Goal: Task Accomplishment & Management: Use online tool/utility

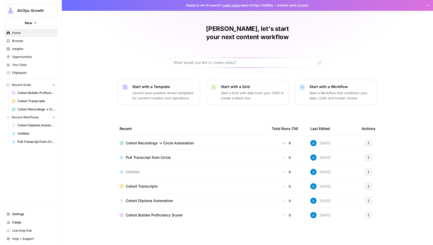
click at [145, 184] on span "Cohort Transcripts" at bounding box center [142, 186] width 32 height 5
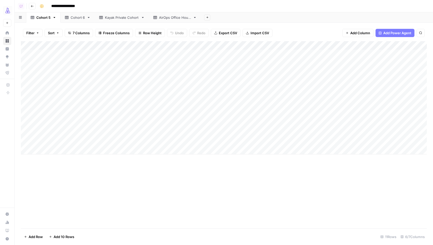
click at [126, 16] on div "Kayak Private Cohort" at bounding box center [122, 17] width 34 height 5
click at [79, 80] on div "Add Column" at bounding box center [224, 67] width 406 height 52
click at [299, 80] on div "Add Column" at bounding box center [224, 67] width 406 height 52
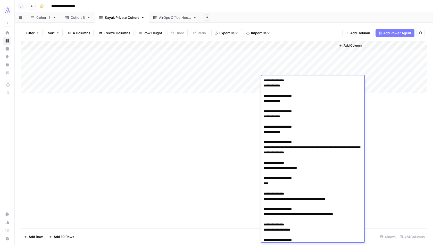
click at [214, 140] on div "Add Column" at bounding box center [224, 134] width 406 height 187
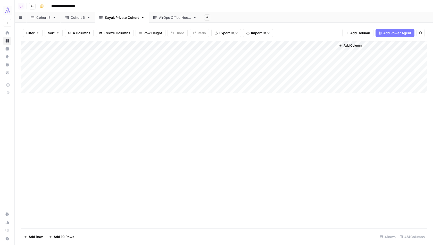
click at [73, 81] on div "Add Column" at bounding box center [224, 67] width 406 height 52
type textarea "**********"
click at [195, 115] on div "Add Column" at bounding box center [224, 134] width 406 height 187
click at [93, 86] on div "Add Column" at bounding box center [224, 67] width 406 height 52
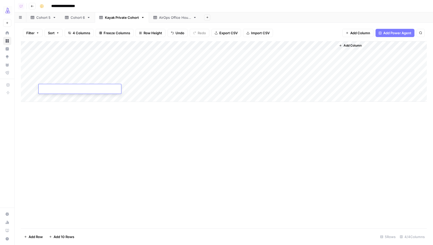
click at [135, 88] on div "Add Column" at bounding box center [224, 71] width 406 height 61
type textarea "******"
click at [227, 86] on div "Add Column" at bounding box center [224, 71] width 406 height 61
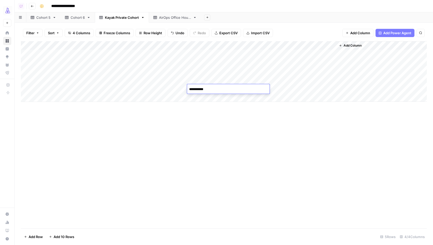
type textarea "**********"
click at [104, 87] on div "Add Column" at bounding box center [224, 71] width 406 height 61
type textarea "**********"
click at [101, 120] on div "Add Column" at bounding box center [224, 134] width 406 height 187
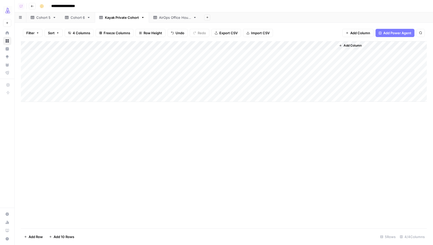
click at [67, 98] on div "Add Column" at bounding box center [224, 71] width 406 height 61
click at [125, 97] on div "Add Column" at bounding box center [224, 76] width 406 height 70
click at [126, 97] on div "Add Column" at bounding box center [224, 76] width 406 height 70
type textarea "******"
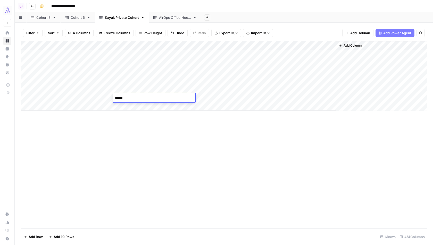
click at [206, 97] on div "Add Column" at bounding box center [224, 76] width 406 height 70
type textarea "*********"
click at [214, 154] on div "Add Column" at bounding box center [224, 134] width 406 height 187
click at [72, 65] on div "Add Column" at bounding box center [224, 76] width 406 height 70
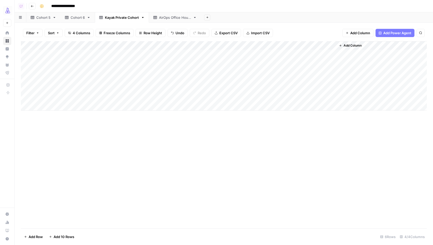
click at [72, 65] on div "Add Column" at bounding box center [224, 76] width 406 height 70
click at [121, 145] on div "Add Column" at bounding box center [224, 134] width 406 height 187
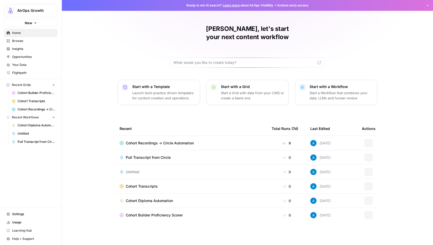
click at [33, 8] on span "AirOps Growth" at bounding box center [32, 10] width 31 height 5
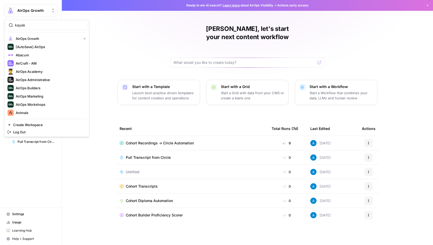
type input "kayak"
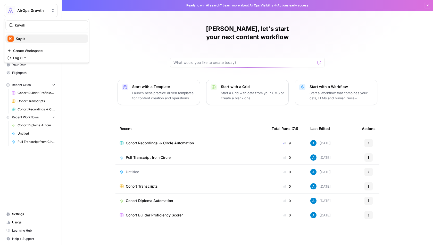
click at [30, 42] on button "Kayak" at bounding box center [46, 39] width 82 height 8
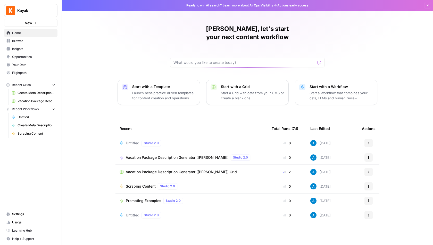
click at [129, 140] on div "Untitled Studio 2.0" at bounding box center [144, 143] width 37 height 6
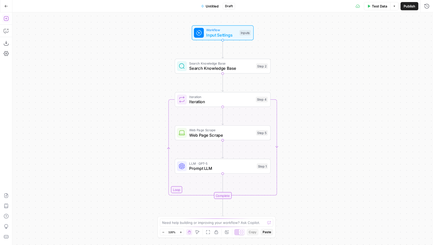
click at [5, 19] on icon "button" at bounding box center [6, 18] width 5 height 5
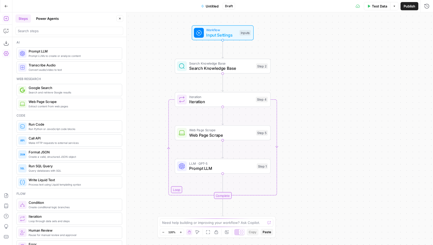
click at [210, 10] on button "Untitled" at bounding box center [210, 6] width 24 height 8
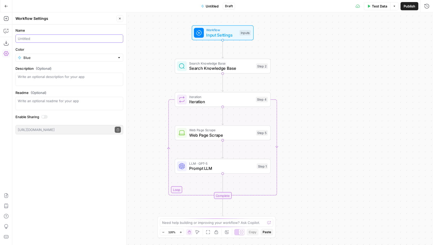
click at [35, 41] on input "Name" at bounding box center [69, 38] width 103 height 5
type input "Office Hours Test"
click at [118, 19] on button "Close" at bounding box center [119, 18] width 7 height 7
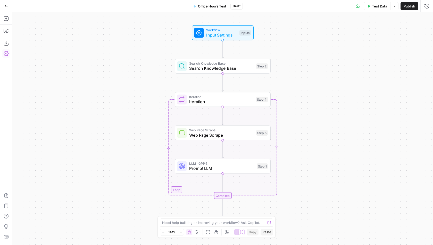
click at [6, 5] on icon "button" at bounding box center [6, 6] width 4 height 4
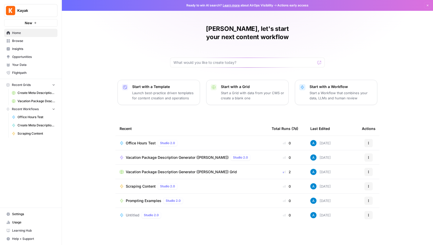
click at [43, 40] on span "Browse" at bounding box center [33, 41] width 43 height 5
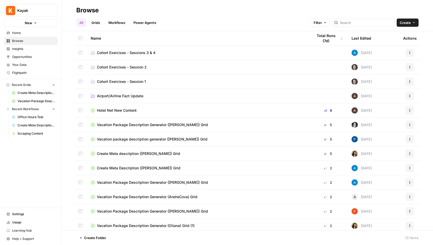
click at [409, 24] on span "Create" at bounding box center [404, 22] width 11 height 5
click at [396, 49] on span "Workflow" at bounding box center [397, 49] width 29 height 5
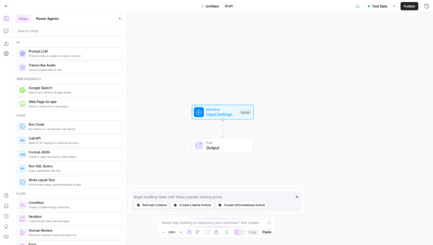
click at [59, 14] on header "Steps Power Agents Close" at bounding box center [69, 24] width 114 height 25
click at [55, 15] on button "Power Agents" at bounding box center [47, 18] width 29 height 8
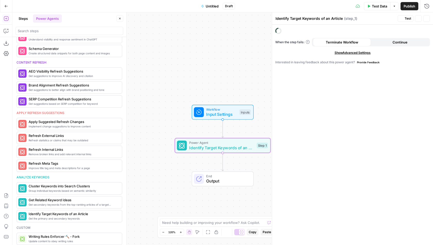
scroll to position [266, 0]
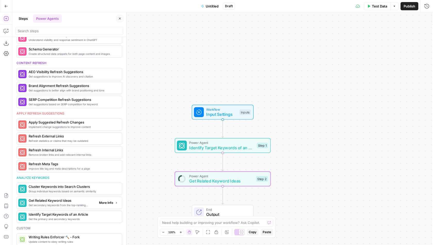
type textarea "Get Related Keyword Ideas"
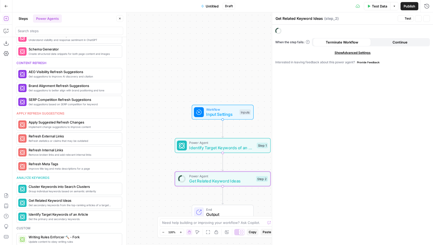
scroll to position [224, 0]
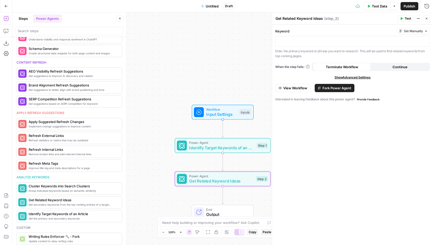
click at [427, 17] on button "Close" at bounding box center [426, 18] width 7 height 7
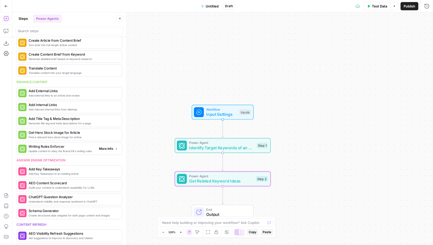
scroll to position [53, 0]
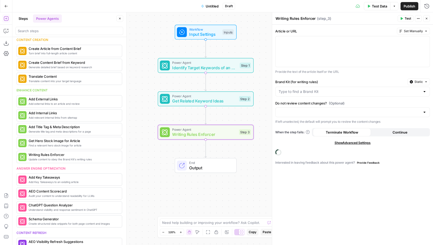
drag, startPoint x: 221, startPoint y: 95, endPoint x: 203, endPoint y: 23, distance: 74.0
click at [203, 23] on div "Workflow Input Settings Inputs Power Agent Identify Target Keywords of an Artic…" at bounding box center [222, 128] width 420 height 233
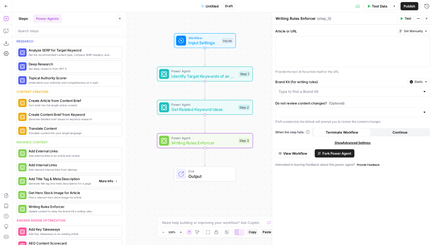
scroll to position [0, 0]
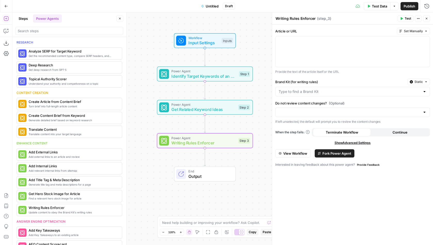
click at [8, 6] on button "Go Back" at bounding box center [6, 6] width 9 height 9
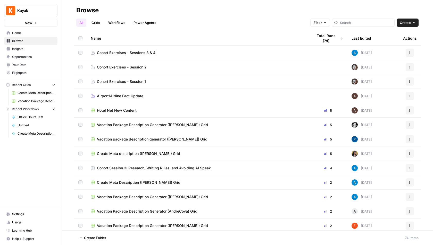
click at [32, 34] on span "Home" at bounding box center [33, 33] width 43 height 5
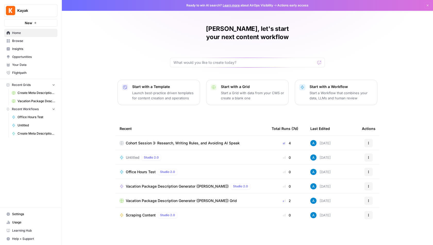
click at [165, 141] on span "Cohort Session 3: Research, Writing Rules, and Avoiding AI Speak" at bounding box center [183, 143] width 114 height 5
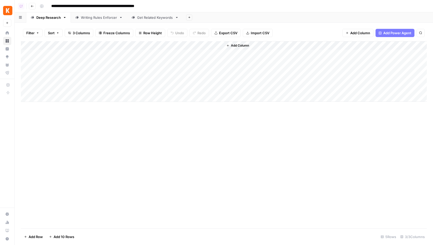
click at [103, 17] on div "Writing Rules Enforcer" at bounding box center [99, 17] width 36 height 5
click at [215, 53] on div "Add Column" at bounding box center [224, 71] width 406 height 61
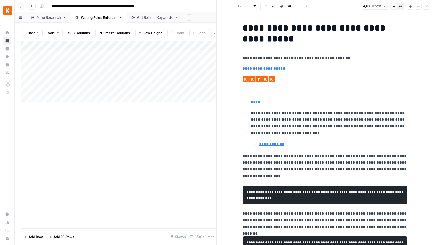
click at [426, 6] on icon "button" at bounding box center [426, 6] width 2 height 2
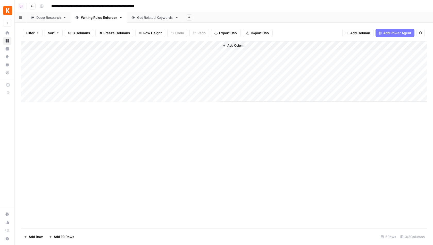
click at [162, 45] on div "Add Column" at bounding box center [224, 71] width 406 height 61
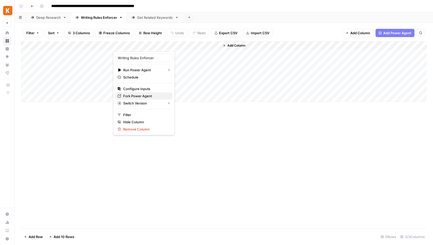
click at [143, 95] on span "Fork Power Agent" at bounding box center [145, 95] width 45 height 5
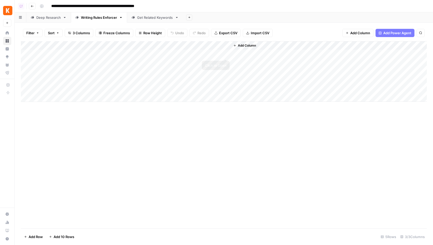
click at [226, 55] on div "Add Column" at bounding box center [224, 71] width 406 height 61
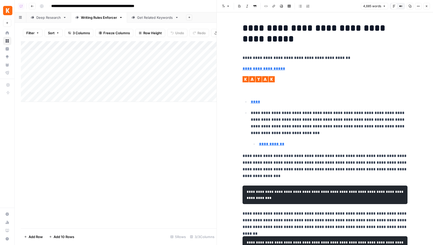
click at [426, 7] on icon "button" at bounding box center [426, 6] width 3 height 3
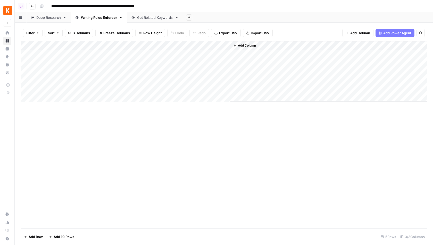
click at [159, 47] on div "Add Column" at bounding box center [224, 71] width 406 height 61
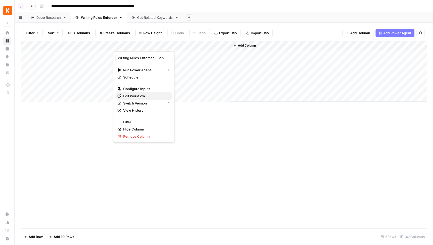
click at [144, 96] on span "Edit Workflow" at bounding box center [145, 95] width 45 height 5
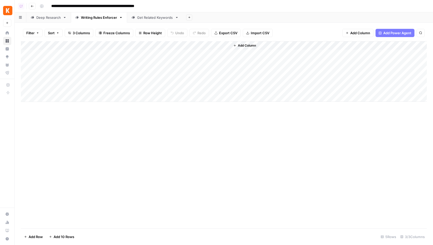
click at [151, 17] on div "Get Related Keywords" at bounding box center [155, 17] width 36 height 5
click at [149, 47] on div "Add Column" at bounding box center [224, 71] width 406 height 61
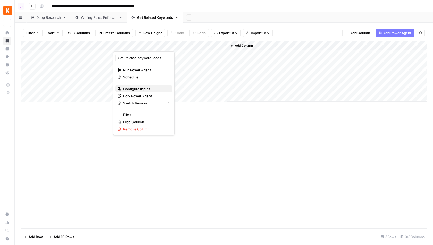
click at [135, 88] on span "Configure Inputs" at bounding box center [145, 88] width 45 height 5
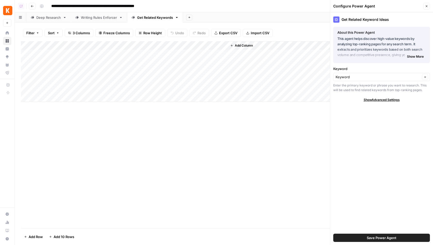
click at [426, 4] on button "Close" at bounding box center [426, 6] width 7 height 7
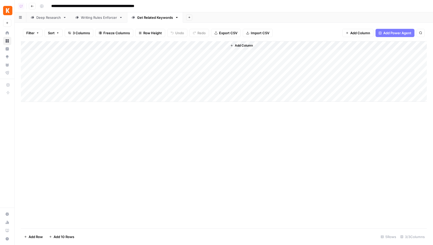
click at [71, 54] on div "Add Column" at bounding box center [224, 71] width 406 height 61
type textarea "**********"
click at [65, 63] on div "Add Column" at bounding box center [224, 71] width 406 height 61
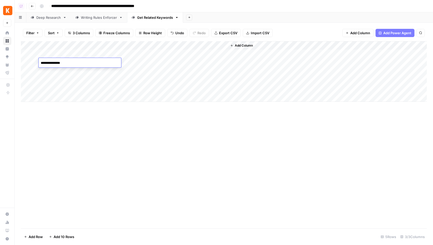
type textarea "**********"
click at [64, 72] on div "Add Column" at bounding box center [224, 71] width 406 height 61
type textarea "**********"
click at [73, 134] on div "Add Column" at bounding box center [224, 134] width 406 height 187
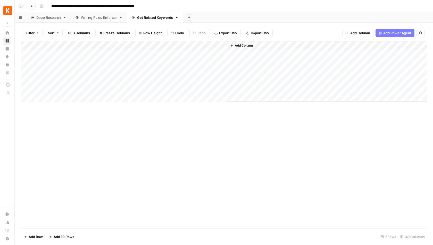
click at [145, 54] on div "Add Column" at bounding box center [224, 71] width 406 height 61
click at [145, 62] on div "Add Column" at bounding box center [224, 71] width 406 height 61
click at [140, 71] on div "Add Column" at bounding box center [224, 71] width 406 height 61
click at [96, 14] on link "Writing Rules Enforcer" at bounding box center [99, 17] width 56 height 10
click at [67, 54] on div "Add Column" at bounding box center [224, 71] width 406 height 61
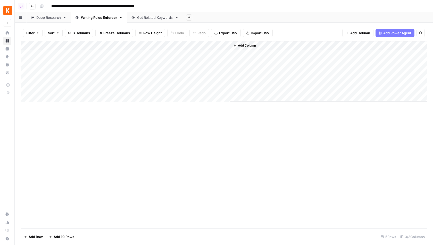
click at [67, 54] on div "Add Column" at bounding box center [224, 71] width 406 height 61
click at [208, 16] on div "Add Sheet" at bounding box center [308, 17] width 250 height 10
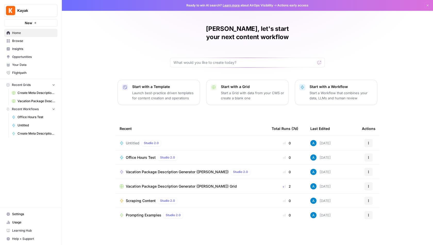
click at [16, 42] on span "Browse" at bounding box center [33, 41] width 43 height 5
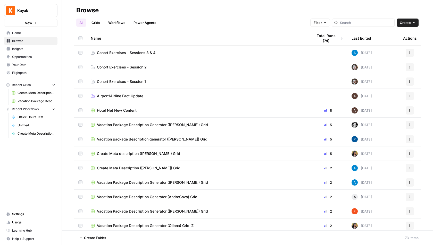
click at [408, 21] on span "Create" at bounding box center [404, 22] width 11 height 5
click at [398, 40] on span "Grid" at bounding box center [397, 41] width 29 height 5
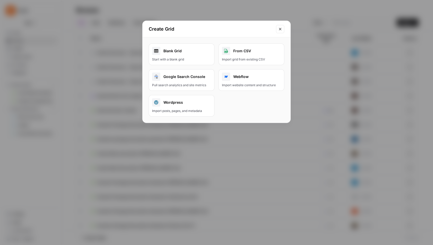
click at [182, 55] on link "Blank Grid Start with a blank grid" at bounding box center [182, 55] width 66 height 22
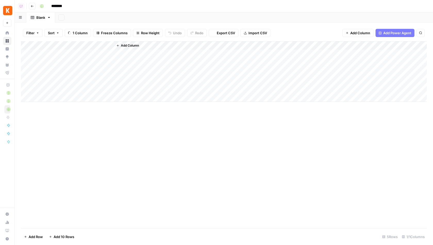
click at [65, 7] on input "********" at bounding box center [63, 6] width 29 height 8
type input "**********"
click at [40, 5] on rect "button" at bounding box center [41, 6] width 3 height 3
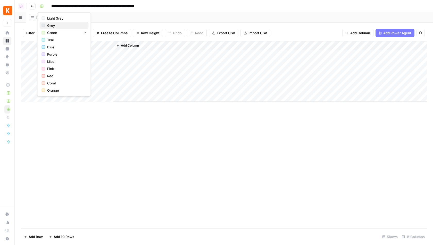
click at [51, 26] on span "Grey" at bounding box center [65, 25] width 37 height 5
click at [220, 15] on div "Add Sheet" at bounding box center [244, 17] width 378 height 10
click at [391, 37] on button "Add Power Agent" at bounding box center [394, 33] width 39 height 8
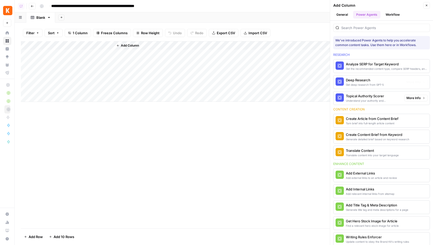
click at [366, 83] on div "Get deep research from GPT-5" at bounding box center [365, 85] width 38 height 4
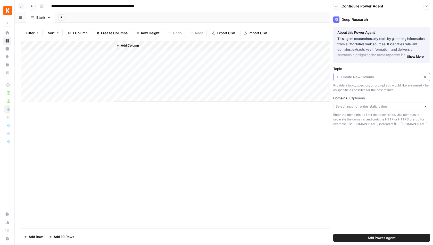
click at [369, 79] on input "Topic" at bounding box center [380, 76] width 79 height 5
click at [356, 101] on p "Columns" at bounding box center [381, 98] width 92 height 7
click at [353, 105] on span "Title" at bounding box center [380, 104] width 86 height 5
type input "Title"
click at [356, 106] on input "Domains (Optional)" at bounding box center [378, 106] width 86 height 5
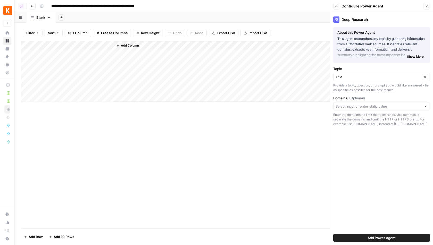
click at [352, 170] on div "Deep Research About this Power Agent This agent researches any topic by gatheri…" at bounding box center [381, 128] width 103 height 233
click at [371, 237] on span "Add Power Agent" at bounding box center [381, 237] width 28 height 5
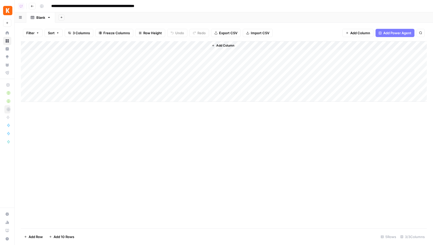
click at [74, 47] on div "Add Column" at bounding box center [224, 71] width 406 height 61
click at [67, 58] on input "Title" at bounding box center [70, 57] width 52 height 5
type input "Keyword"
click at [141, 135] on div "Add Column" at bounding box center [224, 134] width 406 height 187
click at [74, 49] on div "Add Column" at bounding box center [224, 71] width 406 height 61
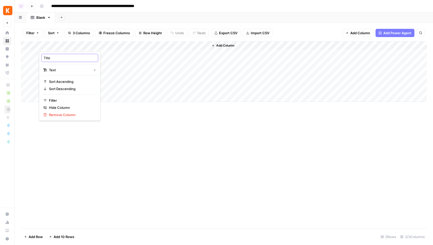
click at [69, 58] on input "Title" at bounding box center [70, 57] width 52 height 5
type input "keyword"
click at [66, 54] on div "Add Column" at bounding box center [224, 71] width 406 height 61
type textarea "*********"
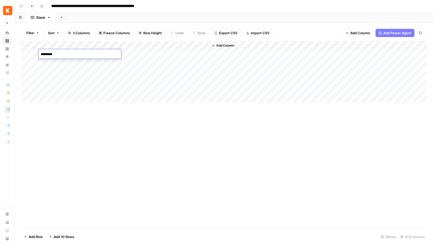
click at [68, 66] on div "Add Column" at bounding box center [224, 71] width 406 height 61
click at [124, 157] on div "Add Column" at bounding box center [224, 134] width 406 height 187
drag, startPoint x: 162, startPoint y: 47, endPoint x: 177, endPoint y: 47, distance: 14.9
click at [177, 47] on div "Add Column" at bounding box center [224, 71] width 406 height 61
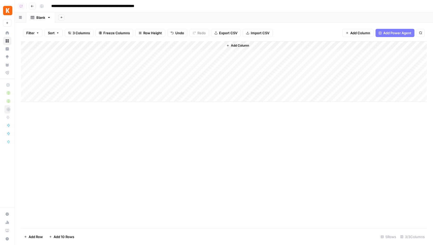
click at [145, 54] on div "Add Column" at bounding box center [224, 71] width 406 height 61
click at [151, 47] on div "Add Column" at bounding box center [224, 71] width 406 height 61
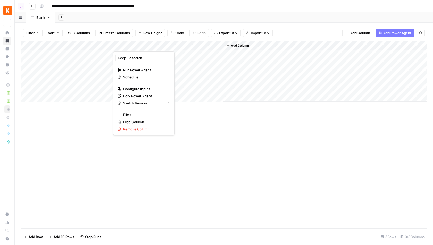
click at [218, 146] on div "Add Column" at bounding box center [224, 134] width 406 height 187
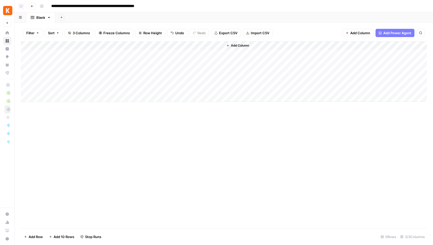
click at [48, 18] on icon "button" at bounding box center [49, 18] width 4 height 4
click at [59, 27] on span "Rename Sheet" at bounding box center [69, 27] width 25 height 5
type input "**********"
click at [77, 17] on icon "button" at bounding box center [77, 17] width 3 height 3
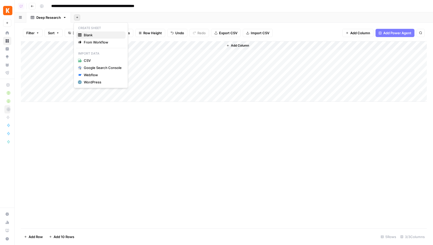
click at [89, 36] on span "Blank" at bounding box center [103, 34] width 38 height 5
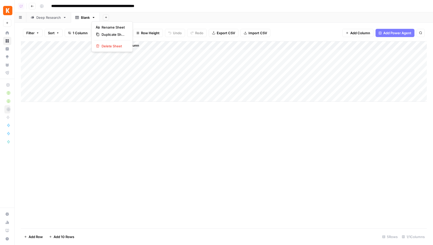
click at [93, 17] on icon "button" at bounding box center [94, 17] width 2 height 1
click at [100, 27] on div "Rename Sheet" at bounding box center [112, 27] width 32 height 5
type input "**********"
click at [169, 13] on div "Add Sheet" at bounding box center [280, 17] width 306 height 10
click at [393, 33] on span "Add Power Agent" at bounding box center [397, 32] width 28 height 5
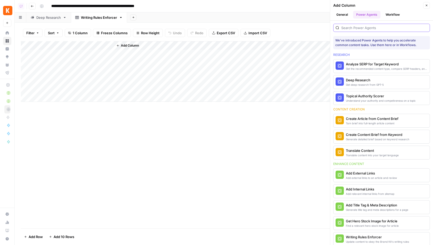
click at [357, 29] on input "search" at bounding box center [384, 27] width 86 height 5
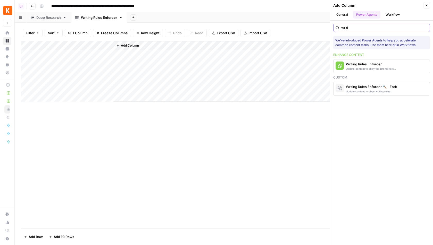
type input "writi"
click at [357, 65] on div "Writing Rules Enforcer" at bounding box center [373, 64] width 54 height 5
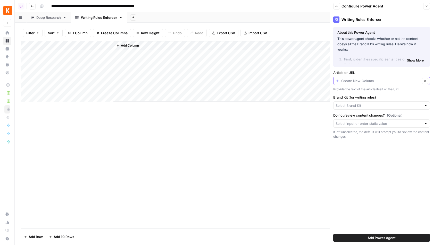
click at [371, 83] on input "Article or URL" at bounding box center [380, 80] width 79 height 5
click at [354, 107] on span "Title" at bounding box center [380, 108] width 86 height 5
type input "Title"
click at [366, 104] on input "Brand Kit (for writing rules)" at bounding box center [378, 105] width 86 height 5
click at [363, 116] on span "[B2B] KAYAK" at bounding box center [380, 117] width 86 height 5
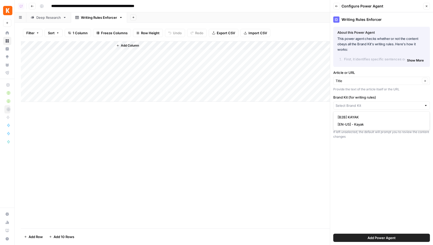
type input "[B2B] KAYAK"
click at [372, 121] on input "Do not review content changes? (Optional)" at bounding box center [378, 123] width 86 height 5
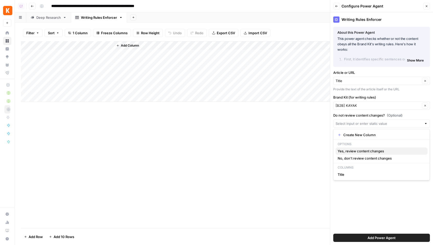
click at [364, 152] on span "Yes, review content changes" at bounding box center [380, 151] width 86 height 5
type input "Yes, review content changes"
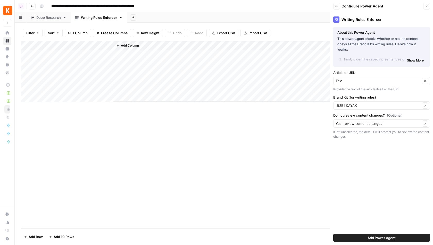
click at [364, 237] on button "Add Power Agent" at bounding box center [381, 238] width 97 height 8
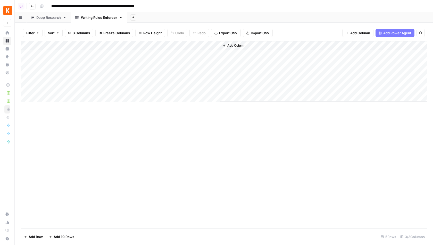
click at [53, 18] on div "Deep Research" at bounding box center [48, 17] width 24 height 5
click at [86, 18] on div "Writing Rules Enforcer" at bounding box center [99, 17] width 36 height 5
click at [133, 18] on icon "button" at bounding box center [133, 17] width 3 height 3
click at [138, 33] on div "Blank" at bounding box center [157, 34] width 46 height 5
click at [79, 45] on div "Add Column" at bounding box center [224, 71] width 406 height 61
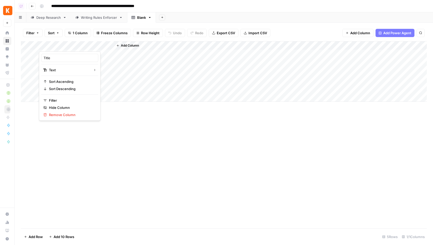
click at [126, 49] on button "Add Column" at bounding box center [127, 45] width 27 height 7
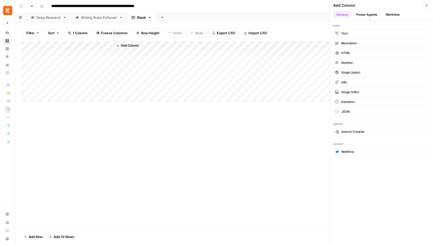
click at [367, 13] on button "Power Agents" at bounding box center [366, 15] width 27 height 8
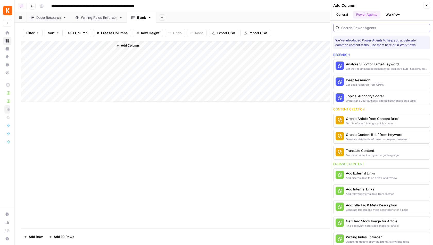
click at [350, 28] on input "search" at bounding box center [384, 27] width 86 height 5
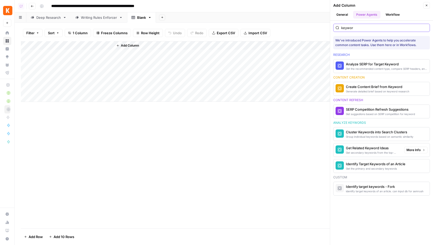
type input "keywor"
click at [375, 146] on div "Get Related Keyword Ideas" at bounding box center [373, 148] width 54 height 5
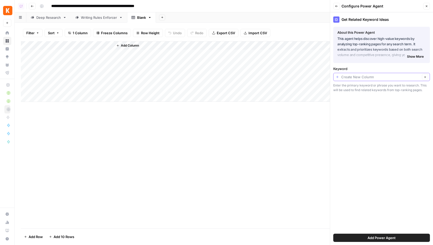
click at [371, 76] on input "Keyword" at bounding box center [380, 76] width 79 height 5
click at [351, 106] on span "Title" at bounding box center [380, 104] width 86 height 5
type input "Title"
click at [351, 238] on button "Add Power Agent" at bounding box center [381, 238] width 97 height 8
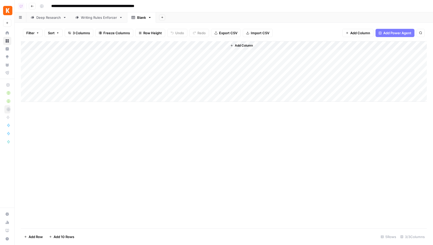
click at [73, 46] on div "Add Column" at bounding box center [224, 71] width 406 height 61
click at [63, 58] on input "Title" at bounding box center [70, 57] width 52 height 5
type input "Keyword"
click at [91, 138] on div "Add Column" at bounding box center [224, 134] width 406 height 187
click at [97, 16] on div "Writing Rules Enforcer" at bounding box center [99, 17] width 36 height 5
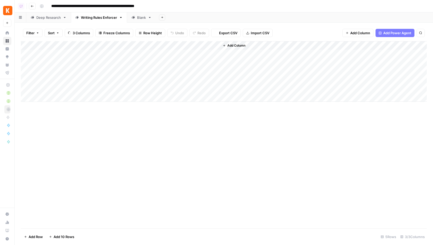
click at [144, 18] on div "Blank" at bounding box center [141, 17] width 9 height 5
click at [150, 17] on icon "button" at bounding box center [150, 17] width 2 height 1
click at [158, 26] on span "Rename Sheet" at bounding box center [170, 27] width 25 height 5
type input "*"
type input "**********"
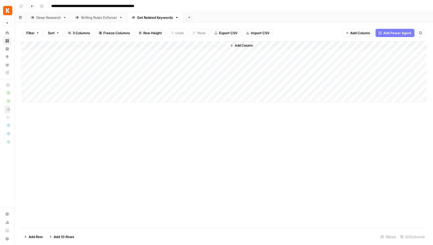
click at [233, 16] on div "Add Sheet" at bounding box center [308, 17] width 250 height 10
click at [92, 15] on div "Writing Rules Enforcer" at bounding box center [99, 17] width 36 height 5
click at [139, 45] on div "Add Column" at bounding box center [224, 71] width 406 height 61
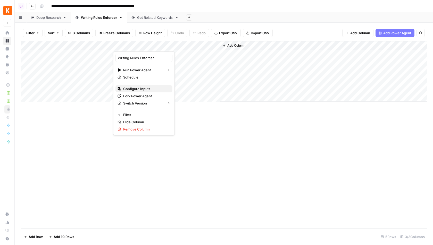
click at [148, 88] on span "Configure Inputs" at bounding box center [145, 88] width 45 height 5
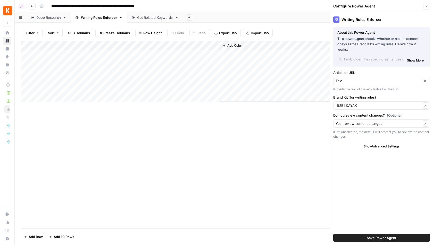
click at [428, 6] on button "Close" at bounding box center [426, 6] width 7 height 7
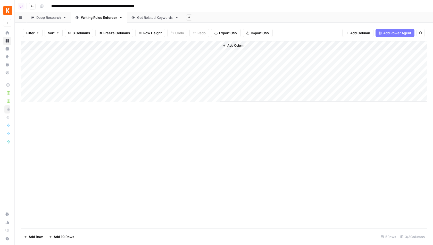
click at [86, 47] on div "Add Column" at bounding box center [224, 71] width 406 height 61
click at [71, 58] on input "Title" at bounding box center [70, 57] width 52 height 5
type input "URL"
click at [104, 181] on div "Add Column" at bounding box center [224, 134] width 406 height 187
click at [72, 55] on div "Add Column" at bounding box center [224, 71] width 406 height 61
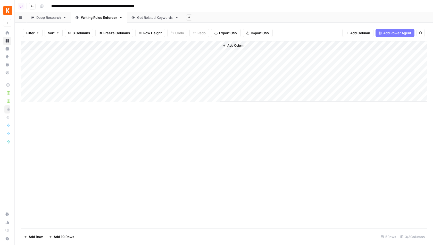
click at [72, 55] on div "Add Column" at bounding box center [224, 71] width 406 height 61
type textarea "**********"
click at [55, 141] on div "Add Column" at bounding box center [224, 134] width 406 height 187
click at [53, 59] on div "Add Column" at bounding box center [224, 71] width 406 height 61
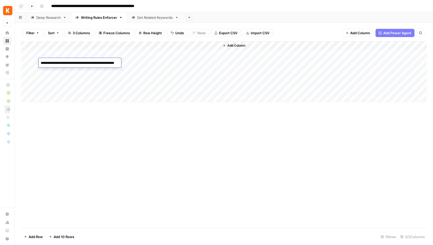
type textarea "**********"
click at [60, 72] on div "Add Column" at bounding box center [224, 71] width 406 height 61
type textarea "**********"
click at [154, 152] on div "Add Column" at bounding box center [224, 134] width 406 height 187
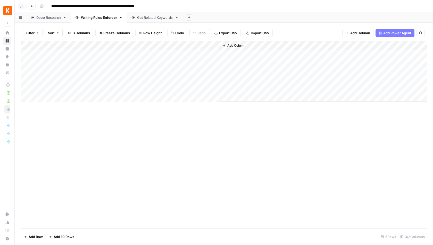
click at [143, 54] on div "Add Column" at bounding box center [224, 71] width 406 height 61
click at [140, 63] on div "Add Column" at bounding box center [224, 71] width 406 height 61
click at [140, 71] on div "Add Column" at bounding box center [224, 71] width 406 height 61
click at [53, 20] on link "Deep Research" at bounding box center [48, 17] width 45 height 10
click at [217, 54] on div "Add Column" at bounding box center [224, 71] width 406 height 61
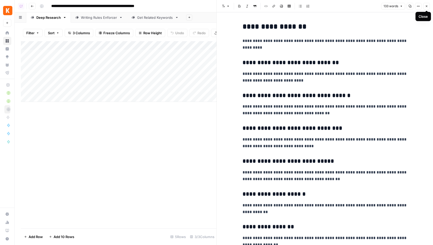
click at [429, 6] on button "Close" at bounding box center [426, 6] width 7 height 7
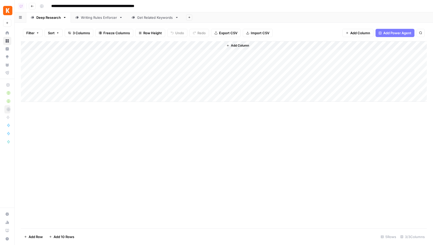
click at [217, 54] on div "Add Column" at bounding box center [224, 71] width 406 height 61
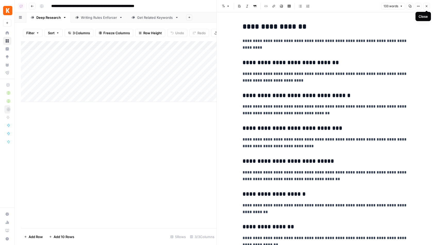
click at [426, 5] on icon "button" at bounding box center [426, 6] width 3 height 3
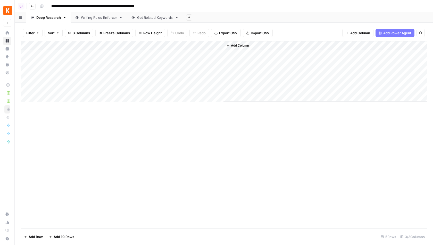
click at [93, 52] on div "Add Column" at bounding box center [224, 71] width 406 height 61
click at [82, 59] on div "Add Column" at bounding box center [224, 71] width 406 height 61
click at [83, 54] on div "Add Column" at bounding box center [224, 71] width 406 height 61
type textarea "**********"
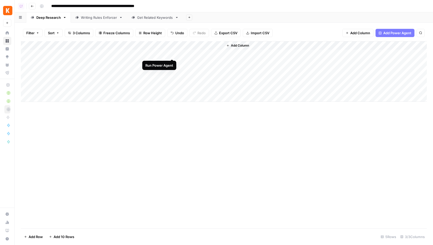
click at [173, 54] on div "Add Column" at bounding box center [224, 71] width 406 height 61
click at [217, 53] on div "Add Column" at bounding box center [224, 71] width 406 height 61
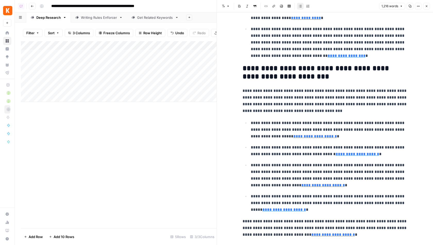
scroll to position [303, 0]
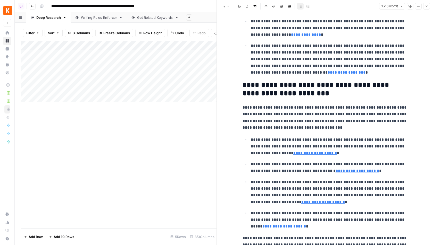
click at [426, 5] on icon "button" at bounding box center [426, 6] width 3 height 3
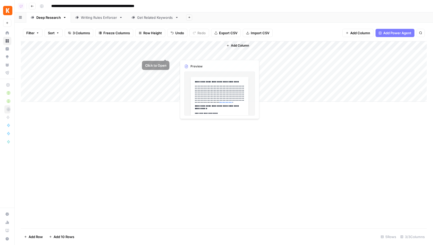
click at [155, 44] on div "Add Column" at bounding box center [224, 71] width 406 height 61
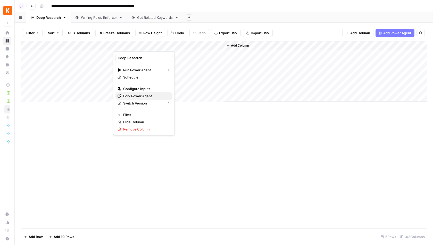
click at [138, 95] on span "Fork Power Agent" at bounding box center [145, 95] width 45 height 5
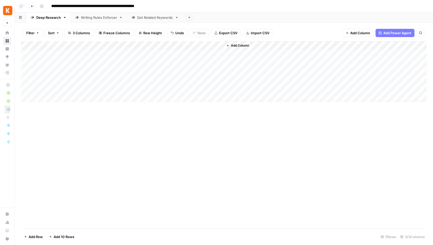
click at [97, 15] on div "Writing Rules Enforcer" at bounding box center [99, 17] width 36 height 5
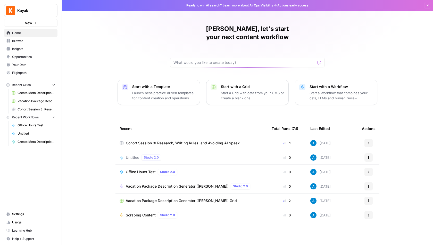
click at [33, 65] on span "Your Data" at bounding box center [33, 65] width 43 height 5
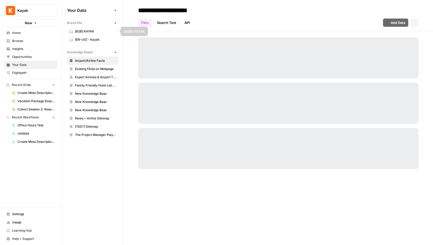
click at [116, 24] on icon "button" at bounding box center [115, 23] width 3 height 3
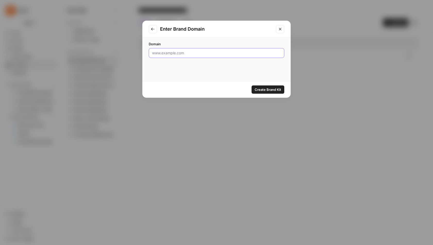
click at [174, 55] on input "Domain" at bounding box center [216, 52] width 129 height 5
type input "[DOMAIN_NAME]"
click at [273, 89] on span "Create Brand Kit" at bounding box center [267, 89] width 27 height 5
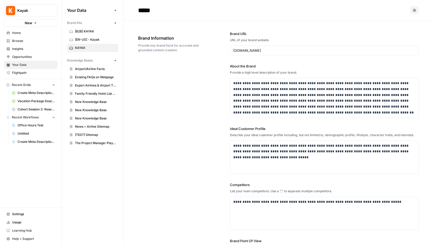
click at [160, 10] on input "*****" at bounding box center [177, 10] width 82 height 10
type input "**********"
click at [221, 90] on div "**********" at bounding box center [278, 159] width 280 height 276
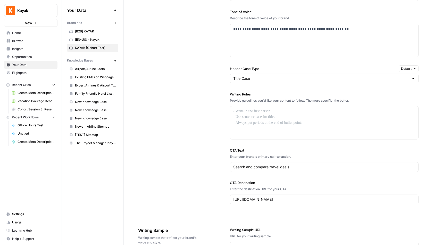
scroll to position [364, 0]
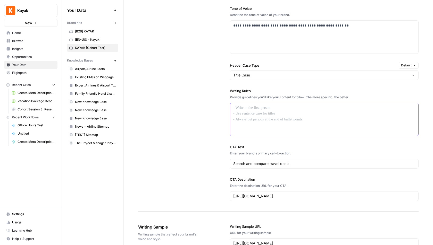
click at [274, 117] on div at bounding box center [324, 119] width 188 height 33
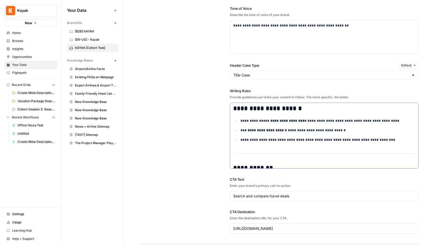
scroll to position [389, 0]
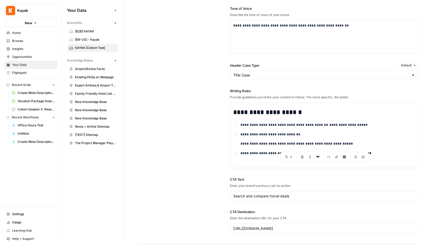
click at [173, 118] on div "**********" at bounding box center [278, 89] width 280 height 309
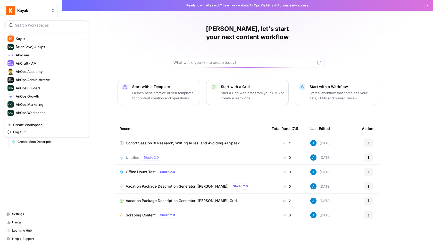
click at [43, 11] on span "Kayak" at bounding box center [32, 10] width 31 height 5
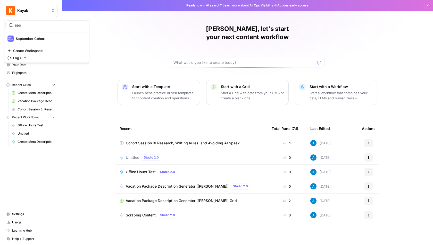
type input "sep"
click at [45, 39] on span "September Cohort" at bounding box center [50, 38] width 68 height 5
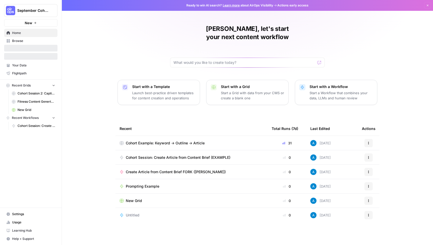
click at [40, 66] on span "Your Data" at bounding box center [33, 65] width 43 height 5
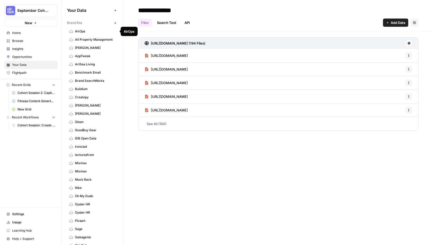
click at [95, 30] on span "AirOps" at bounding box center [95, 31] width 41 height 5
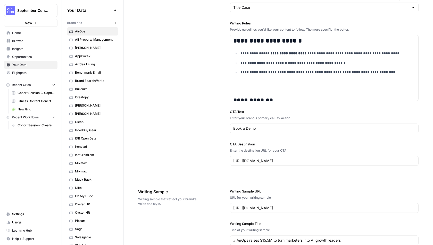
scroll to position [437, 0]
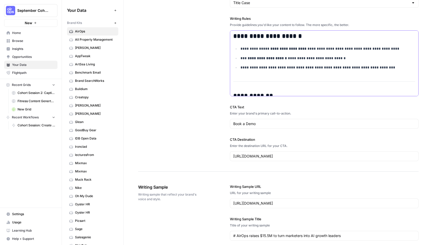
click at [278, 51] on ul "**********" at bounding box center [324, 58] width 182 height 25
copy div "**********"
click at [189, 54] on div "**********" at bounding box center [278, 16] width 280 height 309
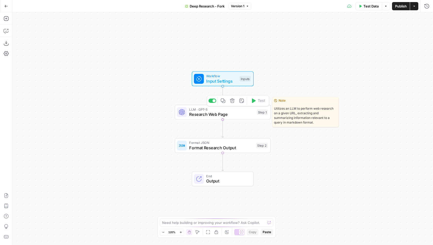
click at [202, 116] on span "Research Web Page" at bounding box center [221, 114] width 65 height 6
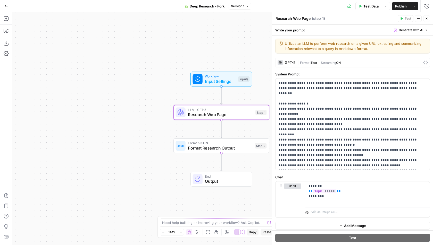
drag, startPoint x: 149, startPoint y: 129, endPoint x: 105, endPoint y: 129, distance: 44.3
click at [105, 129] on div "Workflow Input Settings Inputs LLM · GPT-5 Research Web Page Step 1 Format JSON…" at bounding box center [222, 128] width 420 height 233
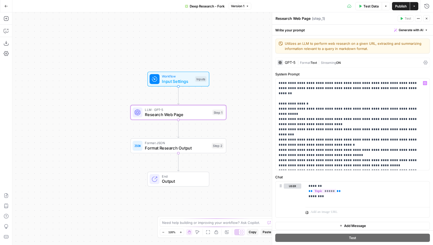
scroll to position [1, 0]
click at [290, 63] on div "GPT-5" at bounding box center [286, 61] width 18 height 5
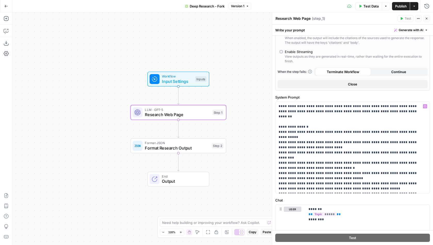
scroll to position [180, 0]
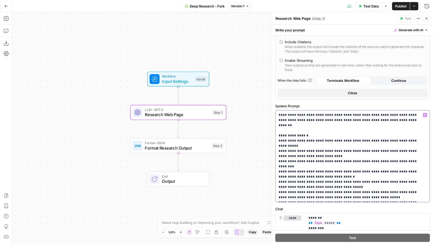
click at [324, 152] on p "**********" at bounding box center [352, 157] width 148 height 88
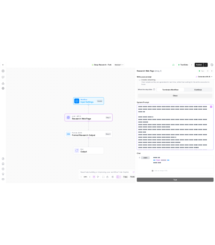
scroll to position [211, 0]
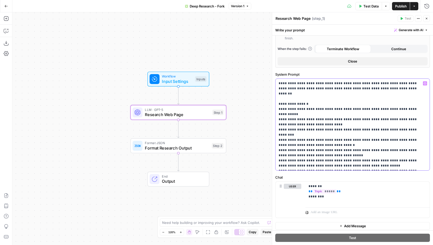
click at [303, 96] on p "**********" at bounding box center [352, 125] width 148 height 88
click at [360, 194] on p "******* ** ***** ** ********" at bounding box center [367, 191] width 118 height 15
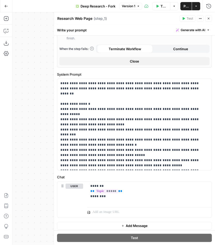
click at [208, 19] on icon "button" at bounding box center [208, 18] width 3 height 3
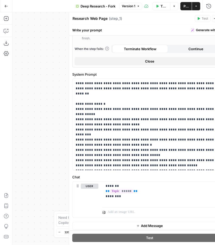
click at [208, 19] on div "Test Actions Close" at bounding box center [210, 18] width 32 height 7
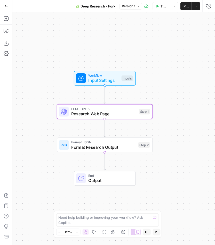
drag, startPoint x: 117, startPoint y: 140, endPoint x: 45, endPoint y: 139, distance: 72.1
click at [45, 139] on div "Workflow Input Settings Inputs LLM · GPT-5 Research Web Page Step 1 Format JSON…" at bounding box center [113, 128] width 202 height 233
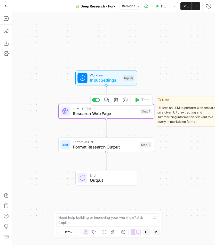
click at [107, 100] on icon "button" at bounding box center [106, 100] width 4 height 4
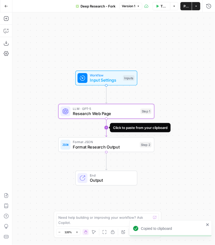
click at [106, 128] on icon "Edge from step_1 to step_2" at bounding box center [106, 128] width 2 height 18
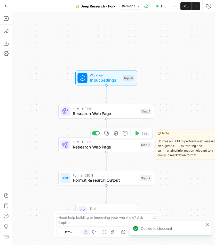
click at [104, 147] on span "Research Web Page" at bounding box center [105, 147] width 64 height 6
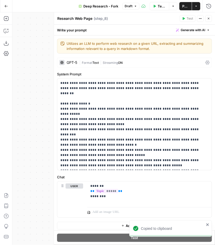
click at [78, 18] on textarea "Research Web Page" at bounding box center [74, 18] width 35 height 5
click at [57, 19] on textarea "Research Web Page" at bounding box center [74, 18] width 35 height 5
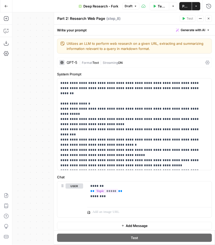
type textarea "Part 2: Research Web Page"
click at [206, 17] on button "Close" at bounding box center [208, 18] width 7 height 7
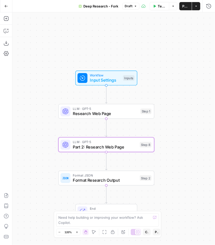
click at [138, 149] on div "LLM · GPT-5 Part 2: Research Web Page Step 8 Copy step Delete step Edit Note Te…" at bounding box center [105, 145] width 91 height 11
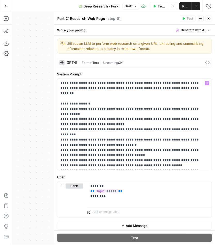
scroll to position [1, 0]
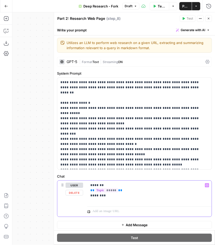
click at [117, 195] on p "******* ** ***** ** ********" at bounding box center [149, 190] width 118 height 15
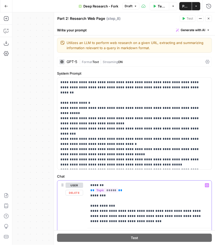
drag, startPoint x: 115, startPoint y: 211, endPoint x: 108, endPoint y: 211, distance: 6.7
click at [108, 211] on p "**********" at bounding box center [149, 203] width 118 height 41
click at [127, 212] on p "**********" at bounding box center [149, 203] width 118 height 41
click at [209, 17] on icon "button" at bounding box center [208, 18] width 3 height 3
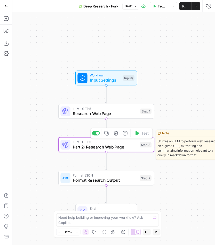
click at [106, 134] on icon "button" at bounding box center [106, 133] width 4 height 4
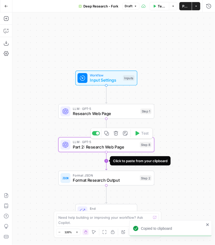
click at [106, 162] on icon "Edge from step_8 to step_2" at bounding box center [106, 161] width 2 height 18
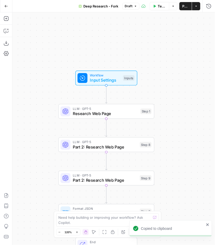
click at [103, 181] on span "Part 2: Research Web Page" at bounding box center [105, 180] width 64 height 6
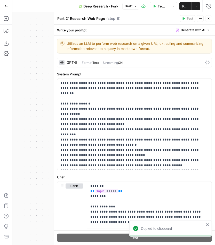
click at [67, 19] on textarea "Part 2: Research Web Page" at bounding box center [81, 18] width 48 height 5
type textarea "Part 3: Research Web Page"
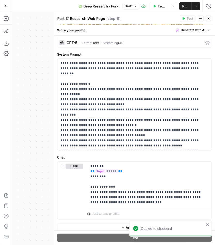
scroll to position [22, 0]
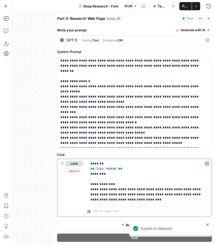
click at [120, 201] on p "**********" at bounding box center [149, 181] width 118 height 41
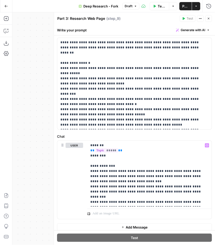
scroll to position [43, 0]
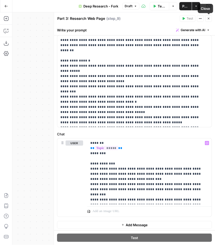
click at [206, 18] on button "Close" at bounding box center [208, 18] width 7 height 7
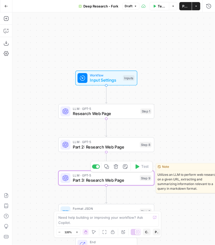
click at [106, 167] on icon "button" at bounding box center [106, 166] width 5 height 5
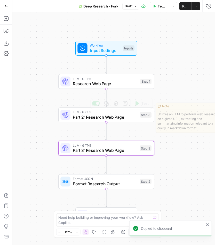
drag, startPoint x: 174, startPoint y: 132, endPoint x: 174, endPoint y: 75, distance: 57.4
click at [174, 75] on body "Copied to clipboard Kayak New Home Browse Insights Opportunities Your Data Flig…" at bounding box center [107, 122] width 215 height 245
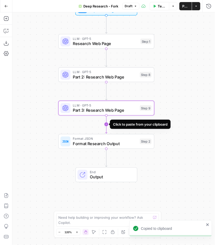
click at [107, 125] on icon "Edge from step_9 to step_2" at bounding box center [106, 124] width 2 height 18
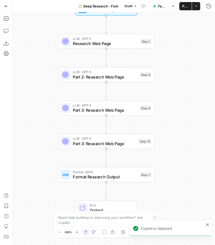
click at [83, 144] on span "Part 3: Research Web Page" at bounding box center [104, 144] width 63 height 6
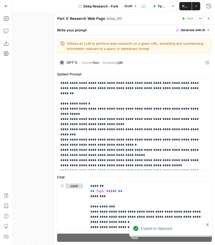
click at [66, 18] on textarea "Part 3: Research Web Page" at bounding box center [81, 18] width 48 height 5
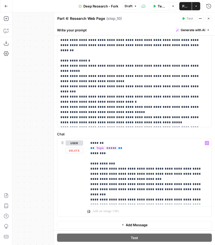
type textarea "Part 4: Research Web Page"
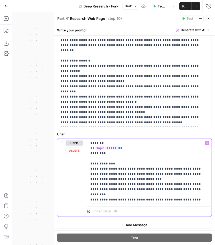
click at [195, 200] on p "**********" at bounding box center [149, 172] width 118 height 62
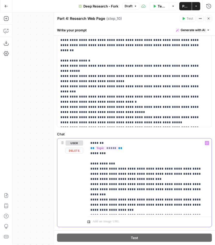
drag, startPoint x: 197, startPoint y: 199, endPoint x: 86, endPoint y: 194, distance: 111.1
click at [86, 194] on div "**********" at bounding box center [134, 183] width 154 height 89
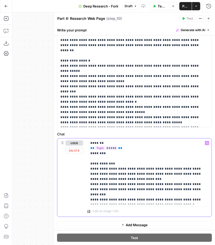
click at [174, 194] on p "**********" at bounding box center [149, 172] width 118 height 62
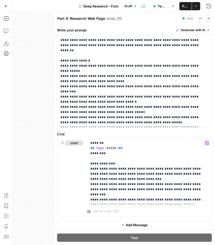
click at [205, 19] on button "Close" at bounding box center [208, 18] width 7 height 7
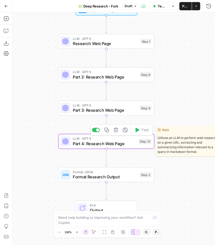
click at [107, 131] on icon "button" at bounding box center [106, 130] width 5 height 5
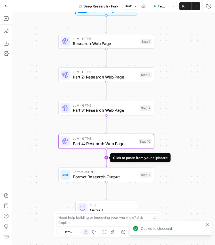
click at [106, 158] on icon "Edge from step_10 to step_2" at bounding box center [106, 158] width 2 height 18
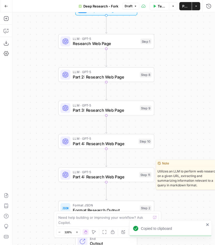
click at [97, 178] on span "Part 4: Research Web Page" at bounding box center [105, 177] width 64 height 6
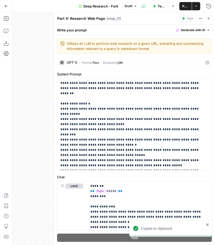
click at [67, 18] on textarea "Part 4: Research Web Page" at bounding box center [81, 18] width 48 height 5
type textarea "Part 5: Research Web Page"
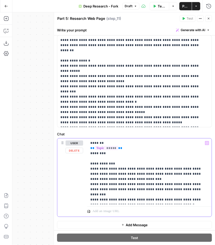
click at [170, 198] on p "**********" at bounding box center [149, 172] width 118 height 62
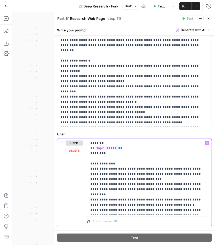
click at [94, 203] on p "**********" at bounding box center [149, 177] width 118 height 72
click at [164, 209] on p "**********" at bounding box center [149, 177] width 118 height 72
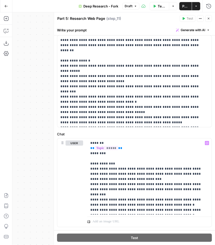
click at [103, 19] on textarea "Part 5: Research Web Page" at bounding box center [81, 18] width 48 height 5
click at [104, 19] on textarea "Part 5: Research Web Page" at bounding box center [81, 18] width 48 height 5
type textarea "Part 5: Research Web Page - "Unverifiable""
click at [148, 27] on div "Write your prompt Generate with AI" at bounding box center [134, 30] width 161 height 11
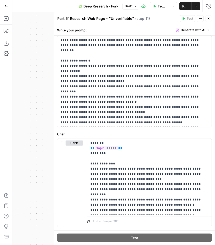
click at [207, 18] on icon "button" at bounding box center [208, 19] width 2 height 2
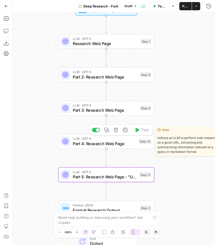
click at [124, 143] on span "Part 4: Research Web Page" at bounding box center [104, 144] width 63 height 6
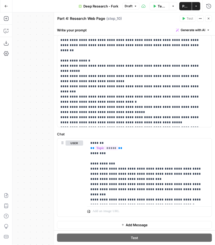
click at [104, 18] on textarea "Part 4: Research Web Page" at bounding box center [81, 18] width 48 height 5
type textarea "Part 4: Research Web Page - High / Medium / Low"
click at [153, 34] on div "Write your prompt Generate with AI" at bounding box center [134, 30] width 161 height 11
click at [209, 17] on icon "button" at bounding box center [208, 18] width 3 height 3
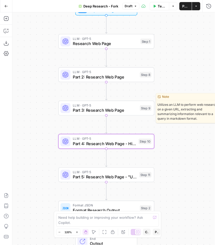
click at [113, 110] on span "Part 3: Research Web Page" at bounding box center [105, 110] width 64 height 6
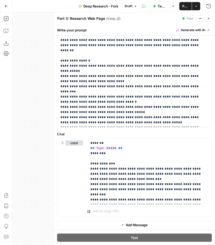
click at [104, 19] on div "Part 3: Research Web Page Part 3: Research Web Page" at bounding box center [81, 18] width 50 height 6
click at [104, 18] on textarea "Part 3: Research Web Page" at bounding box center [81, 18] width 48 height 5
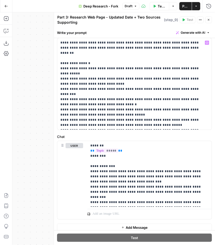
type textarea "Part 3: Research Web Page - Updated Date + Two Sources Supporting"
click at [153, 31] on div "Write your prompt Generate with AI" at bounding box center [134, 32] width 161 height 11
click at [209, 19] on icon "button" at bounding box center [208, 19] width 3 height 3
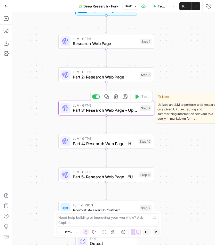
click at [122, 77] on span "Part 2: Research Web Page" at bounding box center [105, 77] width 64 height 6
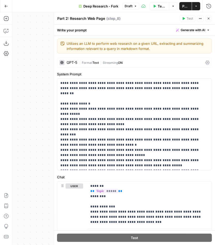
click at [104, 19] on textarea "Part 2: Research Web Page" at bounding box center [81, 18] width 48 height 5
type textarea "Part 2: Research Web Page - .gov / .edu Only"
click at [209, 18] on icon "button" at bounding box center [208, 18] width 3 height 3
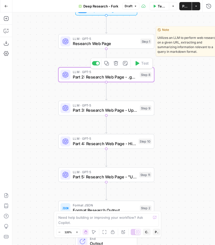
click at [126, 40] on span "Research Web Page" at bounding box center [105, 43] width 65 height 6
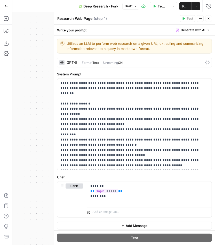
click at [91, 19] on textarea "Research Web Page" at bounding box center [74, 18] width 35 height 5
click at [92, 19] on div "Research Web Page Research Web Page" at bounding box center [75, 18] width 38 height 6
click at [209, 19] on icon "button" at bounding box center [208, 18] width 3 height 3
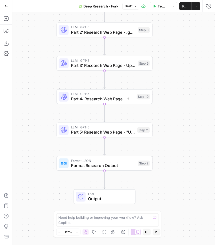
drag, startPoint x: 172, startPoint y: 163, endPoint x: 159, endPoint y: 64, distance: 99.7
click at [159, 64] on div "Workflow Input Settings Inputs LLM · GPT-5 Research Web Page Step 1 LLM · GPT-5…" at bounding box center [113, 128] width 202 height 233
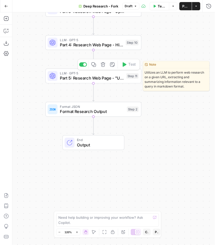
click at [94, 64] on icon "button" at bounding box center [93, 64] width 4 height 4
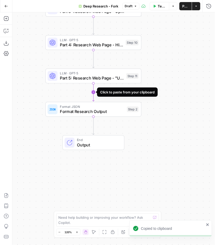
click at [94, 91] on icon "Edge from step_11 to step_2" at bounding box center [93, 92] width 2 height 18
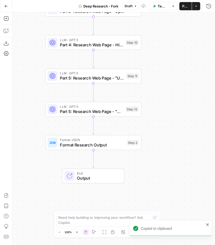
click at [92, 112] on span "Part 5: Research Web Page - "Unverifiable"" at bounding box center [91, 111] width 63 height 6
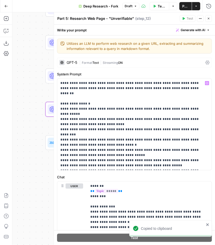
scroll to position [53, 0]
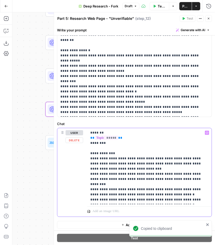
drag, startPoint x: 165, startPoint y: 197, endPoint x: 85, endPoint y: 174, distance: 83.6
click at [85, 174] on div "**********" at bounding box center [134, 172] width 154 height 89
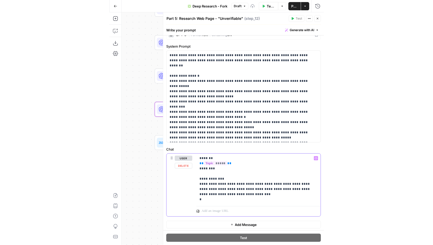
scroll to position [33, 0]
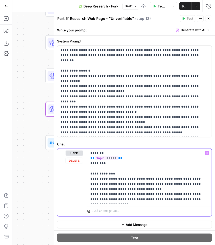
click at [155, 194] on p "**********" at bounding box center [149, 177] width 118 height 52
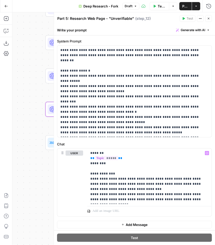
click at [131, 19] on textarea "Part 5: Research Web Page - "Unverifiable"" at bounding box center [95, 18] width 76 height 5
drag, startPoint x: 133, startPoint y: 19, endPoint x: 109, endPoint y: 18, distance: 24.0
click at [109, 18] on div "Part 5: Research Web Page - "Unverifiable" Part 5: Research Web Page - "Unverif…" at bounding box center [95, 18] width 79 height 6
drag, startPoint x: 108, startPoint y: 19, endPoint x: 139, endPoint y: 19, distance: 30.9
click at [139, 19] on div "Part 5: Research Web Page - "Unverifiable" Part 5: Research Web Page - "Unverif…" at bounding box center [117, 19] width 121 height 6
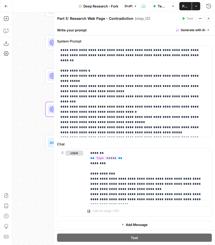
type textarea "Part 5: Research Web Page - Contradiction"
click at [156, 25] on div "Write your prompt Generate with AI" at bounding box center [134, 30] width 161 height 11
click at [207, 20] on icon "button" at bounding box center [208, 18] width 3 height 3
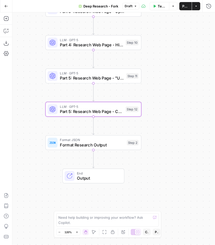
drag, startPoint x: 166, startPoint y: 41, endPoint x: 166, endPoint y: 55, distance: 14.2
click at [166, 55] on div "Workflow Input Settings Inputs LLM · GPT-5 Research Web Page Step 1 LLM · GPT-5…" at bounding box center [113, 128] width 202 height 233
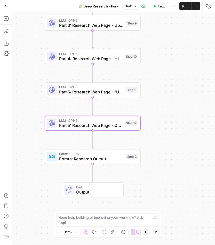
click at [184, 5] on span "Publish" at bounding box center [185, 6] width 6 height 5
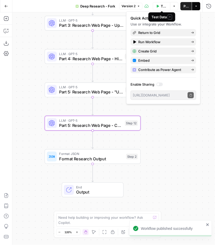
click at [155, 6] on button "Test Data" at bounding box center [161, 6] width 18 height 8
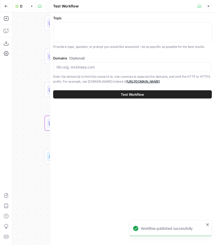
click at [83, 31] on div at bounding box center [132, 32] width 158 height 20
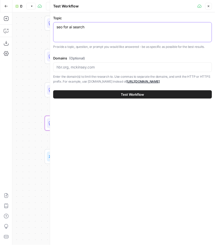
type textarea "seo for ai search"
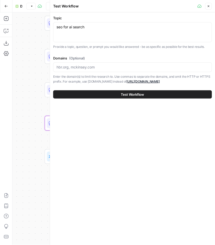
click at [110, 93] on button "Test Workflow" at bounding box center [132, 94] width 158 height 8
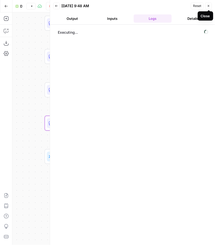
click at [208, 5] on icon "button" at bounding box center [208, 6] width 2 height 2
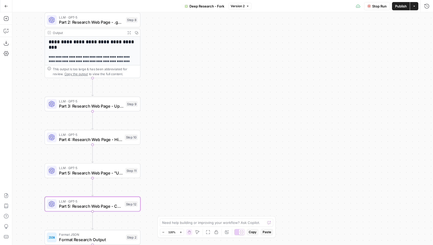
drag, startPoint x: 172, startPoint y: 42, endPoint x: 173, endPoint y: 149, distance: 107.4
click at [173, 149] on div "**********" at bounding box center [222, 128] width 420 height 233
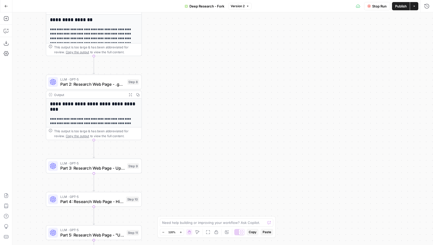
drag, startPoint x: 177, startPoint y: 44, endPoint x: 185, endPoint y: 112, distance: 68.2
click at [185, 111] on div "**********" at bounding box center [222, 128] width 420 height 233
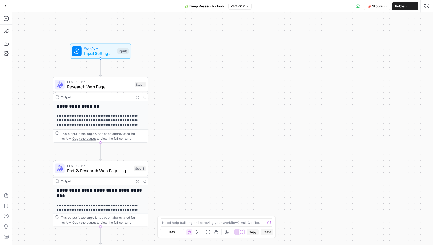
drag, startPoint x: 172, startPoint y: 74, endPoint x: 172, endPoint y: 131, distance: 56.4
click at [172, 131] on div "**********" at bounding box center [222, 128] width 420 height 233
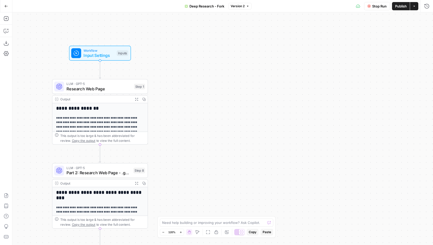
click at [138, 98] on icon "button" at bounding box center [136, 99] width 3 height 3
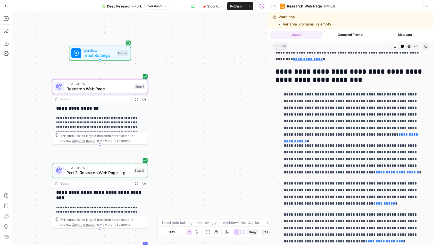
scroll to position [419, 0]
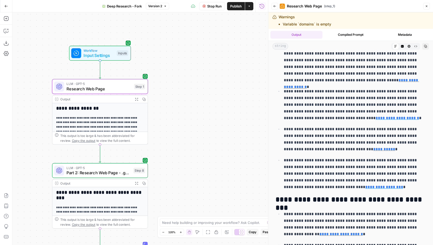
click at [136, 182] on icon "button" at bounding box center [136, 183] width 3 height 3
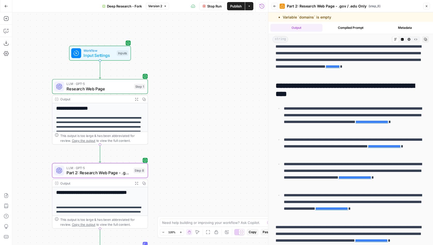
scroll to position [8, 0]
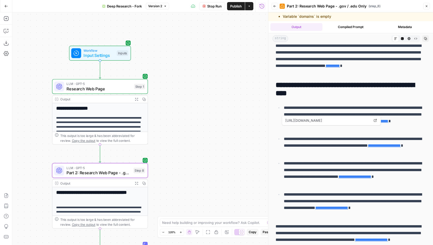
click at [123, 170] on span "Part 2: Research Web Page - .gov / .edu Only" at bounding box center [98, 173] width 64 height 6
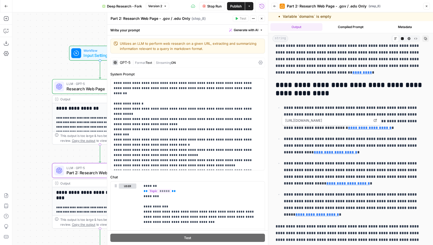
click at [127, 62] on div "GPT-5" at bounding box center [125, 63] width 11 height 4
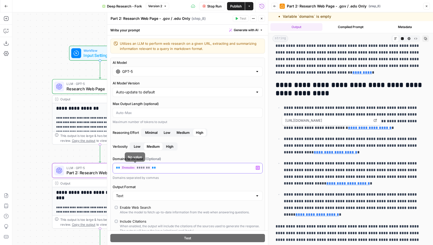
drag, startPoint x: 162, startPoint y: 166, endPoint x: 111, endPoint y: 166, distance: 51.3
click at [111, 166] on div "AI Model GPT-5 AI Model Version Auto-update to default Max Output Length (optio…" at bounding box center [187, 168] width 155 height 221
click at [212, 7] on span "Stop Run" at bounding box center [214, 6] width 14 height 5
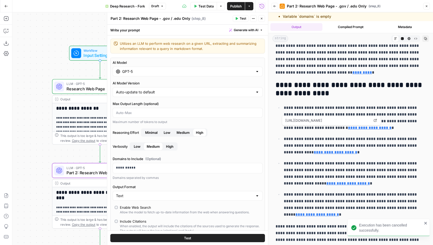
click at [243, 18] on span "Test" at bounding box center [243, 18] width 6 height 5
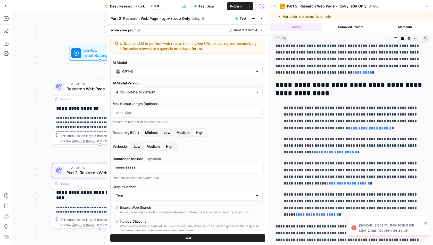
click at [243, 19] on span "Test" at bounding box center [243, 18] width 6 height 5
click at [261, 18] on icon "button" at bounding box center [262, 19] width 2 height 2
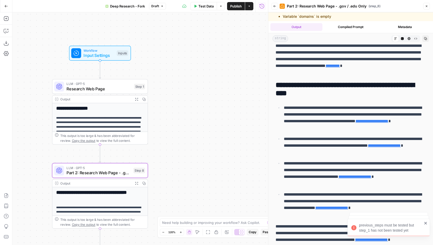
click at [426, 7] on icon "button" at bounding box center [426, 6] width 3 height 3
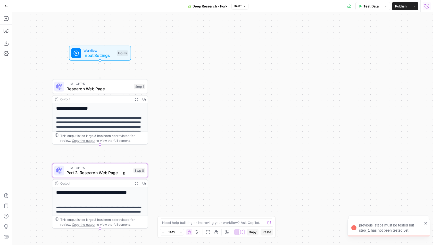
click at [429, 5] on button "Run History" at bounding box center [426, 6] width 8 height 8
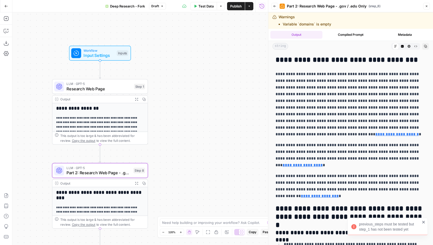
click at [273, 6] on icon "button" at bounding box center [274, 6] width 3 height 3
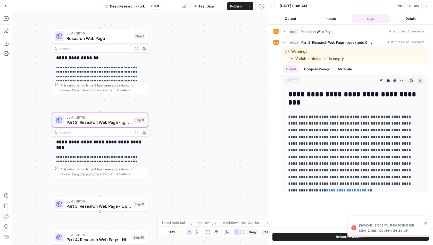
drag, startPoint x: 163, startPoint y: 172, endPoint x: 163, endPoint y: 118, distance: 53.6
click at [163, 118] on div "**********" at bounding box center [139, 128] width 255 height 233
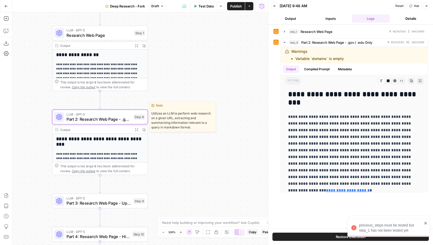
click at [137, 105] on span "Test" at bounding box center [138, 106] width 7 height 6
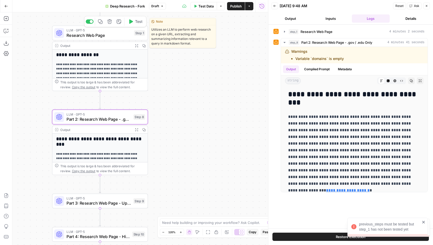
click at [134, 22] on button "Test" at bounding box center [135, 22] width 19 height 8
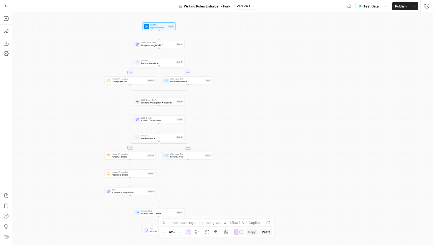
drag, startPoint x: 275, startPoint y: 30, endPoint x: 211, endPoint y: 29, distance: 63.6
click at [211, 29] on div "true false true false Workflow Input Settings Inputs LLM · GPT-5 Nano Is input …" at bounding box center [222, 128] width 420 height 233
click at [425, 4] on icon "button" at bounding box center [426, 6] width 5 height 5
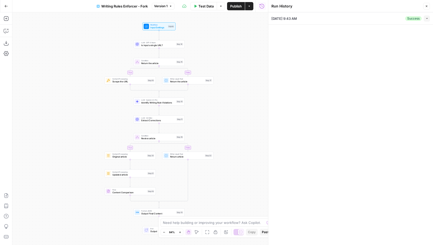
click at [424, 17] on button "Collapse" at bounding box center [426, 18] width 6 height 6
type input "KAYAK [Cohort Test]"
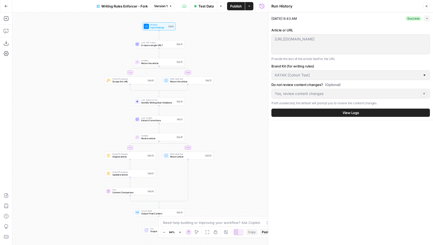
click at [369, 112] on button "View Logs" at bounding box center [350, 113] width 158 height 8
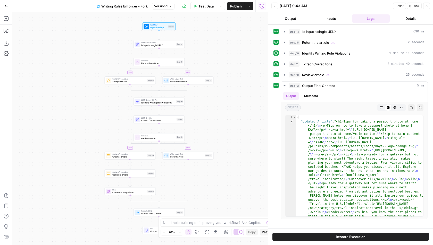
click at [315, 74] on span "Review article" at bounding box center [313, 74] width 22 height 5
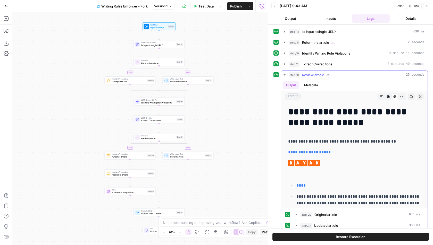
click at [315, 73] on span "Review article" at bounding box center [313, 74] width 22 height 5
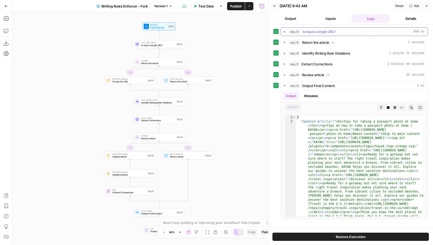
click at [323, 32] on span "Is input a single URL?" at bounding box center [318, 31] width 33 height 5
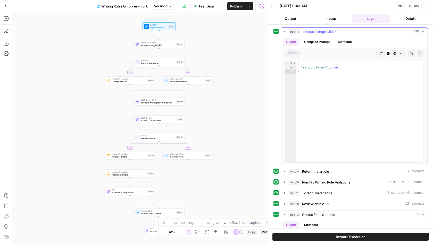
click at [323, 32] on span "Is input a single URL?" at bounding box center [318, 31] width 33 height 5
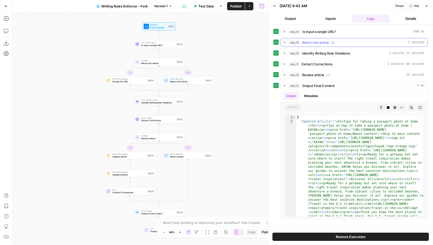
click at [315, 41] on span "Return the article" at bounding box center [315, 42] width 27 height 5
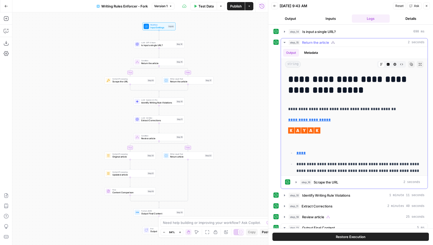
click at [404, 64] on button "Raw Output" at bounding box center [401, 64] width 7 height 7
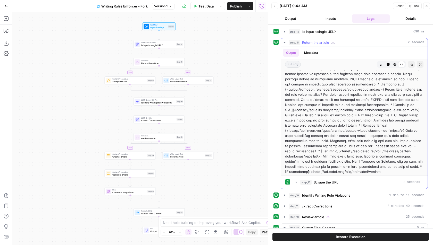
scroll to position [29, 0]
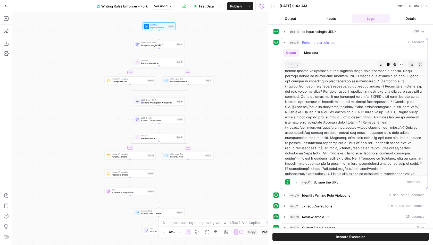
click at [384, 63] on button "Markdown" at bounding box center [381, 64] width 7 height 7
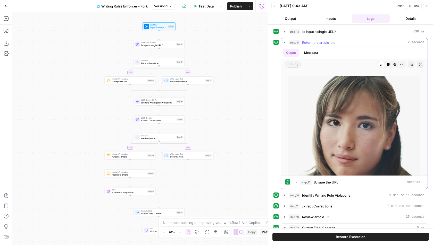
scroll to position [3823, 0]
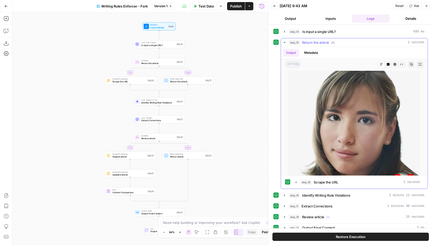
click at [400, 64] on icon "button" at bounding box center [401, 64] width 3 height 3
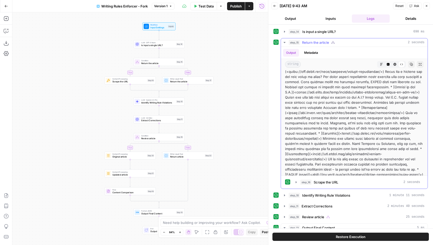
scroll to position [0, 0]
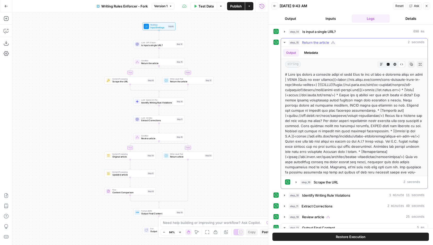
drag, startPoint x: 329, startPoint y: 170, endPoint x: 293, endPoint y: 61, distance: 115.7
click at [293, 61] on div "Output Metadata string Markdown Code Editor HTML Viewer Raw Output Copy Expand …" at bounding box center [354, 111] width 147 height 129
copy div "ing Markdown Code Editor HTML Viewer Raw Output Copy Expand Output # Tips for t…"
click at [7, 18] on icon "button" at bounding box center [6, 18] width 5 height 5
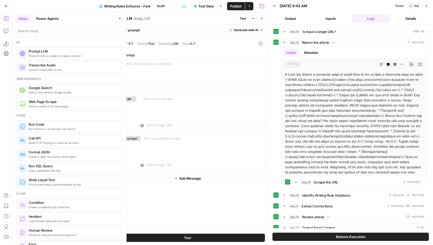
click at [120, 19] on icon "button" at bounding box center [120, 19] width 2 height 2
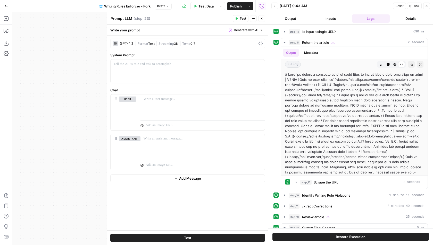
drag, startPoint x: 100, startPoint y: 119, endPoint x: 62, endPoint y: 81, distance: 54.1
click at [27, 121] on div "**********" at bounding box center [139, 128] width 255 height 233
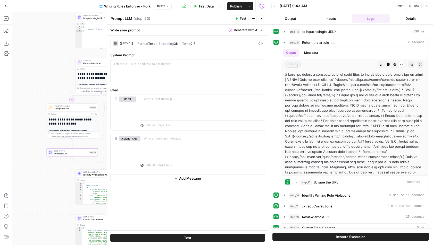
drag, startPoint x: 56, startPoint y: 84, endPoint x: 51, endPoint y: 50, distance: 34.3
click at [51, 50] on div "**********" at bounding box center [139, 128] width 255 height 233
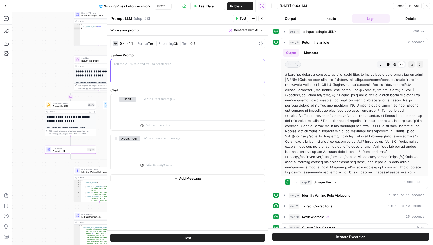
click at [152, 66] on div at bounding box center [187, 71] width 154 height 24
click at [200, 63] on p "**********" at bounding box center [188, 64] width 148 height 5
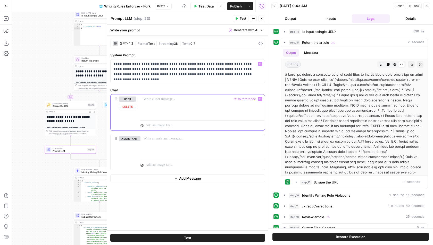
click at [175, 107] on div at bounding box center [202, 107] width 124 height 24
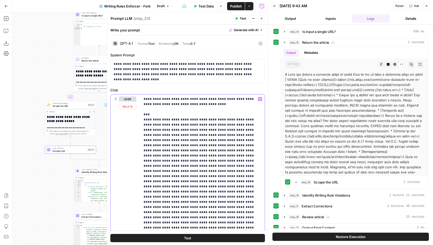
drag, startPoint x: 148, startPoint y: 115, endPoint x: 140, endPoint y: 115, distance: 7.7
click at [140, 115] on div "**********" at bounding box center [202, 200] width 124 height 210
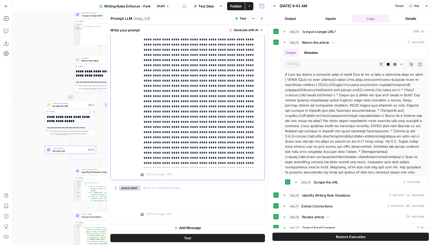
scroll to position [140, 0]
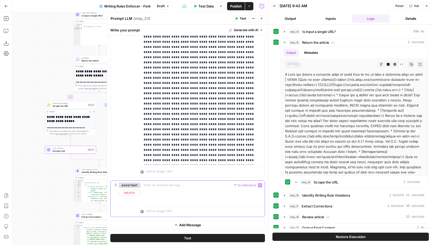
click at [173, 193] on div at bounding box center [202, 193] width 124 height 24
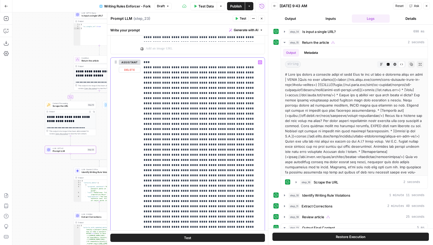
scroll to position [257, 0]
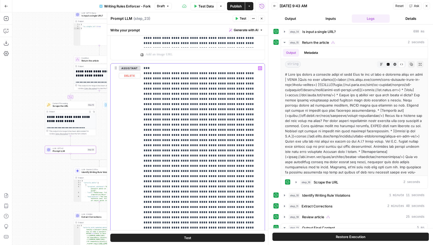
drag, startPoint x: 143, startPoint y: 71, endPoint x: 143, endPoint y: 68, distance: 3.6
drag, startPoint x: 181, startPoint y: 73, endPoint x: 186, endPoint y: 222, distance: 149.4
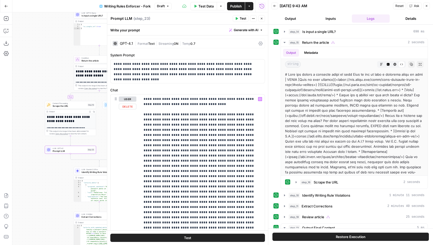
scroll to position [69, 0]
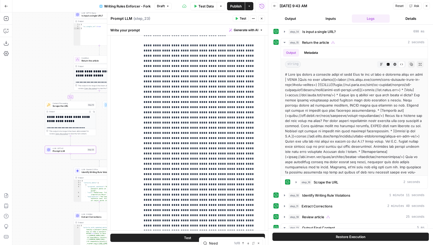
type input "Need"
click at [244, 243] on button "Previous match" at bounding box center [243, 243] width 4 height 4
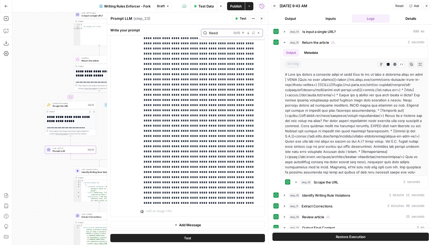
scroll to position [2339, 0]
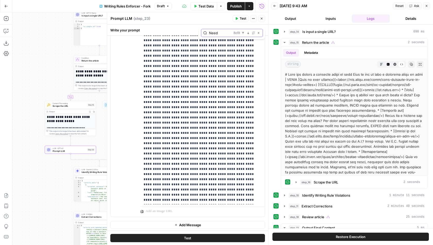
click at [247, 32] on icon "button" at bounding box center [248, 33] width 3 height 3
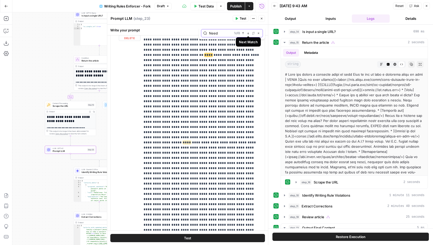
scroll to position [244, 0]
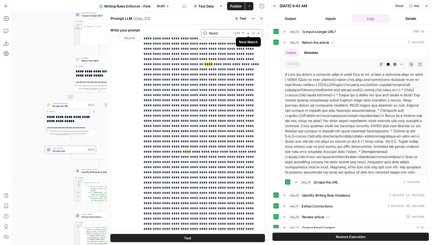
click at [248, 34] on button "Next Match" at bounding box center [248, 33] width 4 height 4
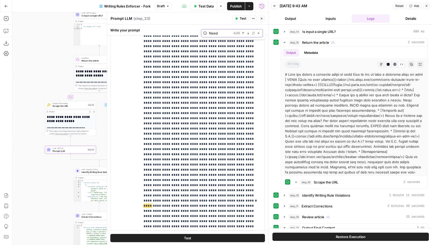
click at [248, 33] on icon "button" at bounding box center [248, 33] width 3 height 3
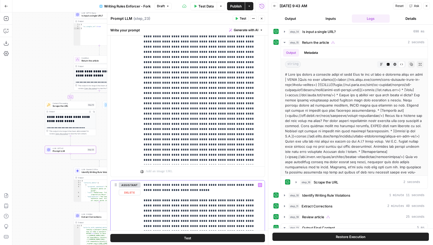
drag, startPoint x: 231, startPoint y: 170, endPoint x: 143, endPoint y: 200, distance: 92.5
click at [176, 200] on span "****" at bounding box center [180, 200] width 8 height 3
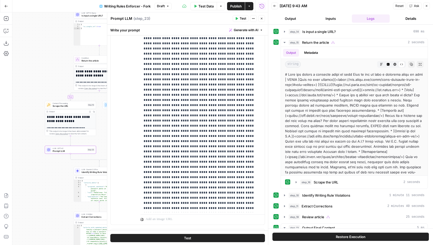
scroll to position [326, 0]
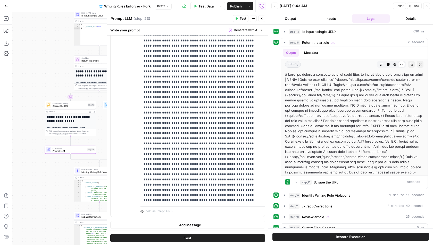
click at [170, 224] on button "Add Message" at bounding box center [187, 225] width 155 height 8
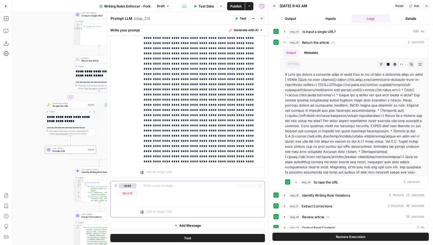
click at [169, 188] on div at bounding box center [202, 193] width 124 height 24
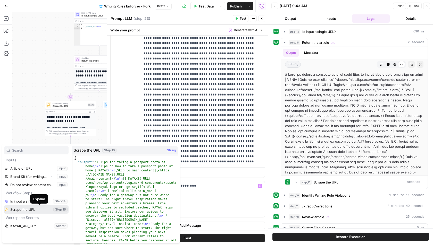
click at [39, 209] on icon "button" at bounding box center [39, 209] width 3 height 3
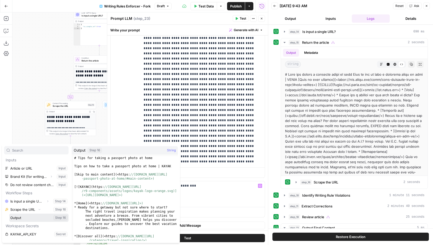
click at [33, 217] on button "Select variable Output" at bounding box center [38, 218] width 59 height 8
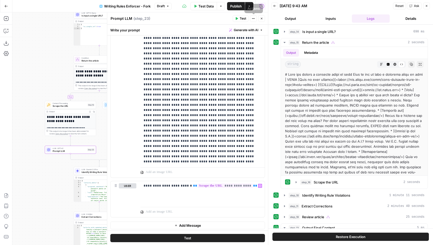
click at [247, 20] on button "Test" at bounding box center [241, 18] width 16 height 7
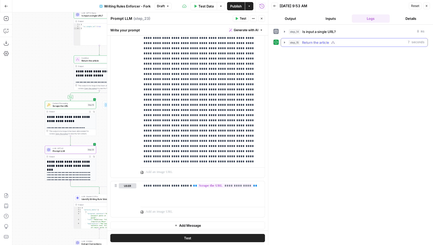
click at [285, 41] on icon "button" at bounding box center [284, 42] width 4 height 4
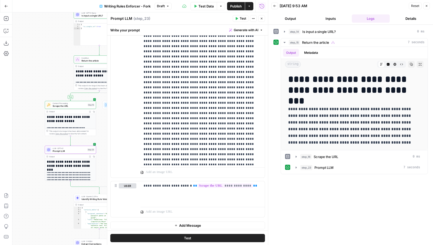
scroll to position [984, 0]
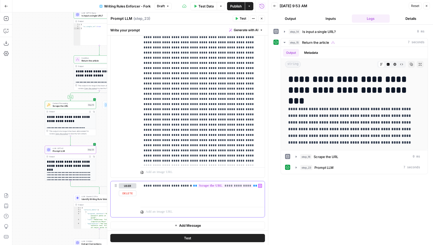
click at [250, 185] on p "**********" at bounding box center [202, 185] width 118 height 5
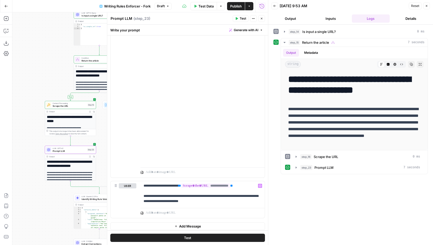
click at [240, 19] on span "Test" at bounding box center [243, 18] width 6 height 5
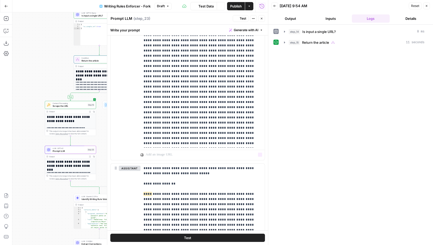
scroll to position [158, 0]
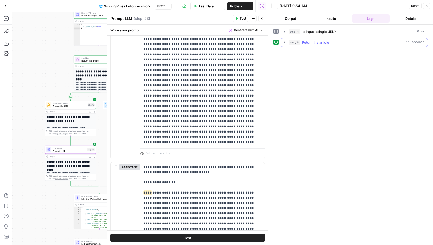
click at [284, 42] on icon "button" at bounding box center [284, 42] width 1 height 2
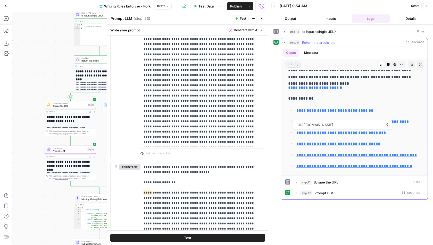
scroll to position [0, 0]
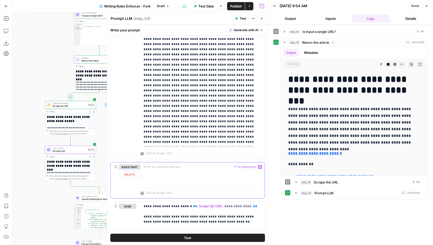
click at [126, 173] on button "Delete" at bounding box center [130, 175] width 22 height 6
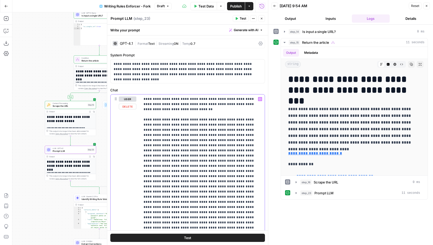
drag, startPoint x: 163, startPoint y: 108, endPoint x: 143, endPoint y: 97, distance: 23.4
click at [143, 97] on div "**********" at bounding box center [202, 200] width 124 height 210
copy p "**********"
click at [128, 108] on button "Delete" at bounding box center [128, 107] width 18 height 6
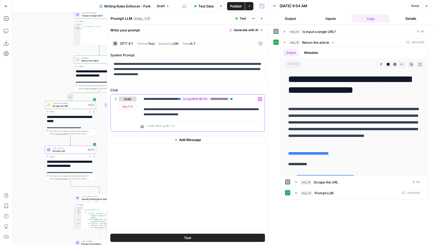
click at [250, 99] on p "**********" at bounding box center [202, 107] width 118 height 21
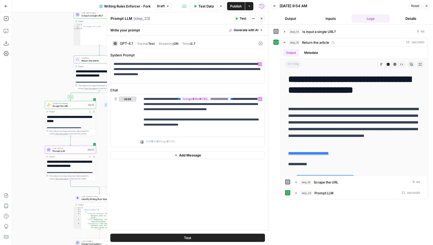
click at [245, 18] on span "Test" at bounding box center [243, 18] width 6 height 5
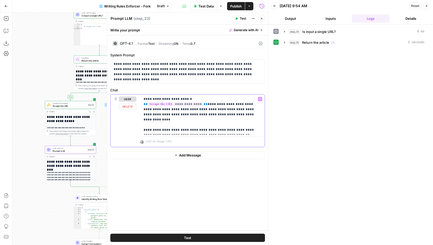
drag, startPoint x: 248, startPoint y: 99, endPoint x: 142, endPoint y: 99, distance: 106.1
click at [142, 99] on div "**********" at bounding box center [202, 115] width 124 height 40
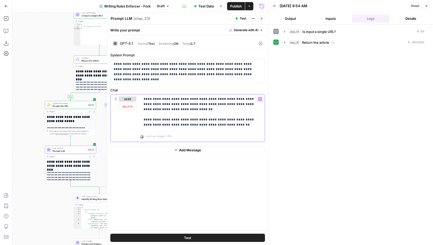
click at [226, 126] on p "**********" at bounding box center [202, 112] width 118 height 31
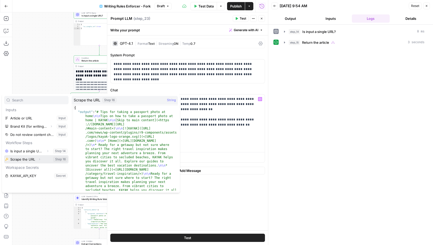
click at [29, 159] on button "Select variable Scrape the URL" at bounding box center [36, 159] width 64 height 8
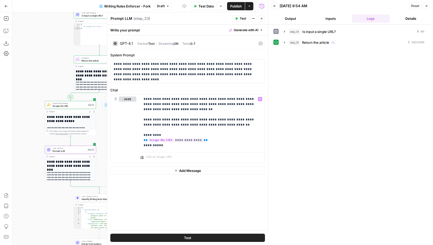
click at [244, 20] on span "Test" at bounding box center [243, 18] width 6 height 5
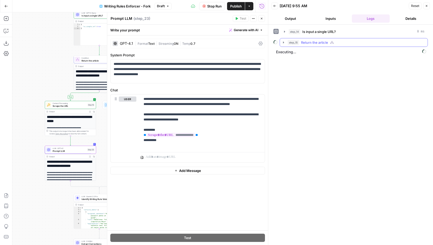
click at [284, 42] on icon "button" at bounding box center [283, 42] width 4 height 4
click at [294, 53] on icon "button" at bounding box center [295, 53] width 4 height 4
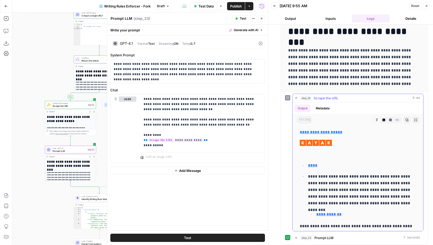
scroll to position [45, 0]
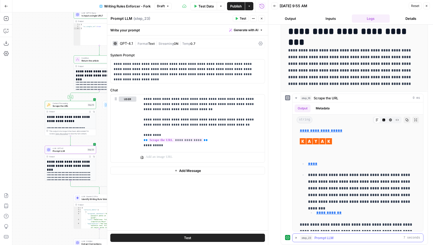
click at [294, 237] on icon "button" at bounding box center [296, 238] width 4 height 4
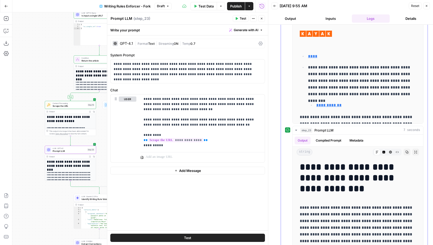
scroll to position [180, 0]
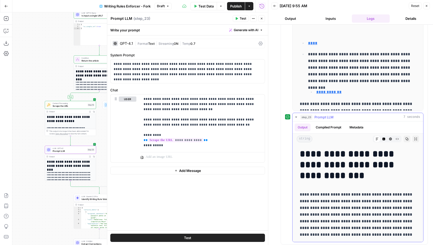
click at [363, 187] on div "**********" at bounding box center [357, 194] width 122 height 94
click at [426, 9] on button "Close" at bounding box center [426, 6] width 7 height 7
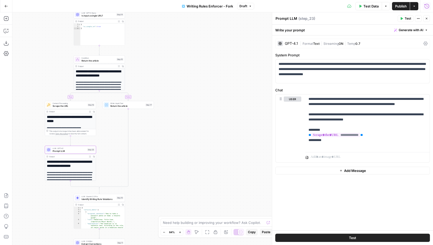
click at [411, 30] on span "Generate with AI" at bounding box center [410, 30] width 24 height 5
click at [395, 55] on span "Refine" at bounding box center [402, 53] width 41 height 5
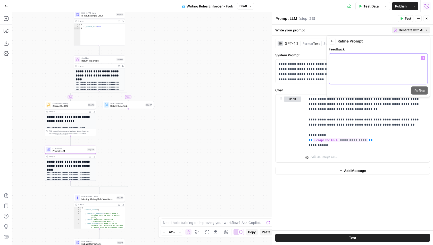
click at [349, 64] on div at bounding box center [378, 69] width 98 height 31
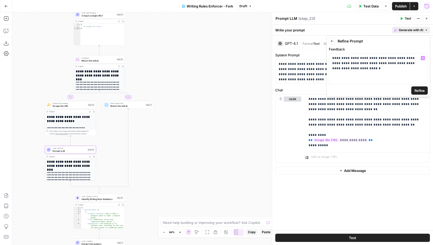
click at [417, 91] on span "Refine" at bounding box center [419, 90] width 10 height 5
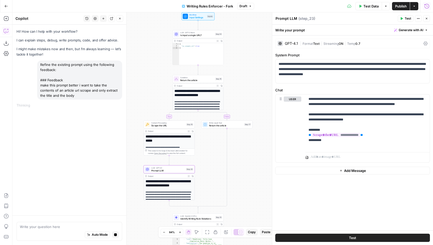
drag, startPoint x: 229, startPoint y: 76, endPoint x: 244, endPoint y: 98, distance: 26.1
click at [244, 97] on div "**********" at bounding box center [222, 128] width 420 height 233
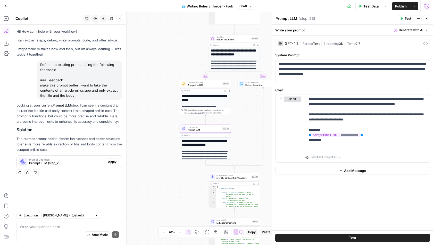
click at [110, 163] on span "Apply" at bounding box center [112, 162] width 8 height 5
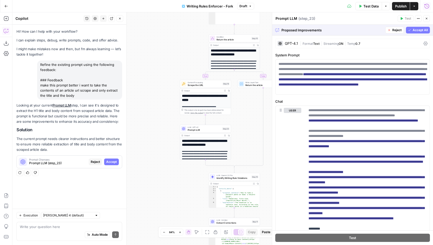
click at [418, 29] on span "Accept All" at bounding box center [419, 30] width 15 height 5
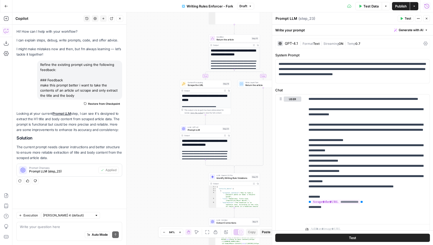
click at [403, 18] on icon "button" at bounding box center [401, 18] width 3 height 3
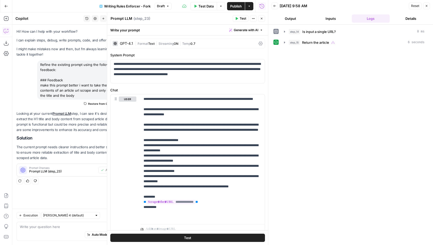
click at [262, 19] on icon "button" at bounding box center [262, 19] width 2 height 2
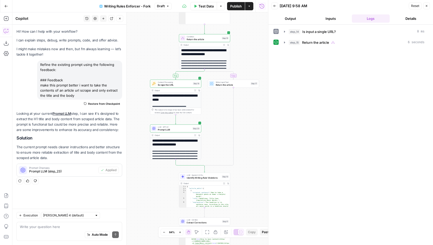
drag, startPoint x: 169, startPoint y: 169, endPoint x: 139, endPoint y: 163, distance: 30.6
click at [140, 163] on div "**********" at bounding box center [139, 128] width 255 height 233
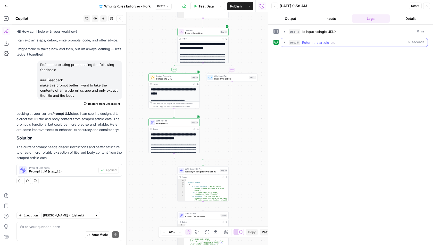
click at [285, 42] on icon "button" at bounding box center [284, 42] width 4 height 4
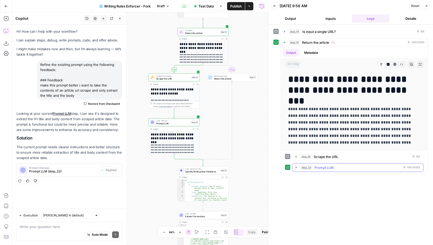
click at [296, 166] on icon "button" at bounding box center [296, 168] width 4 height 4
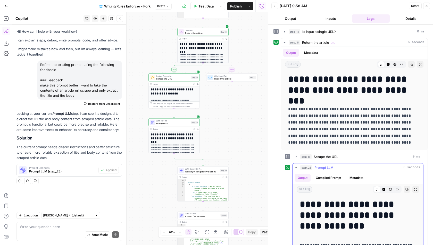
scroll to position [51, 0]
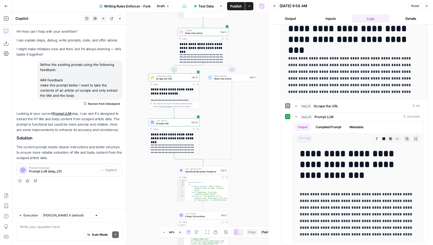
click at [426, 4] on icon "button" at bounding box center [426, 5] width 3 height 3
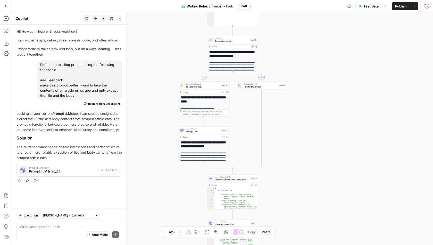
drag, startPoint x: 263, startPoint y: 131, endPoint x: 292, endPoint y: 142, distance: 30.8
click at [292, 142] on div "**********" at bounding box center [222, 128] width 420 height 233
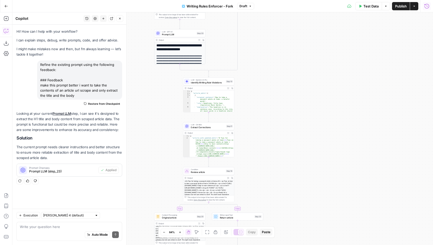
drag, startPoint x: 285, startPoint y: 184, endPoint x: 262, endPoint y: 84, distance: 102.8
click at [262, 83] on div "**********" at bounding box center [222, 128] width 420 height 233
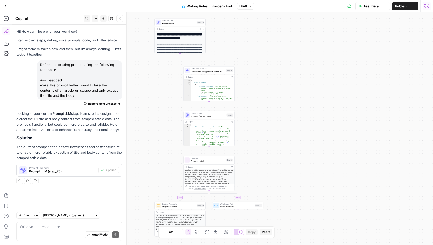
drag, startPoint x: 262, startPoint y: 161, endPoint x: 263, endPoint y: 90, distance: 70.6
click at [263, 90] on div "**********" at bounding box center [222, 128] width 420 height 233
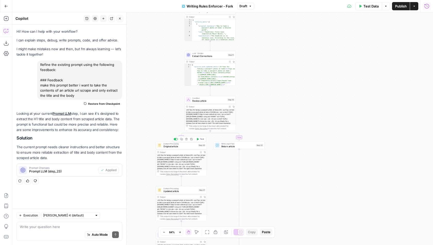
click at [176, 146] on span "Original article" at bounding box center [179, 146] width 33 height 3
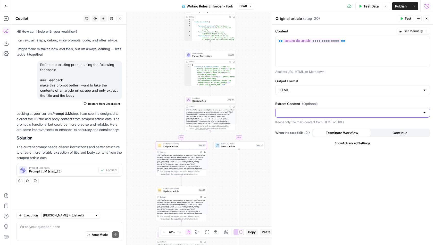
click at [297, 110] on input "Extract Content (Optional)" at bounding box center [349, 112] width 142 height 5
click at [294, 124] on span "Yes" at bounding box center [351, 124] width 144 height 5
type input "Yes"
click at [426, 18] on icon "button" at bounding box center [426, 18] width 3 height 3
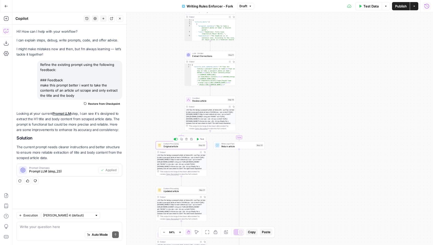
click at [193, 144] on span "Content Processing" at bounding box center [179, 144] width 33 height 3
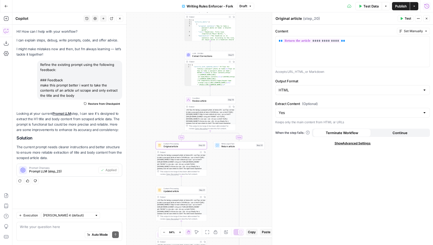
click at [182, 191] on span "Updated article" at bounding box center [180, 191] width 34 height 3
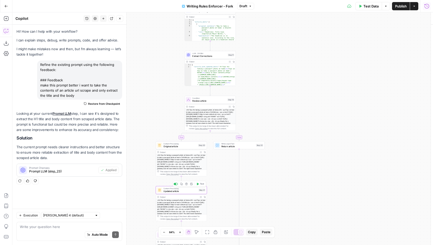
type textarea "Updated article"
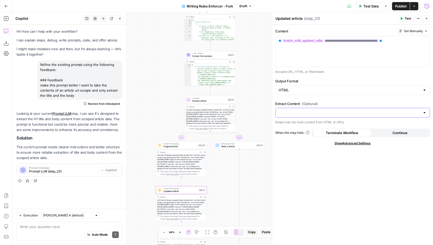
click at [296, 110] on input "Extract Content (Optional)" at bounding box center [349, 112] width 142 height 5
click at [291, 124] on span "Yes" at bounding box center [351, 124] width 144 height 5
type input "Yes"
click at [426, 16] on button "Close" at bounding box center [426, 18] width 7 height 7
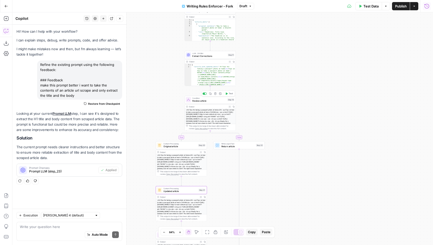
click at [228, 93] on icon "button" at bounding box center [226, 93] width 3 height 3
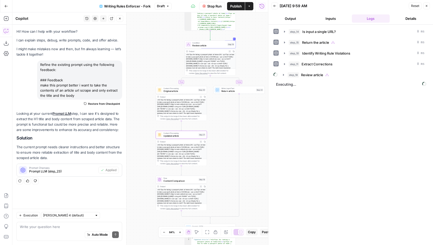
drag, startPoint x: 257, startPoint y: 120, endPoint x: 256, endPoint y: 64, distance: 56.1
click at [256, 64] on div "**********" at bounding box center [139, 128] width 255 height 233
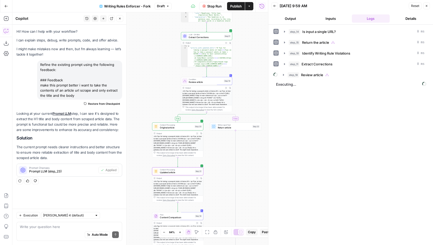
drag, startPoint x: 255, startPoint y: 135, endPoint x: 256, endPoint y: 180, distance: 44.8
click at [255, 180] on div "**********" at bounding box center [139, 128] width 255 height 233
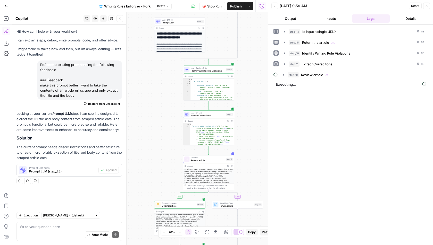
drag, startPoint x: 255, startPoint y: 51, endPoint x: 254, endPoint y: 133, distance: 81.9
click at [254, 132] on div "**********" at bounding box center [139, 128] width 255 height 233
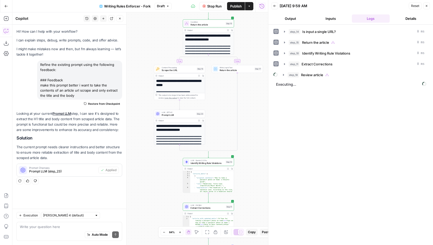
drag, startPoint x: 252, startPoint y: 75, endPoint x: 251, endPoint y: 159, distance: 83.7
click at [251, 159] on div "**********" at bounding box center [139, 128] width 255 height 233
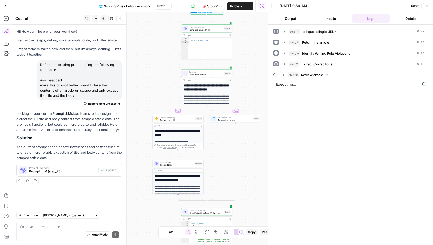
drag, startPoint x: 254, startPoint y: 102, endPoint x: 253, endPoint y: 151, distance: 48.7
click at [253, 151] on div "**********" at bounding box center [139, 128] width 255 height 233
click at [236, 7] on span "Publish" at bounding box center [236, 6] width 12 height 5
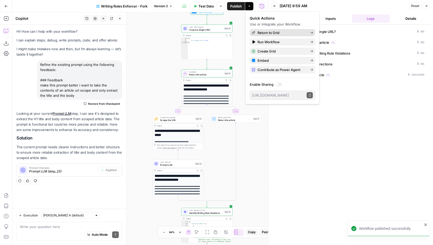
click at [284, 33] on span "Return to Grid" at bounding box center [281, 32] width 48 height 5
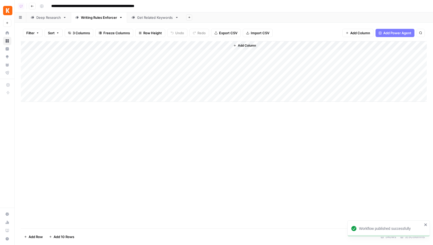
click at [250, 44] on span "Add Column" at bounding box center [247, 45] width 18 height 5
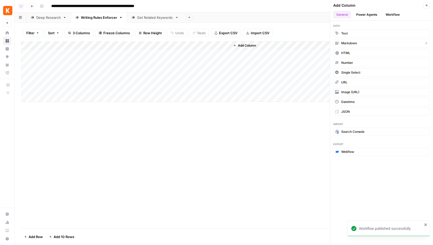
click at [353, 42] on span "Markdown" at bounding box center [349, 43] width 16 height 5
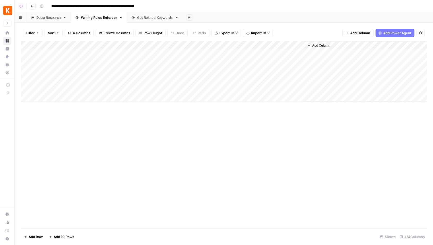
drag, startPoint x: 271, startPoint y: 46, endPoint x: 150, endPoint y: 47, distance: 120.5
click at [150, 47] on div "Add Column" at bounding box center [224, 71] width 406 height 61
click at [144, 57] on input "New Column" at bounding box center [144, 57] width 52 height 5
type input "Article"
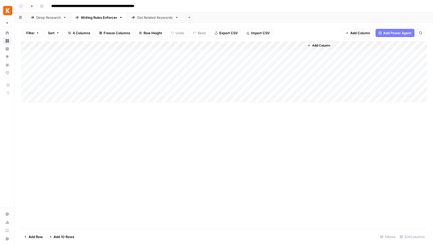
click at [181, 117] on div "Add Column" at bounding box center [224, 134] width 406 height 187
click at [136, 80] on div "Add Column" at bounding box center [224, 71] width 406 height 61
click at [138, 81] on div "Add Column" at bounding box center [224, 71] width 406 height 61
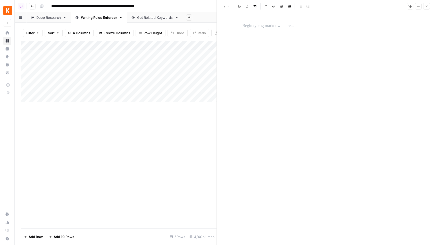
click at [296, 30] on div at bounding box center [324, 26] width 171 height 11
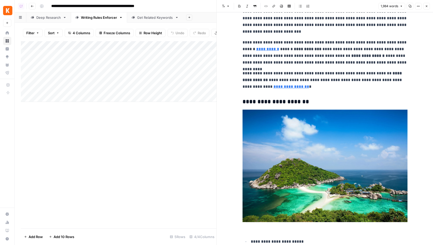
scroll to position [2248, 0]
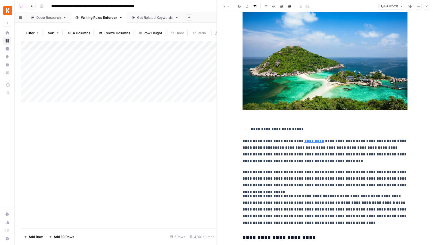
click at [425, 7] on icon "button" at bounding box center [426, 6] width 3 height 3
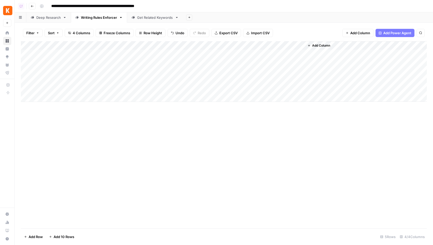
click at [219, 46] on div "Add Column" at bounding box center [224, 71] width 406 height 61
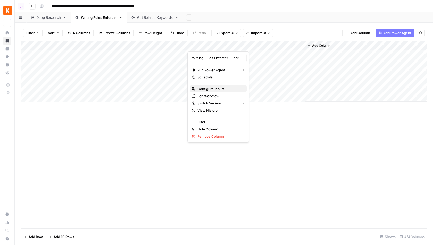
click at [213, 89] on span "Configure Inputs" at bounding box center [219, 88] width 45 height 5
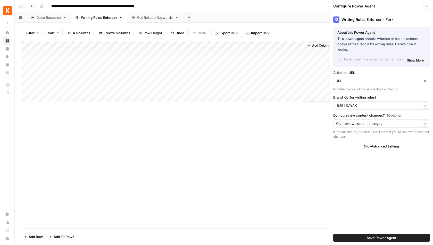
click at [352, 84] on div "URL Clear" at bounding box center [381, 81] width 97 height 8
click at [346, 108] on span "Article" at bounding box center [377, 108] width 80 height 5
type input "Article"
click at [355, 238] on button "Save Power Agent" at bounding box center [381, 238] width 97 height 8
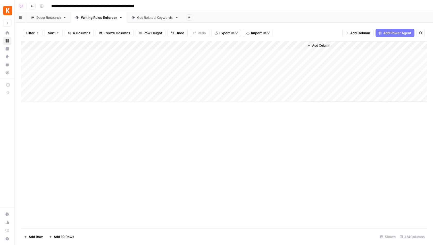
click at [224, 81] on div "Add Column" at bounding box center [224, 71] width 406 height 61
click at [148, 17] on div "Get Related Keywords" at bounding box center [155, 17] width 36 height 5
click at [223, 53] on div "Add Column" at bounding box center [224, 71] width 406 height 61
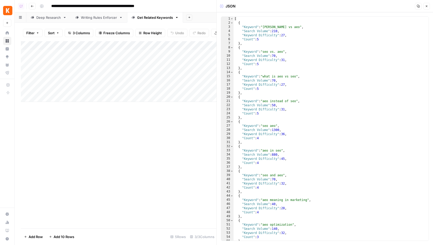
click at [426, 6] on icon "button" at bounding box center [426, 6] width 2 height 2
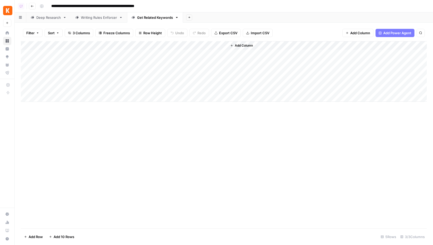
click at [93, 15] on div "Writing Rules Enforcer" at bounding box center [99, 17] width 36 height 5
click at [118, 146] on div "Add Column" at bounding box center [224, 134] width 406 height 187
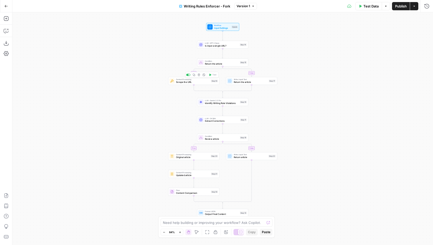
click at [193, 82] on span "Scrape the URL" at bounding box center [193, 82] width 34 height 3
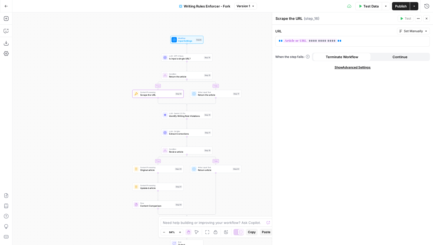
drag, startPoint x: 156, startPoint y: 124, endPoint x: 125, endPoint y: 139, distance: 34.2
click at [125, 139] on div "true false true false Workflow Input Settings Inputs LLM · GPT-5 Nano Is input …" at bounding box center [222, 128] width 420 height 233
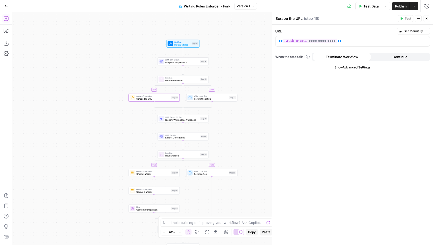
click at [10, 21] on button "Add Steps" at bounding box center [6, 18] width 8 height 8
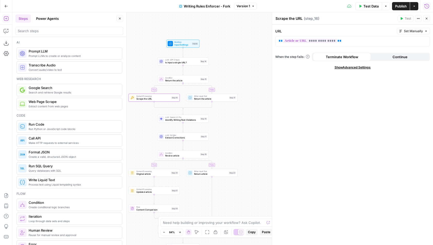
click at [428, 5] on icon "button" at bounding box center [426, 6] width 5 height 5
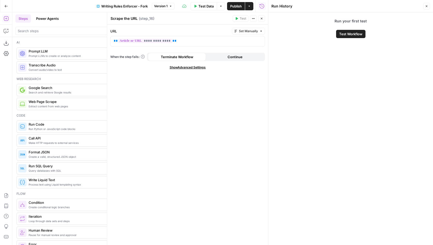
click at [263, 19] on button "Close" at bounding box center [261, 18] width 7 height 7
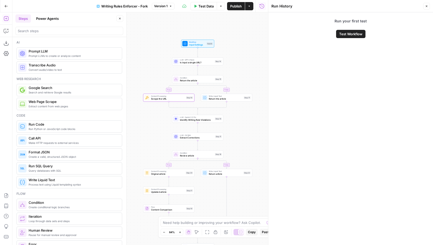
drag, startPoint x: 226, startPoint y: 53, endPoint x: 237, endPoint y: 49, distance: 11.7
click at [237, 49] on div "true false true false Workflow Input Settings Inputs LLM · GPT-5 Nano Is input …" at bounding box center [139, 128] width 255 height 233
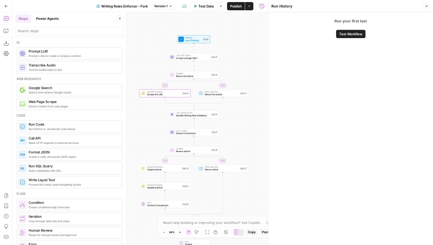
click at [209, 6] on span "Test Data" at bounding box center [205, 6] width 15 height 5
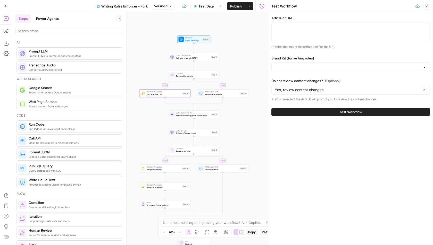
click at [305, 35] on div at bounding box center [350, 32] width 158 height 20
click at [309, 28] on textarea "Article or URL" at bounding box center [351, 26] width 152 height 5
paste textarea "[URL][DOMAIN_NAME]"
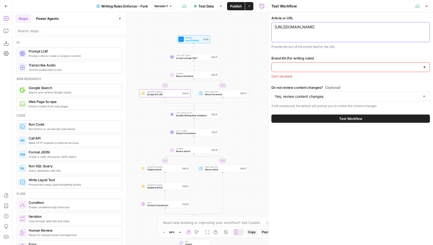
type textarea "[URL][DOMAIN_NAME]"
click at [314, 65] on input "Brand Kit (for writing rules)" at bounding box center [348, 67] width 146 height 5
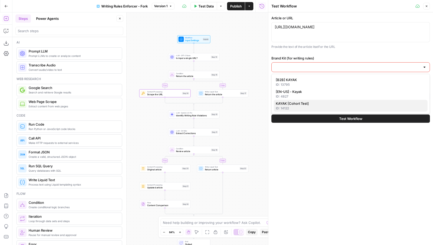
click at [301, 103] on span "KAYAK [Cohort Test]" at bounding box center [350, 103] width 148 height 5
type input "KAYAK [Cohort Test]"
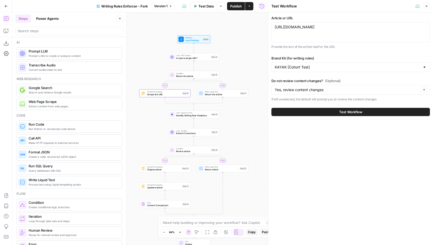
click at [324, 109] on button "Test Workflow" at bounding box center [350, 112] width 158 height 8
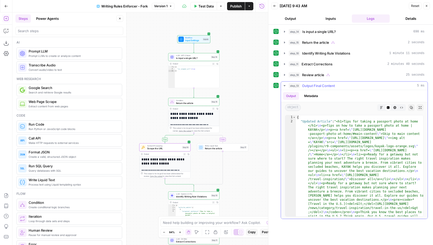
click at [382, 106] on icon "button" at bounding box center [381, 107] width 3 height 3
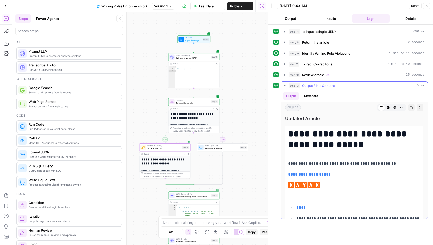
click at [388, 106] on icon "button" at bounding box center [388, 107] width 3 height 3
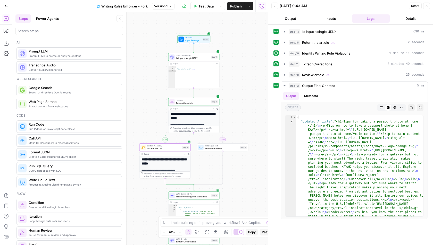
drag, startPoint x: 245, startPoint y: 187, endPoint x: 245, endPoint y: 50, distance: 136.2
click at [245, 50] on div "**********" at bounding box center [139, 128] width 255 height 233
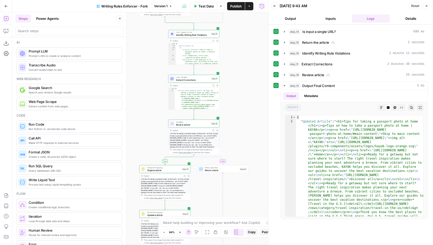
drag, startPoint x: 233, startPoint y: 169, endPoint x: 233, endPoint y: 91, distance: 78.8
click at [233, 91] on div "**********" at bounding box center [139, 128] width 255 height 233
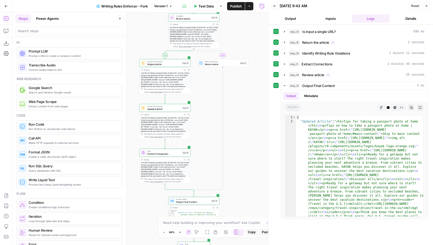
drag, startPoint x: 233, startPoint y: 157, endPoint x: 233, endPoint y: 80, distance: 76.7
click at [233, 80] on div "**********" at bounding box center [139, 128] width 255 height 233
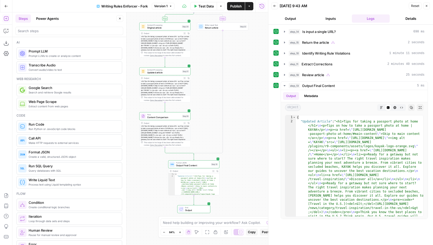
click at [205, 166] on span "Output Final Content" at bounding box center [193, 165] width 34 height 3
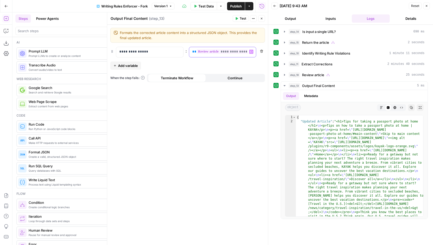
click at [249, 53] on div "**********" at bounding box center [222, 52] width 67 height 10
click at [248, 51] on div "**********" at bounding box center [222, 52] width 67 height 10
click at [249, 51] on span "**" at bounding box center [251, 51] width 4 height 3
click at [123, 64] on span "Add variable" at bounding box center [128, 65] width 20 height 5
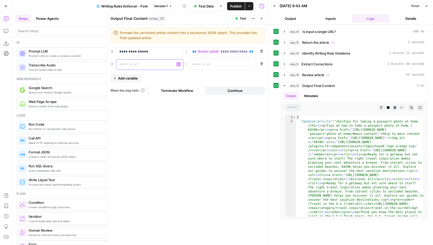
click at [125, 64] on p at bounding box center [145, 64] width 53 height 5
click at [196, 63] on p at bounding box center [218, 64] width 53 height 5
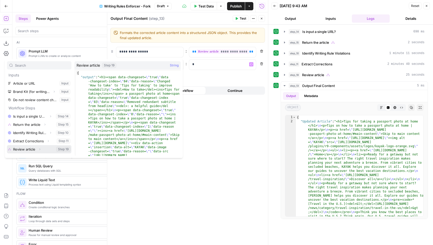
click at [39, 150] on icon "button" at bounding box center [39, 149] width 3 height 3
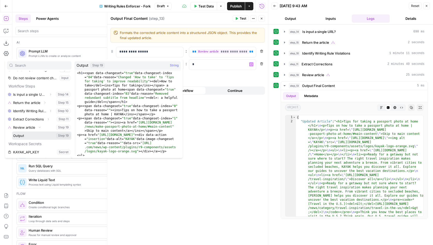
click at [38, 136] on button "Select variable Output" at bounding box center [41, 136] width 59 height 8
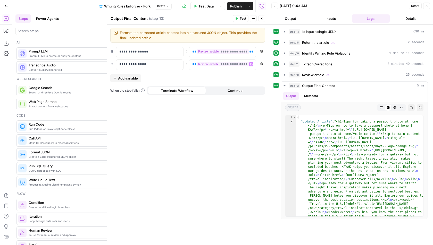
click at [240, 18] on button "Test" at bounding box center [241, 18] width 16 height 7
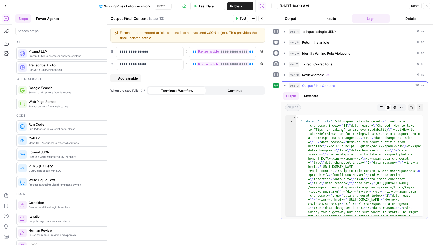
click at [380, 107] on icon "button" at bounding box center [381, 107] width 3 height 3
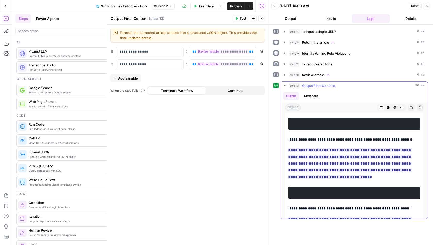
scroll to position [921, 0]
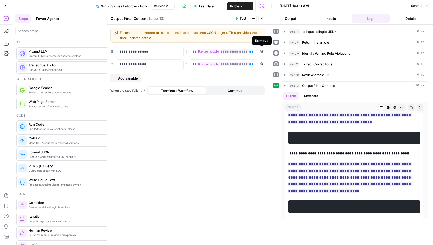
click at [261, 51] on icon "button" at bounding box center [261, 51] width 3 height 3
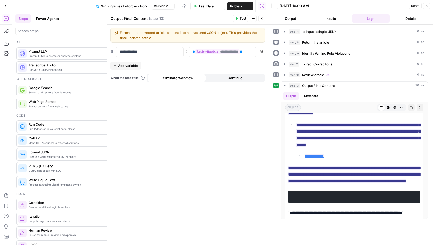
click at [237, 7] on span "Publish" at bounding box center [236, 6] width 12 height 5
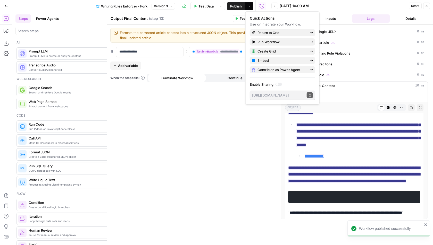
click at [424, 6] on button "Close" at bounding box center [426, 6] width 7 height 7
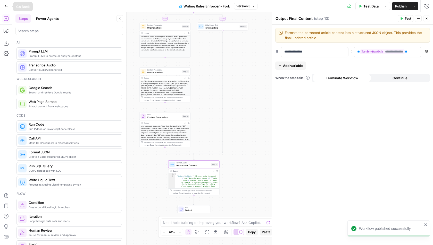
click at [7, 4] on button "Go Back" at bounding box center [6, 6] width 9 height 9
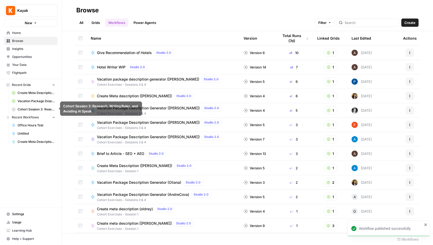
click at [29, 108] on span "Cohort Session 3: Research, Writing Rules, and Avoiding AI Speak" at bounding box center [37, 109] width 38 height 5
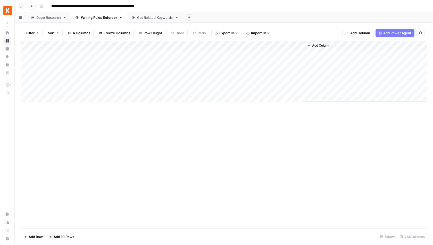
click at [51, 18] on div "Deep Research" at bounding box center [48, 17] width 24 height 5
click at [161, 46] on div "Add Column" at bounding box center [224, 71] width 406 height 61
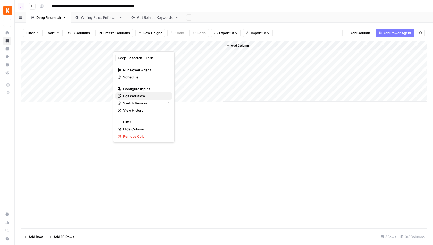
click at [142, 95] on span "Edit Workflow" at bounding box center [145, 95] width 45 height 5
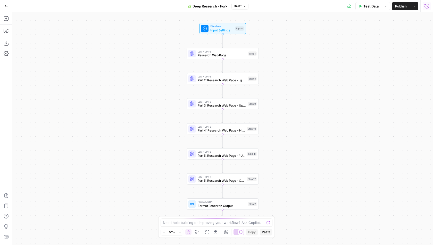
click at [426, 5] on icon "button" at bounding box center [426, 6] width 5 height 5
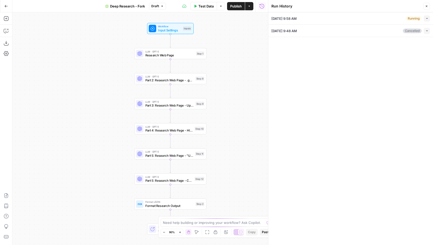
drag, startPoint x: 168, startPoint y: 80, endPoint x: 104, endPoint y: 80, distance: 63.9
click at [104, 80] on div "Workflow Input Settings Inputs LLM · GPT-5 Research Web Page Step 1 LLM · GPT-5…" at bounding box center [139, 128] width 255 height 233
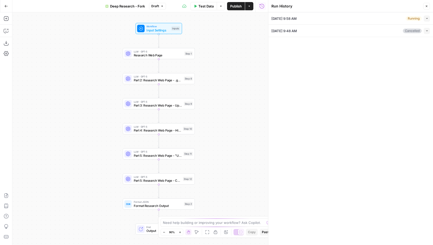
click at [428, 22] on div "10/01/25 at 9:58 AM Running Collapse" at bounding box center [350, 18] width 158 height 12
click at [427, 19] on icon "button" at bounding box center [426, 18] width 3 height 3
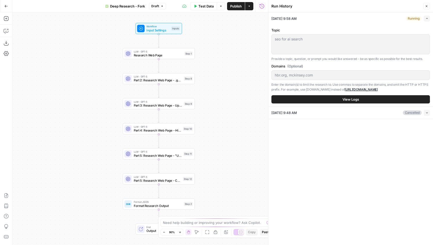
click at [327, 99] on button "View Logs" at bounding box center [350, 99] width 158 height 8
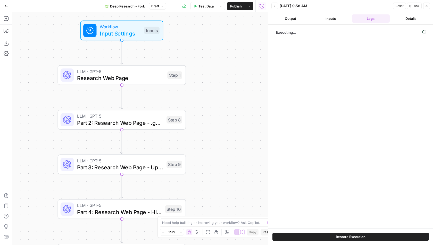
drag, startPoint x: 210, startPoint y: 51, endPoint x: 221, endPoint y: 67, distance: 19.2
click at [221, 67] on div "Workflow Input Settings Inputs LLM · GPT-5 Research Web Page Step 1 LLM · GPT-5…" at bounding box center [139, 128] width 255 height 233
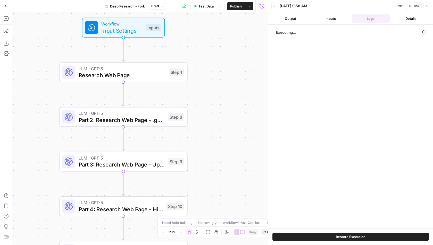
click at [276, 6] on button "Back" at bounding box center [274, 6] width 7 height 7
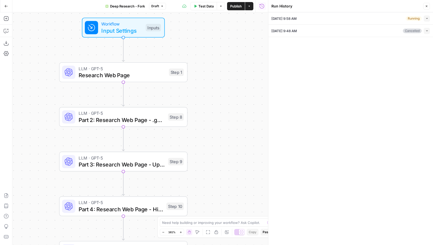
click at [426, 19] on div "Collapse" at bounding box center [420, 20] width 13 height 5
click at [427, 19] on icon "button" at bounding box center [426, 18] width 3 height 3
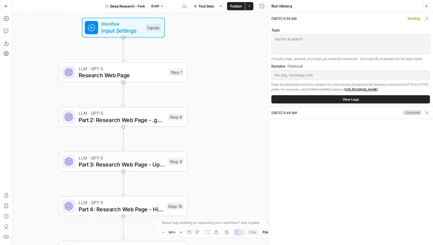
click at [235, 5] on span "Publish" at bounding box center [236, 6] width 12 height 5
click at [375, 101] on button "View Logs" at bounding box center [350, 99] width 158 height 8
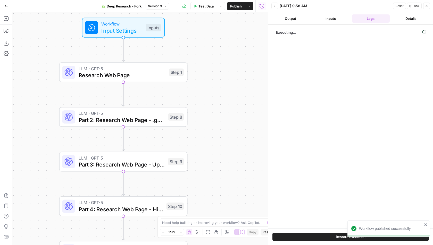
click at [327, 236] on button "Restore Execution" at bounding box center [350, 237] width 156 height 8
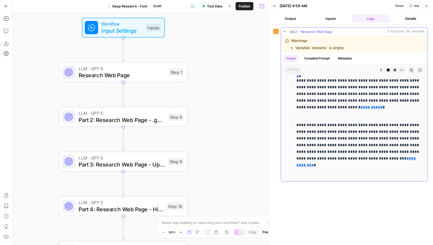
scroll to position [276, 0]
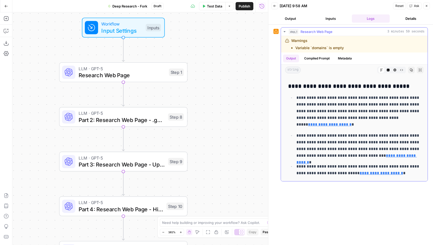
click at [285, 30] on icon "button" at bounding box center [284, 32] width 4 height 4
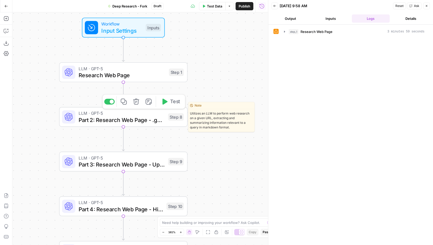
click at [171, 101] on span "Test" at bounding box center [175, 101] width 10 height 7
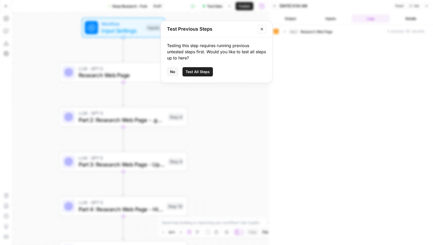
click at [198, 69] on button "Test All Steps" at bounding box center [197, 71] width 30 height 9
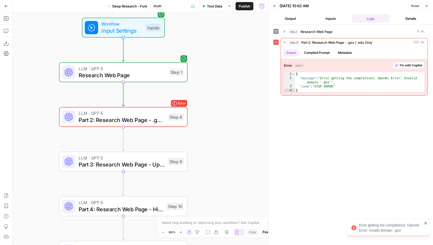
click at [328, 17] on button "Inputs" at bounding box center [330, 18] width 38 height 8
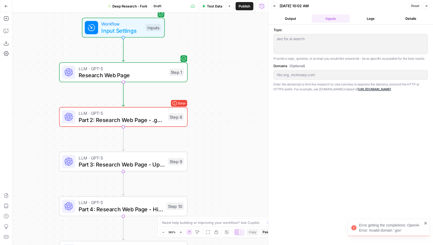
click at [355, 17] on button "Logs" at bounding box center [371, 18] width 38 height 8
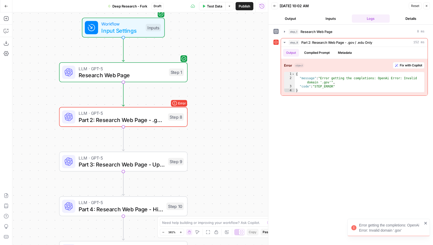
click at [317, 16] on button "Inputs" at bounding box center [330, 18] width 38 height 8
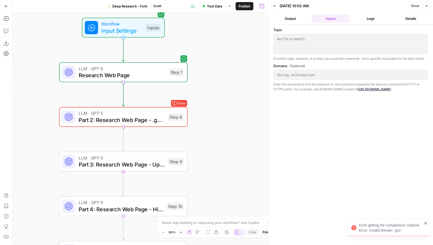
click at [217, 6] on span "Test Data" at bounding box center [214, 6] width 15 height 5
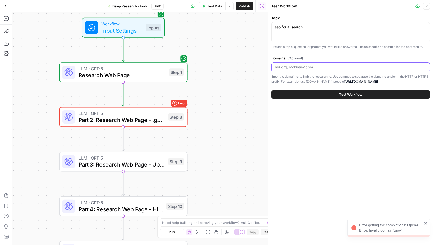
click at [313, 67] on input "Domains (Optional)" at bounding box center [351, 67] width 152 height 5
click at [165, 78] on span "Research Web Page" at bounding box center [122, 75] width 87 height 8
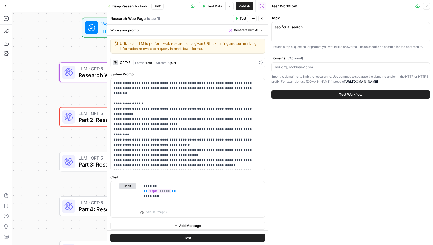
click at [425, 5] on icon "button" at bounding box center [426, 6] width 3 height 3
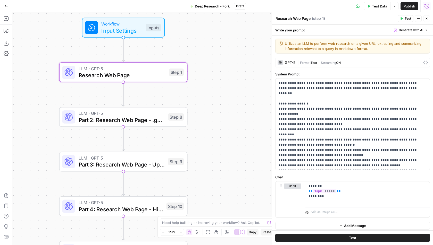
click at [426, 2] on button "Run History" at bounding box center [426, 6] width 8 height 8
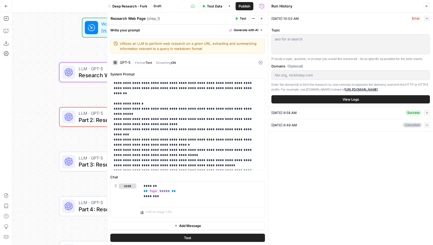
click at [330, 99] on button "View Logs" at bounding box center [350, 99] width 158 height 8
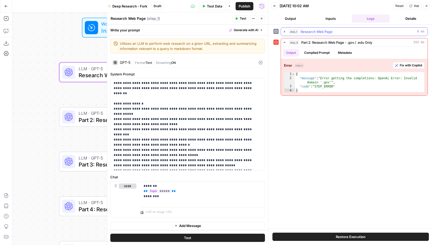
click at [283, 30] on icon "button" at bounding box center [284, 32] width 4 height 4
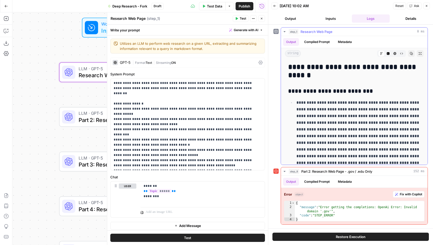
click at [316, 40] on button "Compiled Prompt" at bounding box center [317, 42] width 32 height 8
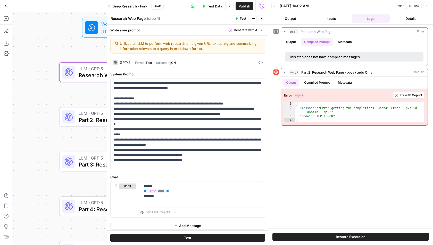
click at [295, 40] on button "Output" at bounding box center [291, 42] width 16 height 8
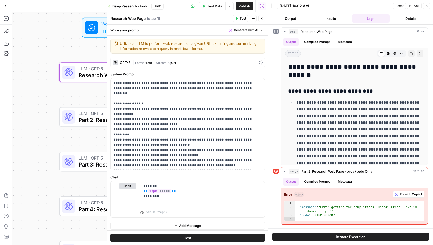
click at [263, 20] on button "Close" at bounding box center [261, 18] width 7 height 7
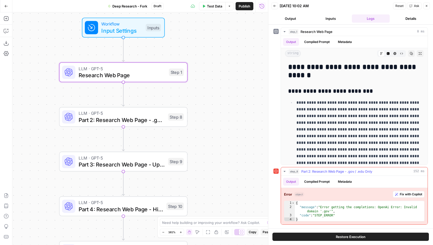
click at [317, 181] on button "Compiled Prompt" at bounding box center [317, 182] width 32 height 8
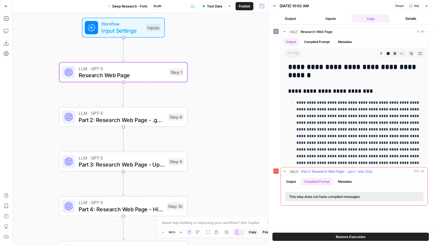
click at [292, 179] on button "Output" at bounding box center [291, 182] width 16 height 8
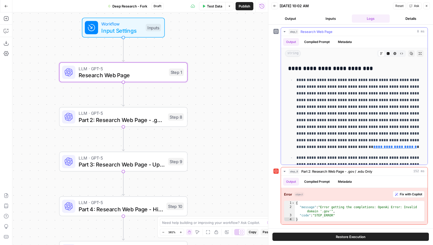
scroll to position [30, 0]
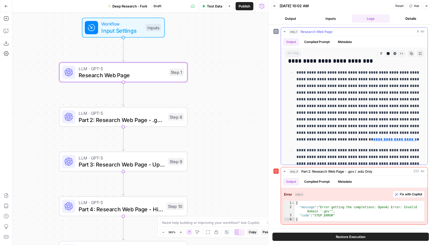
click at [338, 42] on button "Metadata" at bounding box center [345, 42] width 20 height 8
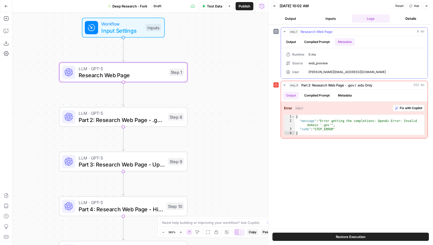
click at [295, 42] on button "Output" at bounding box center [291, 42] width 16 height 8
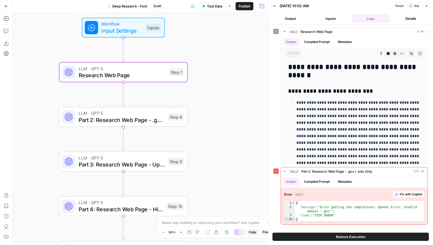
click at [334, 19] on button "Inputs" at bounding box center [330, 18] width 38 height 8
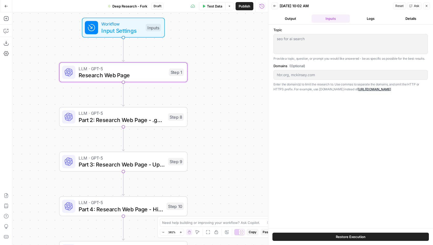
click at [370, 21] on button "Logs" at bounding box center [371, 18] width 38 height 8
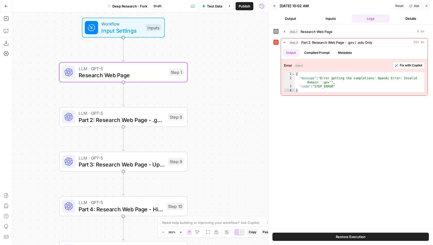
click at [332, 18] on button "Inputs" at bounding box center [330, 18] width 38 height 8
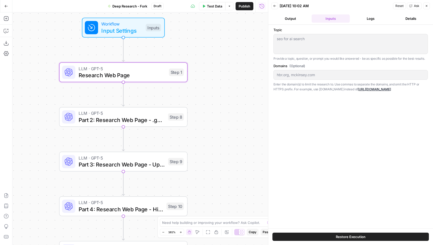
click at [295, 18] on button "Output" at bounding box center [290, 18] width 38 height 8
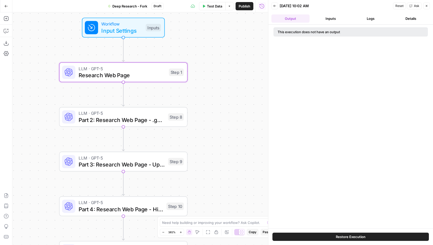
click at [378, 16] on button "Logs" at bounding box center [371, 18] width 38 height 8
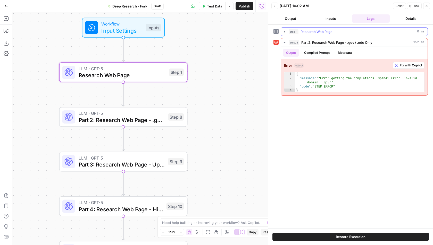
click at [284, 31] on icon "button" at bounding box center [284, 32] width 1 height 2
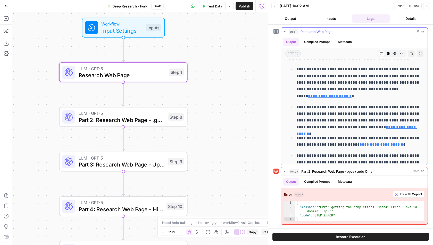
scroll to position [292, 0]
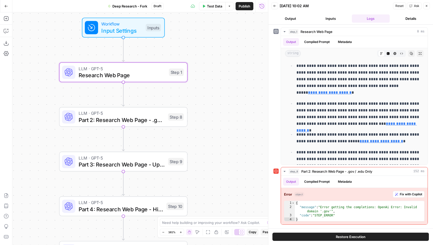
click at [149, 114] on span "LLM · GPT-5" at bounding box center [122, 113] width 86 height 7
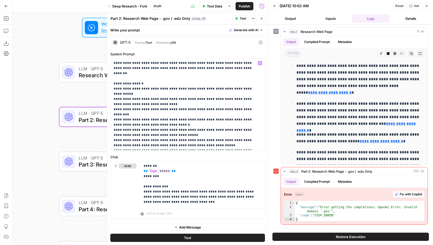
scroll to position [22, 0]
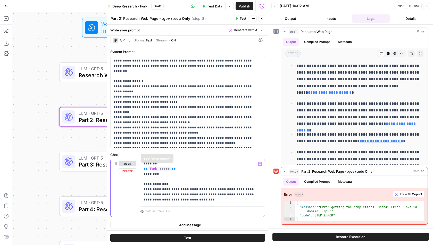
click at [151, 189] on p "**********" at bounding box center [202, 181] width 118 height 41
click at [164, 189] on p "**********" at bounding box center [202, 181] width 118 height 41
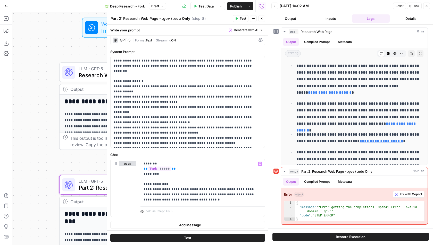
click at [241, 18] on span "Test" at bounding box center [243, 18] width 6 height 5
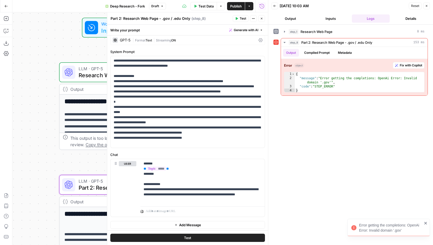
click at [139, 40] on span "Format" at bounding box center [140, 40] width 11 height 4
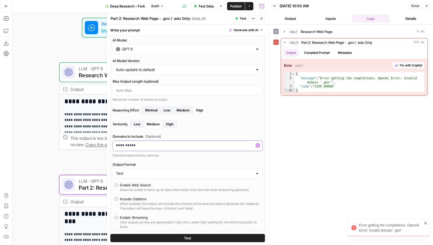
drag, startPoint x: 133, startPoint y: 144, endPoint x: 108, endPoint y: 144, distance: 24.7
click at [108, 144] on div "**********" at bounding box center [187, 128] width 161 height 233
click at [241, 16] on span "Test" at bounding box center [243, 18] width 6 height 5
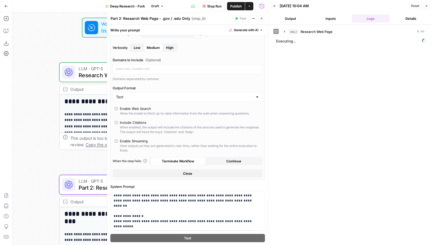
click at [202, 171] on button "Close" at bounding box center [188, 173] width 150 height 8
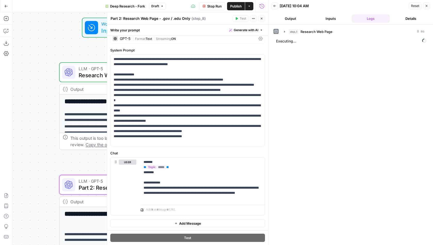
scroll to position [23, 0]
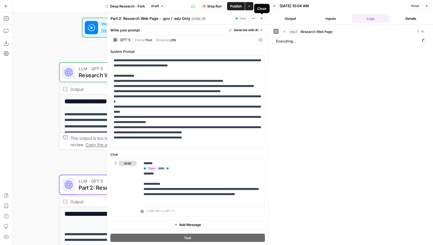
click at [263, 18] on icon "button" at bounding box center [261, 18] width 3 height 3
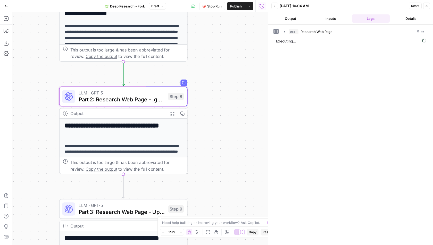
drag, startPoint x: 216, startPoint y: 161, endPoint x: 217, endPoint y: 52, distance: 109.2
click at [217, 52] on div "**********" at bounding box center [139, 128] width 255 height 233
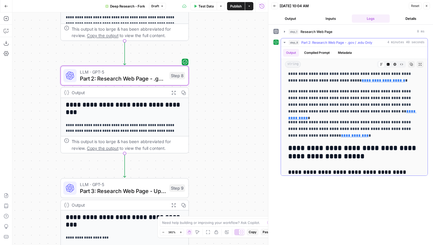
scroll to position [89, 0]
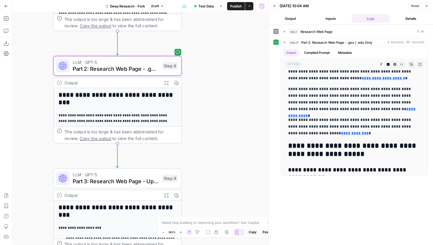
drag, startPoint x: 209, startPoint y: 99, endPoint x: 204, endPoint y: 72, distance: 27.1
click at [204, 72] on div "**********" at bounding box center [139, 128] width 255 height 233
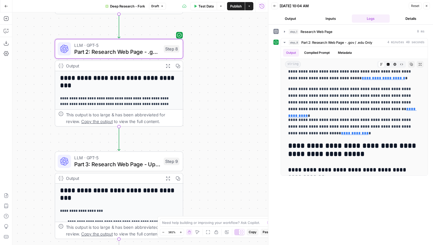
click at [151, 54] on span "Part 2: Research Web Page - .gov / .edu Only" at bounding box center [117, 52] width 86 height 8
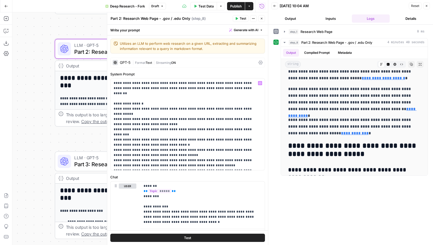
scroll to position [22, 0]
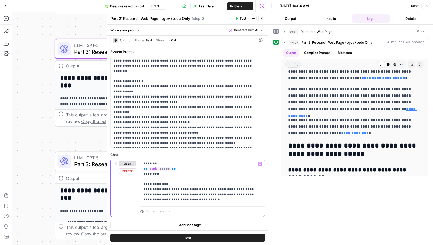
drag, startPoint x: 179, startPoint y: 198, endPoint x: 241, endPoint y: 188, distance: 63.3
click at [241, 188] on p "**********" at bounding box center [202, 181] width 118 height 41
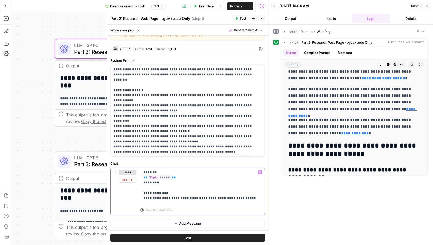
scroll to position [12, 0]
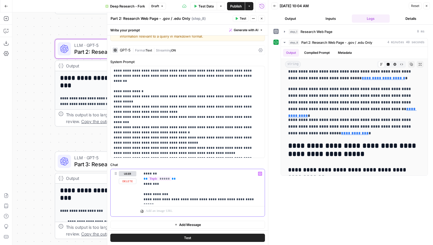
click at [250, 200] on p "**********" at bounding box center [202, 186] width 118 height 31
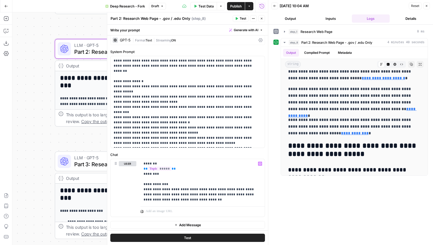
click at [234, 5] on span "Publish" at bounding box center [236, 6] width 12 height 5
drag, startPoint x: 244, startPoint y: 188, endPoint x: 246, endPoint y: 209, distance: 20.4
click at [246, 209] on div "**********" at bounding box center [202, 188] width 124 height 58
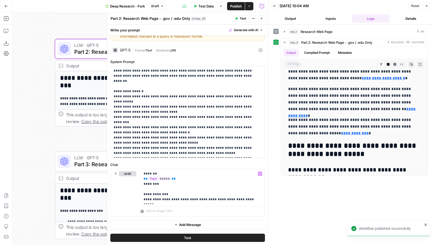
click at [243, 16] on button "Test" at bounding box center [241, 18] width 16 height 7
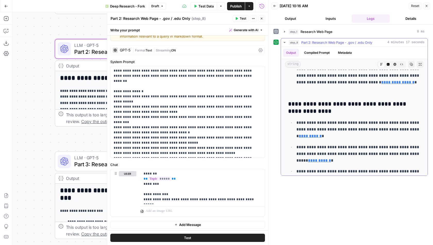
scroll to position [316, 0]
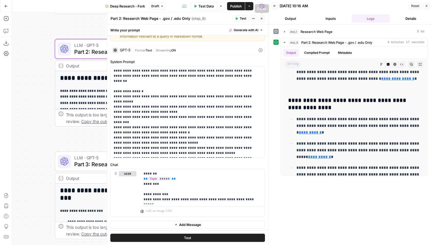
click at [262, 18] on icon "button" at bounding box center [262, 19] width 2 height 2
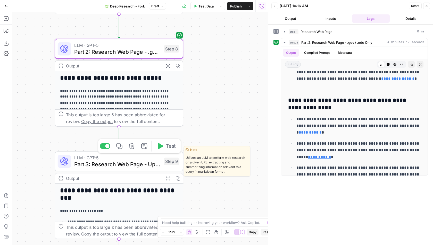
click at [169, 148] on span "Test" at bounding box center [171, 145] width 10 height 7
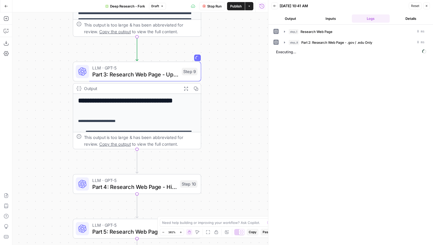
drag, startPoint x: 211, startPoint y: 144, endPoint x: 233, endPoint y: 42, distance: 104.8
click at [233, 42] on div "**********" at bounding box center [139, 128] width 255 height 233
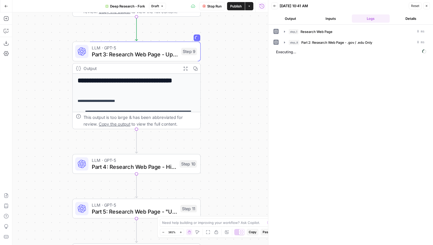
drag, startPoint x: 245, startPoint y: 114, endPoint x: 243, endPoint y: 100, distance: 14.2
click at [243, 99] on div "**********" at bounding box center [139, 128] width 255 height 233
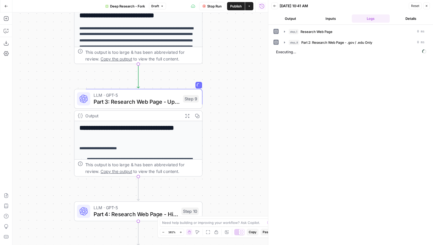
drag, startPoint x: 234, startPoint y: 33, endPoint x: 233, endPoint y: 134, distance: 100.7
click at [233, 133] on div "**********" at bounding box center [139, 128] width 255 height 233
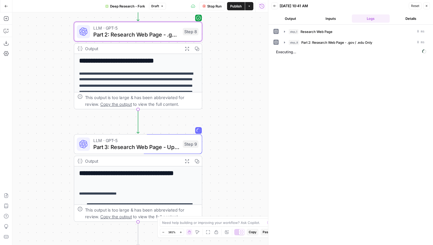
drag, startPoint x: 233, startPoint y: 66, endPoint x: 233, endPoint y: 93, distance: 27.6
click at [233, 93] on div "**********" at bounding box center [139, 128] width 255 height 233
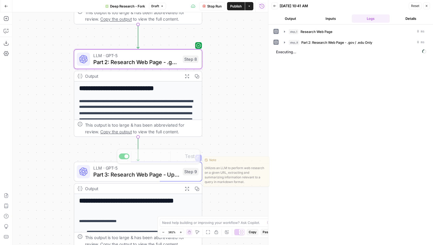
click at [201, 155] on div "**********" at bounding box center [139, 128] width 255 height 233
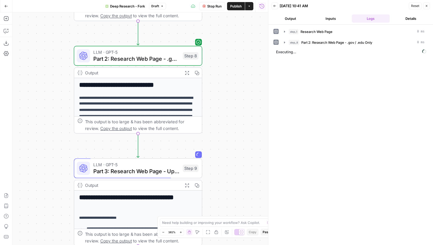
drag, startPoint x: 224, startPoint y: 129, endPoint x: 225, endPoint y: 56, distance: 72.1
click at [225, 56] on div "**********" at bounding box center [139, 128] width 255 height 233
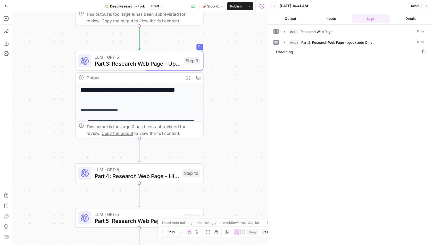
drag, startPoint x: 236, startPoint y: 155, endPoint x: 236, endPoint y: 110, distance: 44.3
click at [236, 110] on div "**********" at bounding box center [139, 128] width 255 height 233
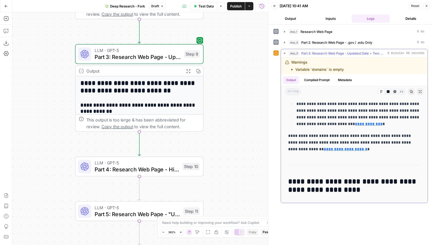
scroll to position [127, 0]
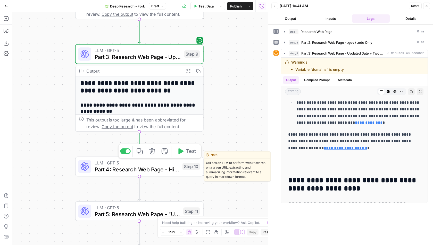
click at [190, 153] on span "Test" at bounding box center [191, 151] width 10 height 7
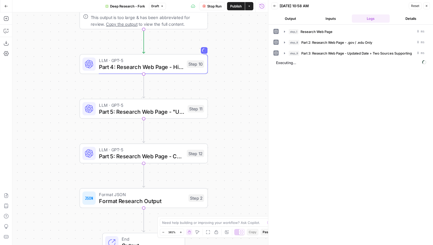
drag, startPoint x: 242, startPoint y: 142, endPoint x: 246, endPoint y: 39, distance: 102.8
click at [246, 39] on div "**********" at bounding box center [139, 128] width 255 height 233
click at [230, 7] on span "Publish" at bounding box center [236, 6] width 12 height 5
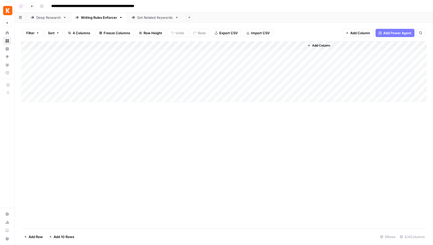
click at [168, 19] on div "Get Related Keywords" at bounding box center [155, 17] width 36 height 5
click at [46, 15] on link "Deep Research" at bounding box center [48, 17] width 45 height 10
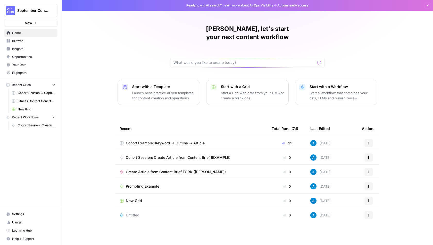
click at [36, 11] on span "September Cohort" at bounding box center [32, 10] width 31 height 5
type input "kayak"
click at [39, 37] on span "Kayak" at bounding box center [50, 38] width 68 height 5
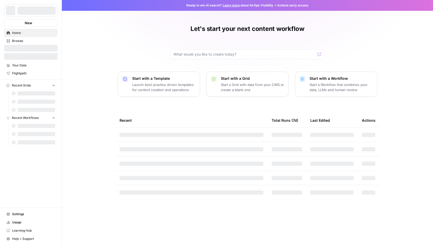
click at [32, 41] on span "Browse" at bounding box center [33, 41] width 43 height 5
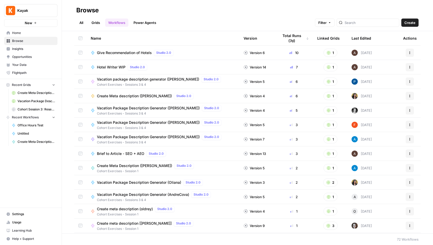
click at [411, 24] on span "Create" at bounding box center [409, 22] width 11 height 5
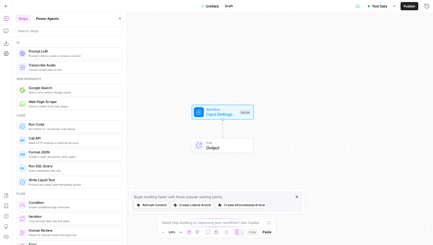
click at [213, 6] on span "Untitled" at bounding box center [212, 6] width 13 height 5
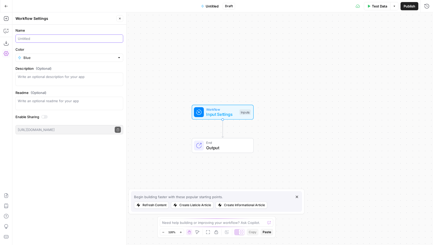
click at [62, 40] on input "Name" at bounding box center [69, 38] width 103 height 5
click at [46, 39] on input "Cohort: Session 5 Fact Checking" at bounding box center [69, 38] width 103 height 5
click at [86, 37] on input "Cohort: Session 5 - Fact Checking" at bounding box center [69, 38] width 103 height 5
type input "Cohort: Session 5 - Fact Checking ([PERSON_NAME])"
click at [123, 17] on button "Close" at bounding box center [119, 18] width 7 height 7
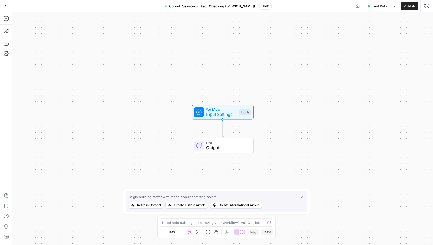
click at [1, 31] on div "Add Steps Copilot Download as JSON Settings Import JSON AirOps Academy Help Giv…" at bounding box center [6, 128] width 12 height 233
click at [5, 31] on icon "button" at bounding box center [6, 30] width 5 height 5
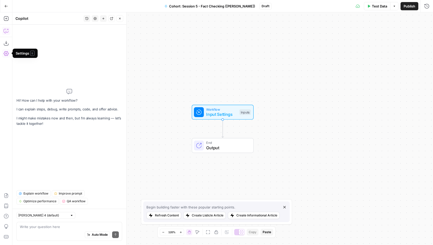
type textarea "You need to write a brief company description for a blog post, but you want to …"
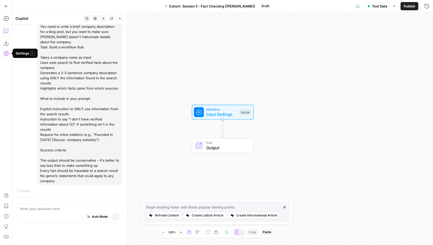
scroll to position [14, 0]
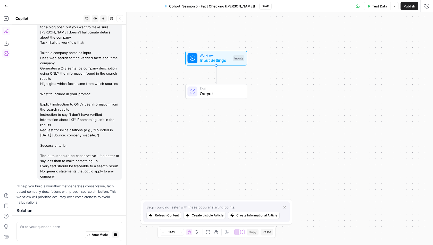
drag, startPoint x: 223, startPoint y: 74, endPoint x: 218, endPoint y: 20, distance: 53.8
click at [218, 20] on div "Workflow Input Settings Inputs End Output" at bounding box center [222, 128] width 420 height 233
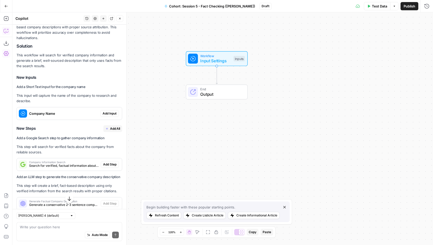
scroll to position [191, 0]
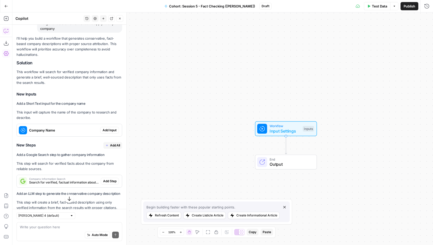
click at [115, 128] on span "Add Input" at bounding box center [109, 130] width 14 height 5
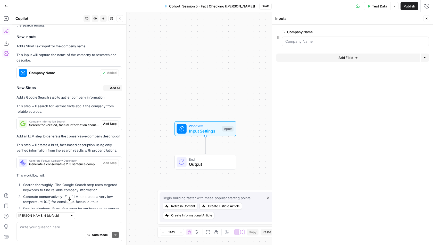
scroll to position [257, 0]
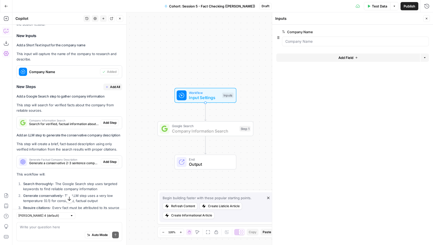
click at [113, 121] on span "Add Step" at bounding box center [109, 123] width 13 height 5
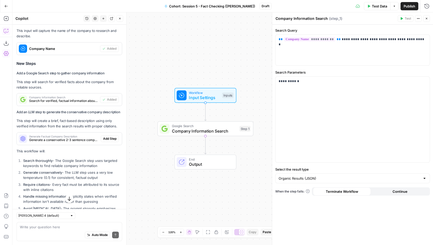
scroll to position [288, 0]
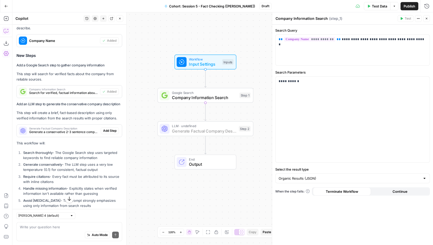
click at [112, 129] on span "Add Step" at bounding box center [109, 131] width 13 height 5
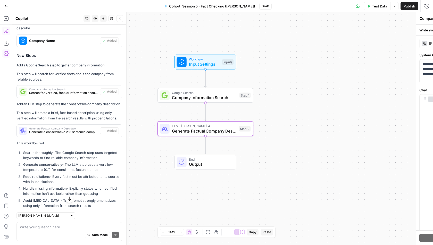
type textarea "Generate Factual Company Description"
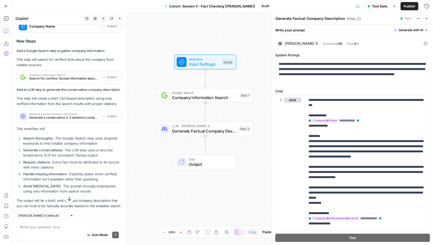
scroll to position [309, 0]
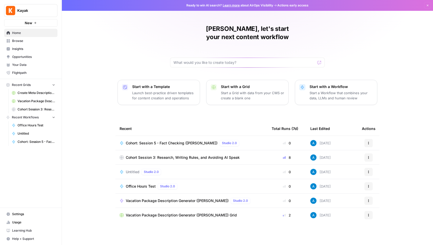
click at [40, 10] on span "Kayak" at bounding box center [32, 10] width 31 height 5
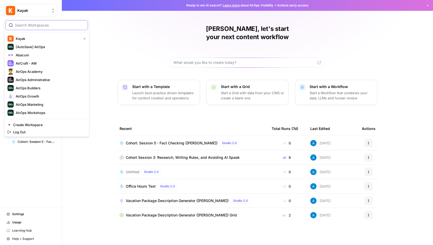
click at [28, 24] on input "search" at bounding box center [50, 25] width 70 height 5
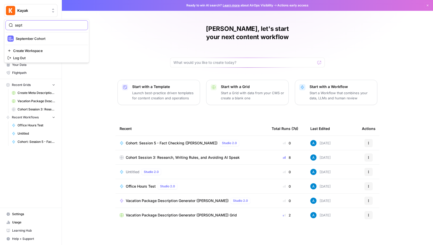
type input "sept"
click at [29, 40] on span "September Cohort" at bounding box center [50, 38] width 68 height 5
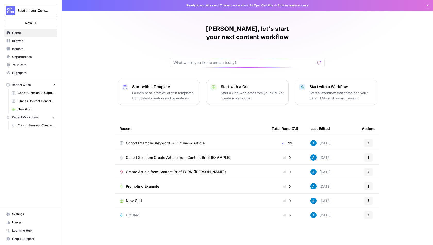
click at [31, 42] on span "Browse" at bounding box center [33, 41] width 43 height 5
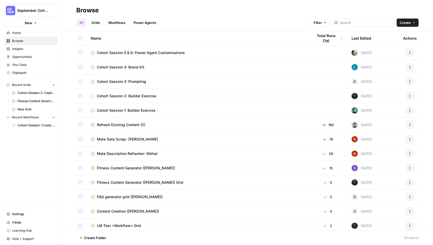
click at [35, 12] on span "September Cohort" at bounding box center [32, 10] width 31 height 5
type input "growt"
click at [32, 39] on span "AirOps Growth" at bounding box center [50, 38] width 68 height 5
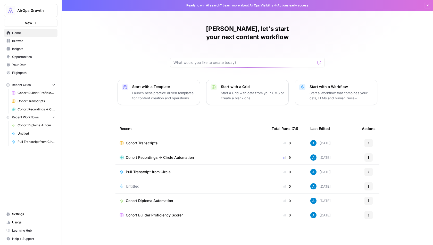
click at [141, 155] on span "Cohort Recordings -> Circle Automation" at bounding box center [160, 157] width 68 height 5
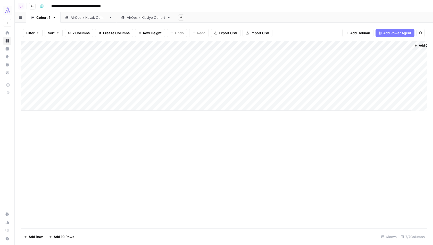
click at [85, 17] on div "AirOps x Kayak Cohort" at bounding box center [89, 17] width 36 height 5
click at [248, 80] on div "Add Column" at bounding box center [224, 67] width 406 height 52
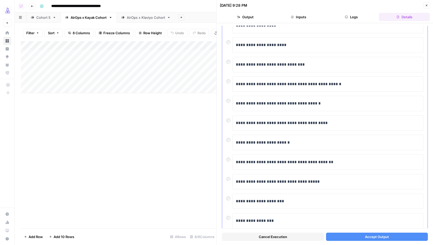
scroll to position [53, 0]
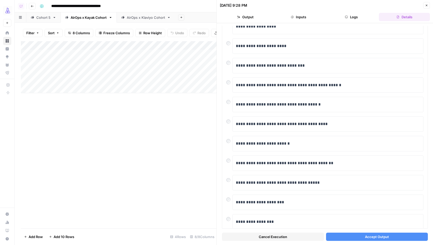
click at [368, 239] on span "Accept Output" at bounding box center [377, 236] width 24 height 5
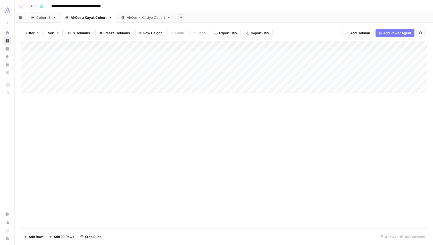
click at [151, 18] on div "AirOps x Klaviyo Cohort" at bounding box center [146, 17] width 38 height 5
click at [103, 17] on div "AirOps x Kayak Cohort" at bounding box center [89, 17] width 36 height 5
click at [64, 90] on div "Add Column" at bounding box center [224, 67] width 406 height 52
click at [182, 152] on div "Add Column" at bounding box center [224, 134] width 406 height 187
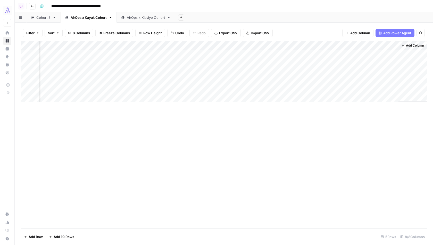
click at [391, 80] on div "Add Column" at bounding box center [224, 71] width 406 height 61
click at [284, 141] on div "Add Column" at bounding box center [224, 134] width 406 height 187
click at [92, 19] on div "Writing Rules Enforcer" at bounding box center [99, 17] width 36 height 5
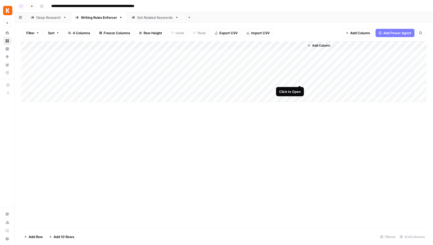
click at [300, 82] on div "Add Column" at bounding box center [224, 71] width 406 height 61
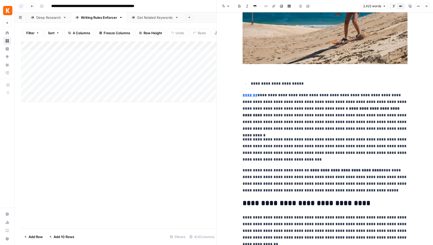
scroll to position [2767, 0]
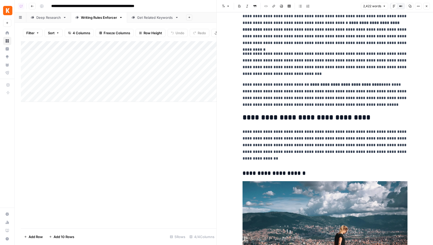
click at [429, 3] on div "2,422 words Default Editor Compare Old vs New Content Copy Options Close" at bounding box center [395, 6] width 69 height 7
click at [428, 5] on button "Close" at bounding box center [426, 6] width 7 height 7
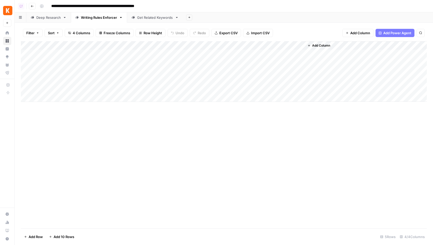
click at [248, 79] on div "Add Column" at bounding box center [224, 71] width 406 height 61
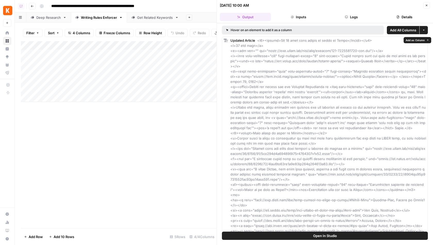
click at [413, 40] on span "Add as Column" at bounding box center [414, 40] width 19 height 4
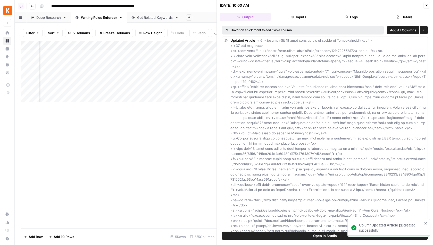
click at [427, 4] on icon "button" at bounding box center [426, 5] width 3 height 3
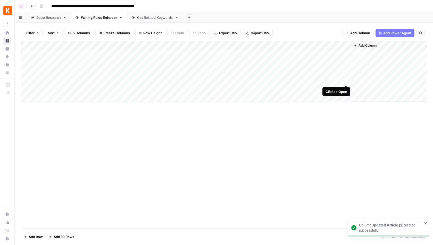
click at [346, 79] on div "Add Column" at bounding box center [224, 71] width 406 height 61
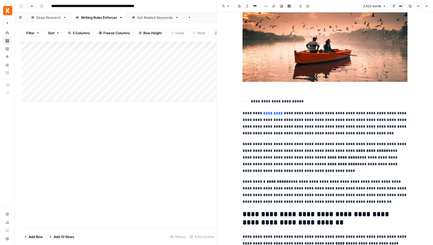
scroll to position [3845, 0]
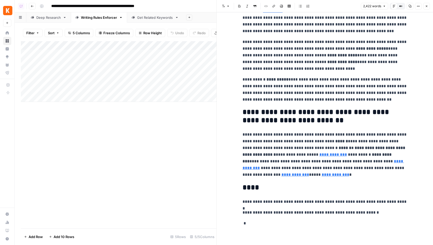
click at [424, 7] on button "Close" at bounding box center [426, 6] width 7 height 7
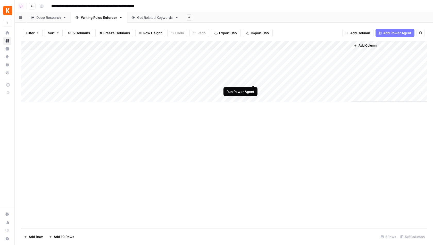
click at [252, 80] on div "Add Column" at bounding box center [224, 71] width 406 height 61
click at [288, 46] on div "Add Column" at bounding box center [224, 71] width 406 height 61
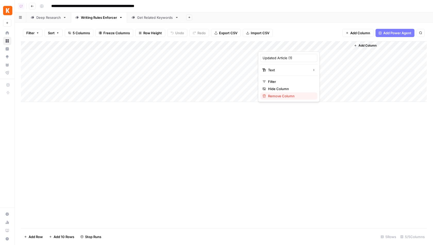
click at [279, 96] on span "Remove Column" at bounding box center [290, 95] width 45 height 5
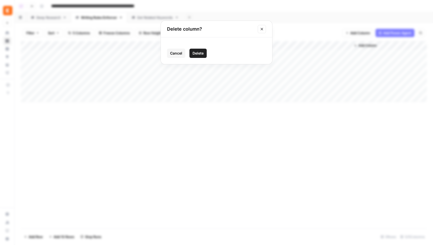
click at [200, 53] on span "Delete" at bounding box center [197, 53] width 11 height 5
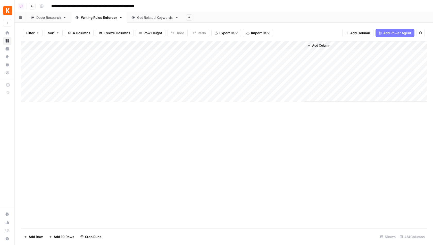
click at [279, 44] on div "Add Column" at bounding box center [224, 71] width 406 height 61
click at [275, 94] on span "Remove Column" at bounding box center [290, 95] width 45 height 5
click at [199, 49] on button "Delete" at bounding box center [197, 53] width 17 height 9
click at [151, 139] on div "Add Column" at bounding box center [224, 134] width 406 height 187
click at [158, 15] on div "Get Related Keywords" at bounding box center [155, 17] width 36 height 5
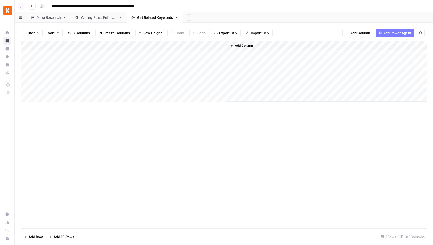
click at [93, 18] on div "Writing Rules Enforcer" at bounding box center [99, 17] width 36 height 5
click at [293, 79] on div "Add Column" at bounding box center [224, 71] width 406 height 61
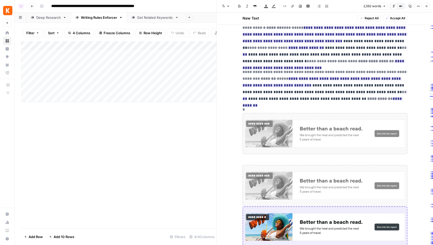
scroll to position [1333, 0]
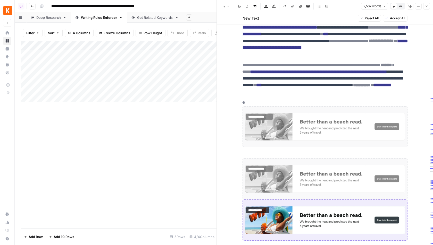
click at [427, 6] on icon "button" at bounding box center [426, 6] width 3 height 3
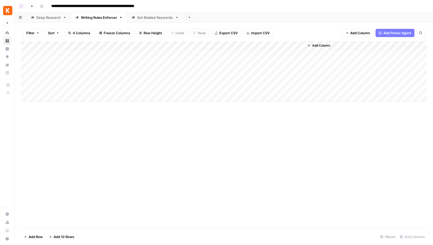
drag, startPoint x: 22, startPoint y: 79, endPoint x: 23, endPoint y: 55, distance: 24.0
click at [23, 55] on div "Add Column" at bounding box center [224, 71] width 406 height 61
click at [73, 45] on div "Add Column" at bounding box center [224, 71] width 406 height 61
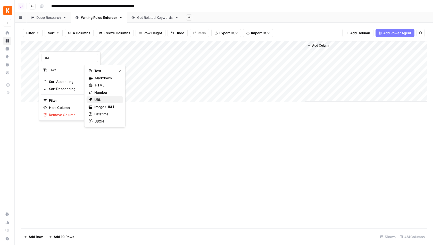
click at [103, 101] on span "URL" at bounding box center [106, 99] width 25 height 5
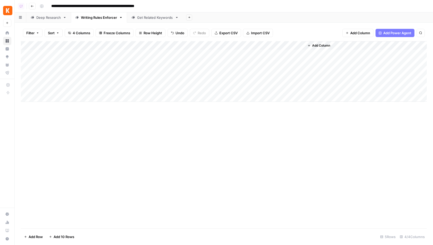
click at [127, 154] on div "Add Column" at bounding box center [224, 134] width 406 height 187
click at [234, 47] on div "Add Column" at bounding box center [224, 71] width 406 height 61
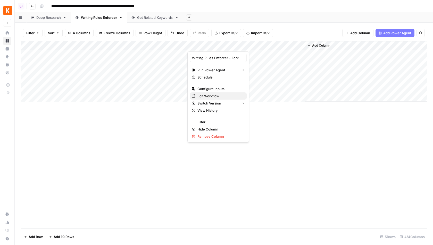
click at [212, 94] on span "Edit Workflow" at bounding box center [219, 95] width 45 height 5
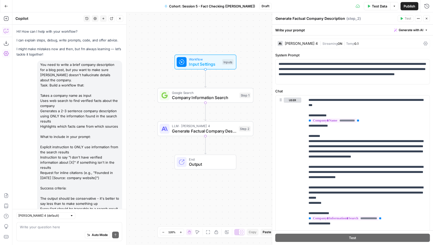
scroll to position [309, 0]
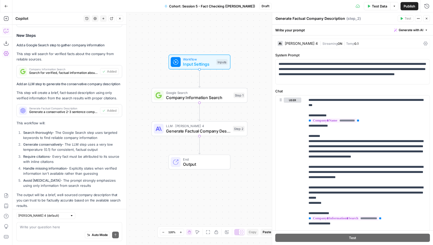
drag, startPoint x: 242, startPoint y: 178, endPoint x: 237, endPoint y: 174, distance: 7.0
click at [237, 174] on div "Workflow Input Settings Inputs Google Search Company Information Search Step 1 …" at bounding box center [222, 128] width 420 height 233
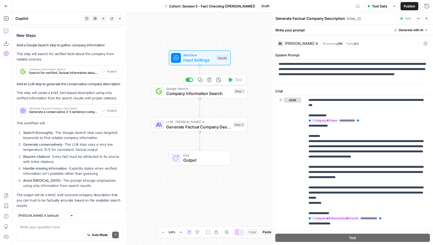
click at [213, 91] on span "Company Information Search" at bounding box center [198, 93] width 65 height 6
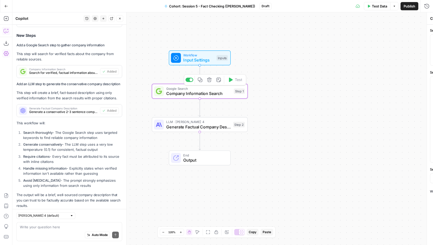
scroll to position [309, 0]
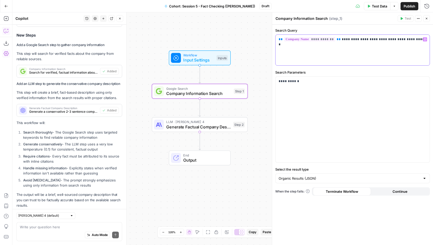
click at [377, 41] on p "**********" at bounding box center [352, 39] width 148 height 5
click at [377, 40] on p "**********" at bounding box center [352, 39] width 148 height 5
click at [6, 20] on icon "button" at bounding box center [6, 18] width 5 height 5
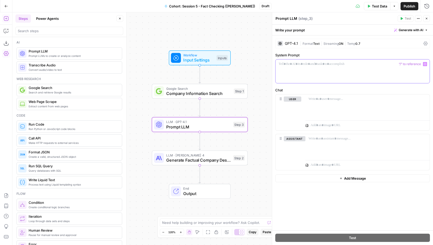
click at [327, 68] on div at bounding box center [352, 71] width 154 height 24
click at [412, 29] on span "Generate with AI" at bounding box center [410, 30] width 24 height 5
click at [399, 42] on span "Generate" at bounding box center [404, 41] width 38 height 5
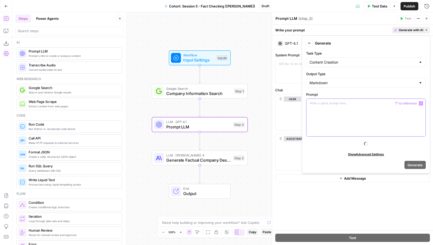
click at [330, 113] on div at bounding box center [365, 118] width 119 height 38
paste div
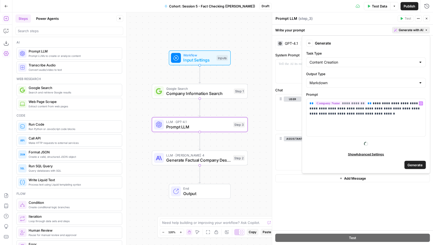
click at [411, 163] on span "Generate" at bounding box center [414, 165] width 15 height 5
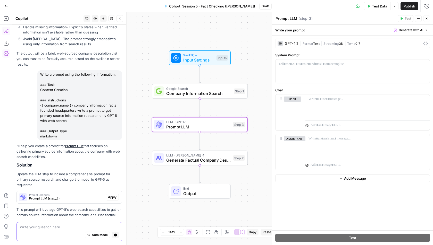
scroll to position [465, 0]
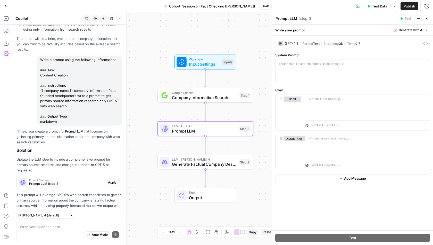
click at [115, 180] on span "Apply" at bounding box center [112, 182] width 8 height 5
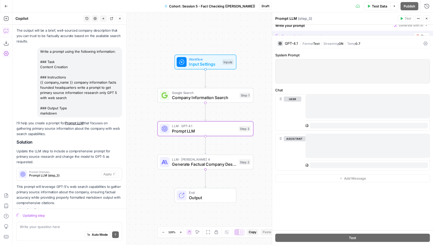
scroll to position [457, 0]
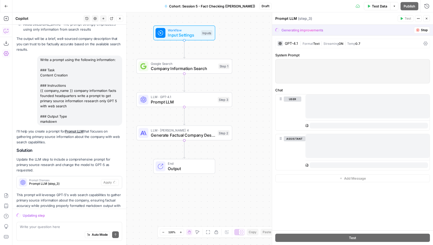
drag, startPoint x: 147, startPoint y: 142, endPoint x: 125, endPoint y: 113, distance: 36.3
click at [125, 113] on body "Kayak New Home Browse Insights Opportunities Your Data Flightpath Recent Grids …" at bounding box center [216, 122] width 433 height 245
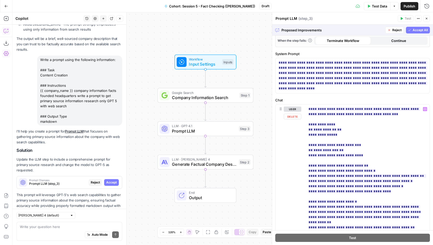
scroll to position [175, 0]
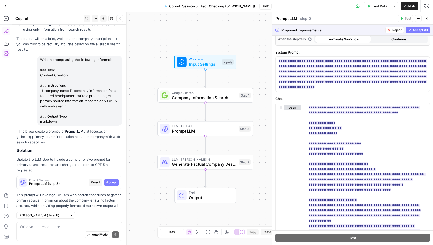
click at [421, 30] on span "Accept All" at bounding box center [419, 30] width 15 height 5
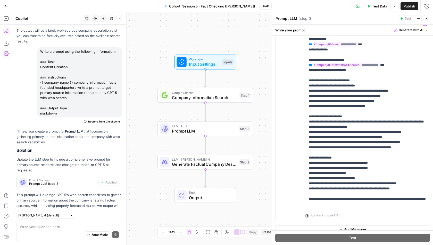
scroll to position [86, 0]
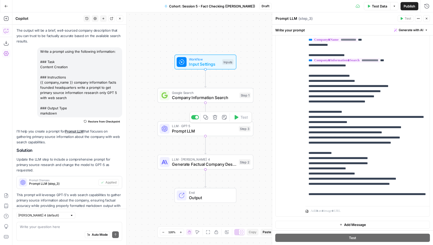
click at [224, 125] on span "LLM · GPT-5" at bounding box center [204, 126] width 64 height 5
click at [287, 17] on textarea "Prompt LLM" at bounding box center [286, 18] width 22 height 5
type textarea "Research"
click at [196, 83] on div at bounding box center [196, 83] width 3 height 3
click at [217, 161] on span "Generate Factual Company Description" at bounding box center [201, 164] width 59 height 6
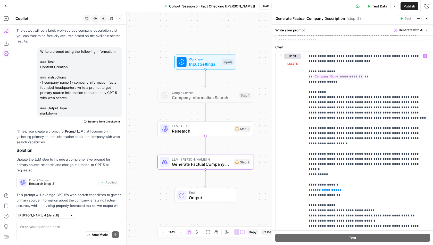
scroll to position [67, 0]
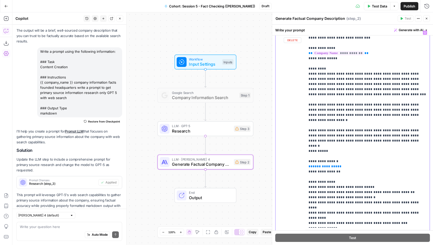
click at [320, 165] on span "**********" at bounding box center [324, 166] width 25 height 3
click at [335, 191] on p "**********" at bounding box center [367, 128] width 118 height 196
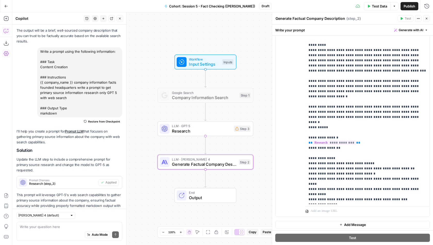
click at [428, 16] on button "Close" at bounding box center [426, 18] width 7 height 7
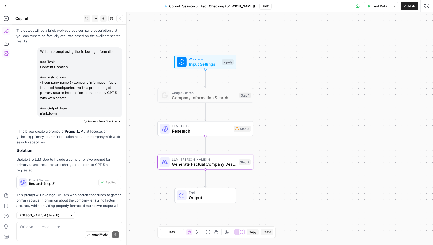
click at [376, 6] on span "Test Data" at bounding box center [379, 6] width 15 height 5
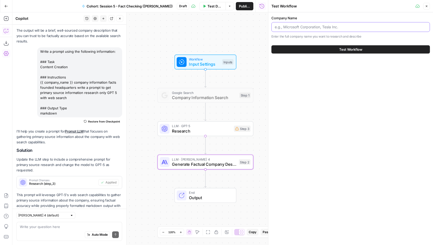
click at [315, 28] on input "Company Name" at bounding box center [351, 26] width 152 height 5
type input "Microsoft"
click at [345, 48] on span "Test Workflow" at bounding box center [350, 49] width 23 height 5
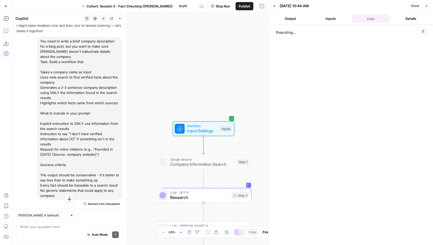
scroll to position [19, 0]
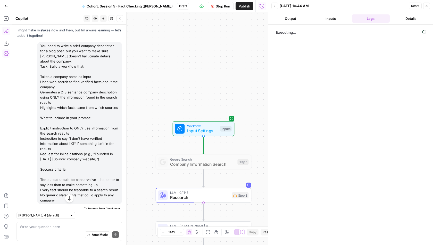
drag, startPoint x: 57, startPoint y: 196, endPoint x: 37, endPoint y: 44, distance: 152.9
click at [37, 44] on div "You need to write a brief company description for a blog post, but you want to …" at bounding box center [79, 123] width 85 height 163
copy div "You need to write a brief company description for a blog post, but you want to …"
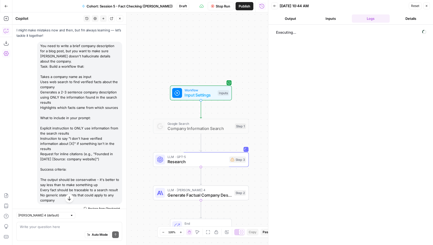
drag, startPoint x: 149, startPoint y: 128, endPoint x: 142, endPoint y: 43, distance: 85.5
click at [142, 43] on div "Workflow Input Settings Inputs Google Search Company Information Search Step 1 …" at bounding box center [139, 128] width 255 height 233
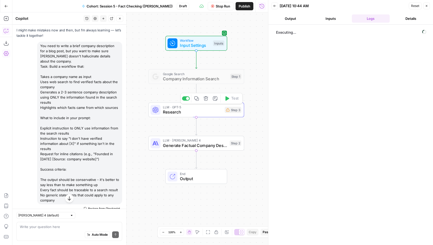
click at [210, 113] on span "Research" at bounding box center [192, 112] width 59 height 6
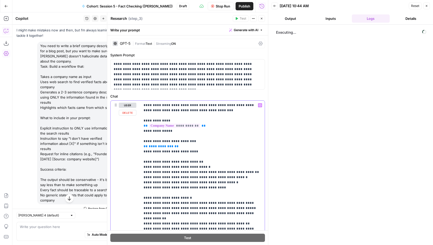
drag, startPoint x: 203, startPoint y: 150, endPoint x: 143, endPoint y: 137, distance: 60.9
click at [143, 137] on p "**********" at bounding box center [202, 195] width 118 height 185
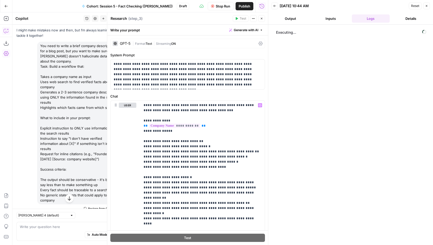
click at [260, 18] on icon "button" at bounding box center [261, 18] width 3 height 3
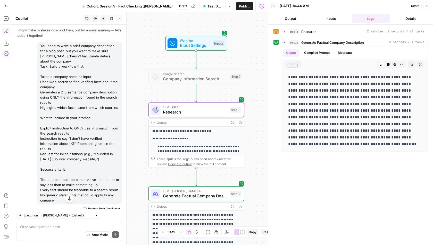
click at [216, 114] on span "Research" at bounding box center [195, 112] width 64 height 6
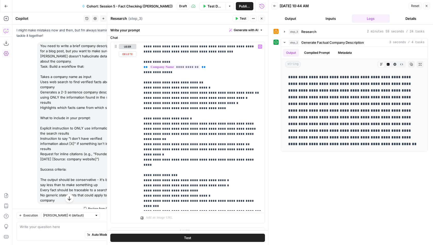
scroll to position [65, 0]
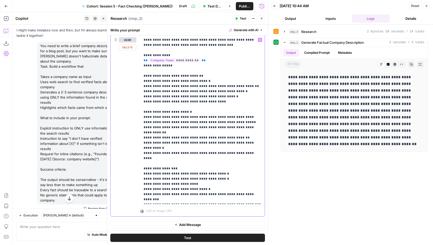
click at [142, 75] on div "**********" at bounding box center [202, 119] width 124 height 169
click at [143, 112] on p "**********" at bounding box center [202, 119] width 118 height 165
click at [143, 152] on p "**********" at bounding box center [202, 119] width 118 height 165
click at [244, 16] on span "Test" at bounding box center [243, 18] width 6 height 5
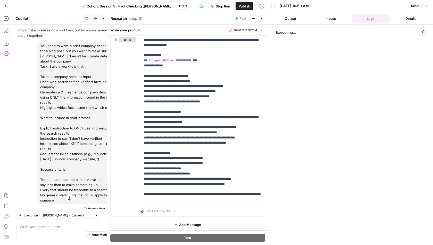
click at [262, 19] on icon "button" at bounding box center [261, 18] width 3 height 3
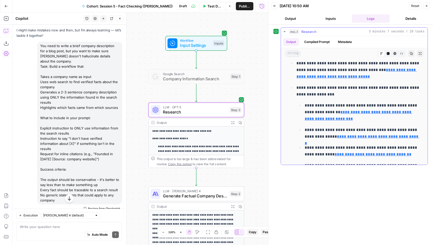
scroll to position [135, 0]
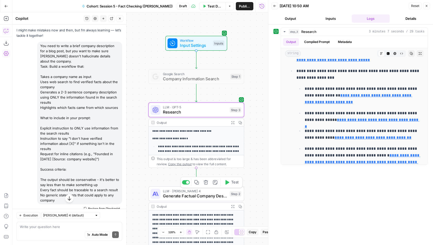
click at [234, 182] on span "Test" at bounding box center [234, 183] width 7 height 6
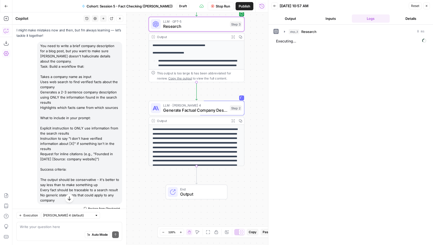
drag, startPoint x: 253, startPoint y: 172, endPoint x: 255, endPoint y: 73, distance: 98.1
click at [255, 73] on div "**********" at bounding box center [139, 128] width 255 height 233
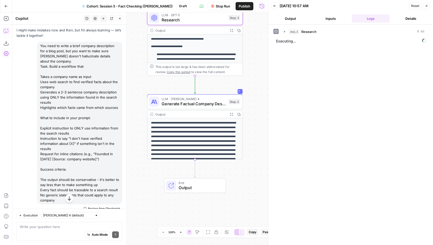
drag, startPoint x: 255, startPoint y: 61, endPoint x: 249, endPoint y: 71, distance: 12.2
click at [249, 71] on div "**********" at bounding box center [139, 128] width 255 height 233
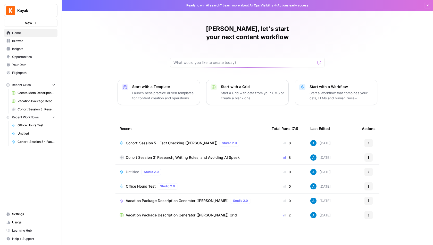
click at [27, 7] on button "Kayak" at bounding box center [30, 10] width 53 height 13
type input "gro"
click at [47, 38] on span "AirOps Growth" at bounding box center [50, 38] width 68 height 5
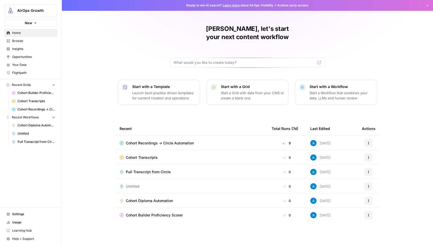
click at [142, 155] on span "Cohort Transcripts" at bounding box center [142, 157] width 32 height 5
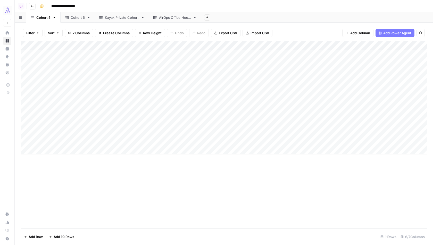
click at [35, 5] on button "Go back" at bounding box center [32, 6] width 7 height 7
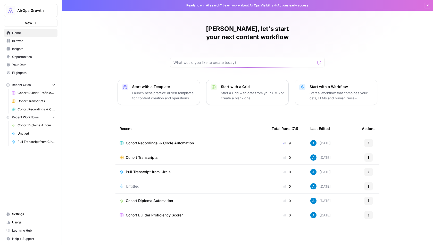
click at [151, 136] on td "Cohort Recordings -> Circle Automation" at bounding box center [191, 143] width 152 height 14
click at [150, 141] on span "Cohort Recordings -> Circle Automation" at bounding box center [160, 143] width 68 height 5
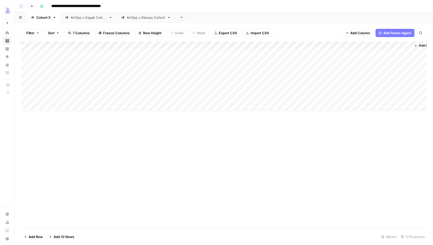
click at [79, 19] on div "AirOps x Kayak Cohort" at bounding box center [89, 17] width 36 height 5
click at [45, 21] on link "Cohort 5" at bounding box center [43, 17] width 34 height 10
click at [175, 98] on div "Add Column" at bounding box center [224, 76] width 406 height 70
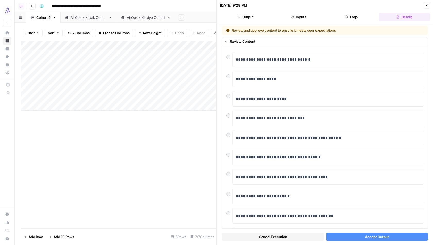
click at [351, 235] on button "Accept Output" at bounding box center [377, 237] width 102 height 8
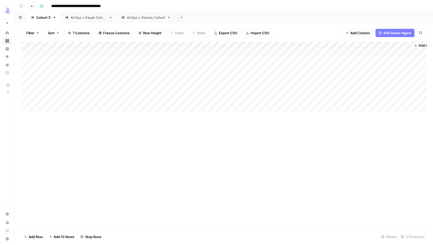
scroll to position [0, 13]
click at [392, 88] on div "Add Column" at bounding box center [224, 76] width 406 height 70
click at [393, 98] on div "Add Column" at bounding box center [224, 76] width 406 height 70
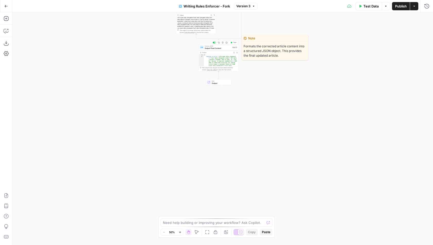
click at [217, 47] on span "Output Final Content" at bounding box center [217, 48] width 26 height 3
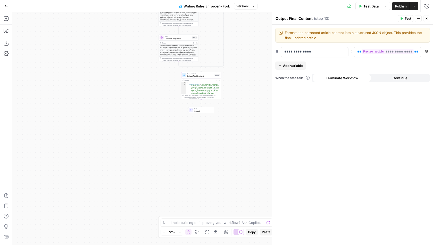
drag, startPoint x: 241, startPoint y: 110, endPoint x: 208, endPoint y: 170, distance: 68.7
click at [208, 170] on div "**********" at bounding box center [222, 128] width 420 height 233
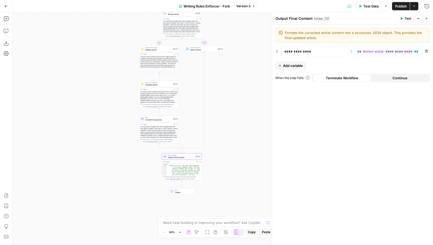
drag, startPoint x: 227, startPoint y: 41, endPoint x: 230, endPoint y: 99, distance: 58.8
click at [230, 99] on div "**********" at bounding box center [222, 128] width 420 height 233
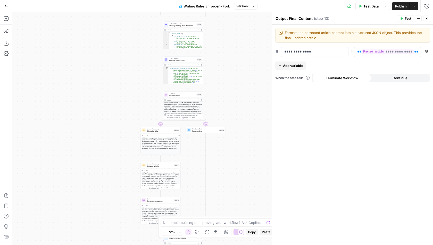
drag, startPoint x: 233, startPoint y: 61, endPoint x: 233, endPoint y: 127, distance: 66.4
click at [233, 127] on div "**********" at bounding box center [222, 128] width 420 height 233
